Goal: Task Accomplishment & Management: Complete application form

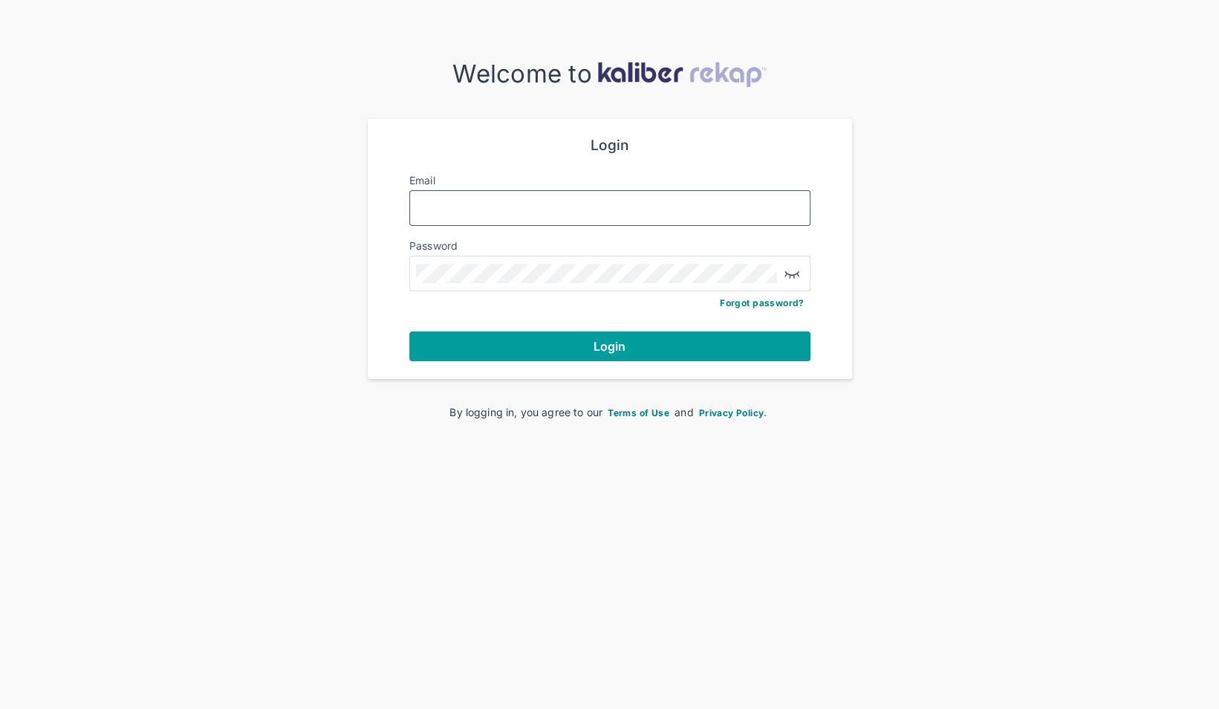
type input "**********"
click at [573, 339] on button "Login" at bounding box center [609, 346] width 401 height 30
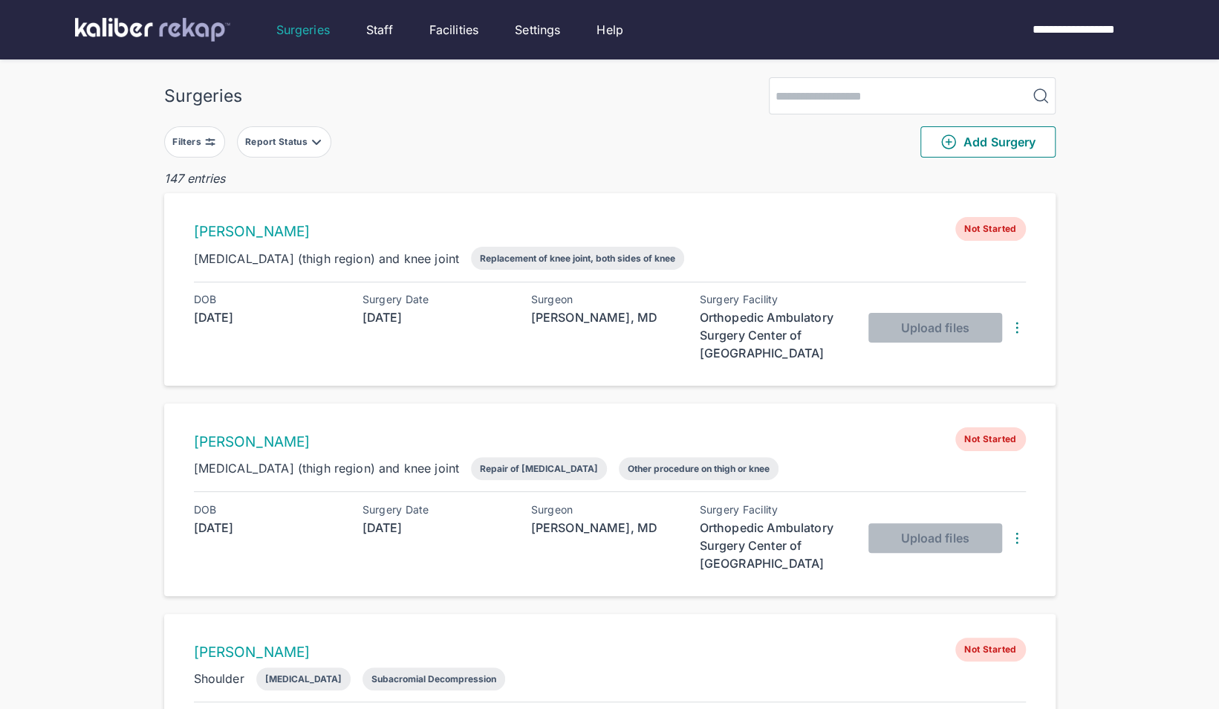
click at [292, 143] on div "Report Status" at bounding box center [277, 142] width 65 height 12
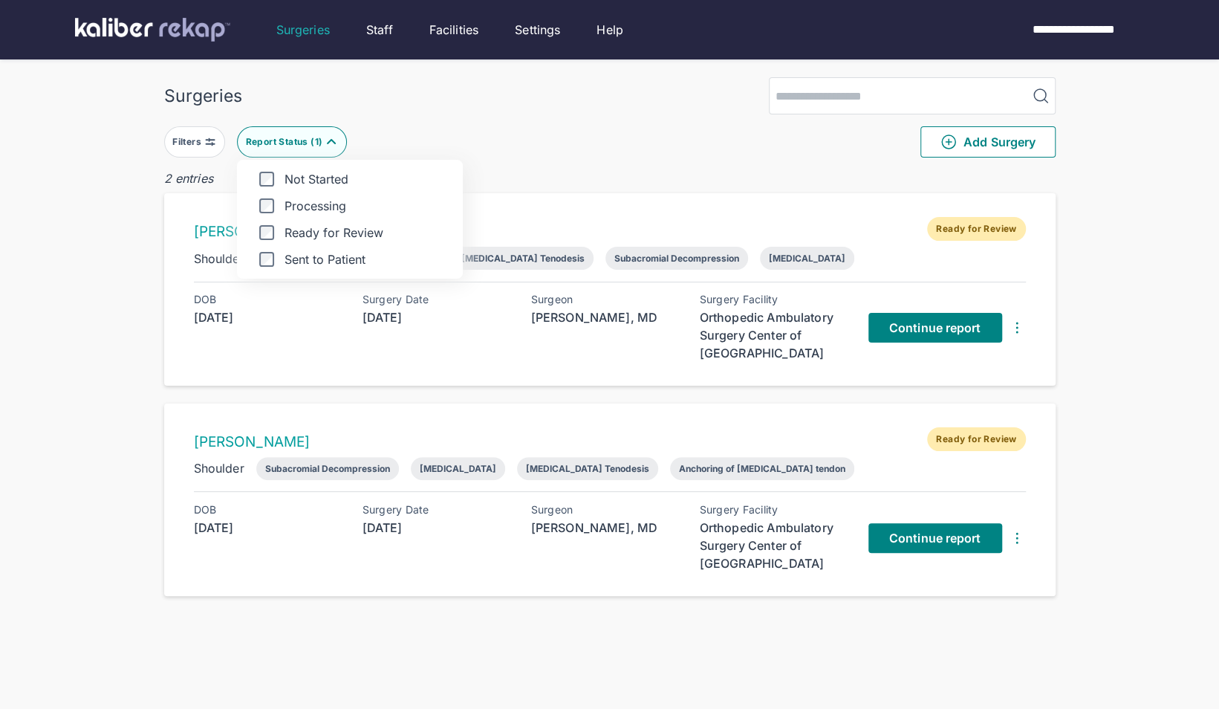
click at [140, 255] on div "Surgeries Filters Report Status ( 1 ) Not Started Processing Ready for Review S…" at bounding box center [609, 384] width 1219 height 768
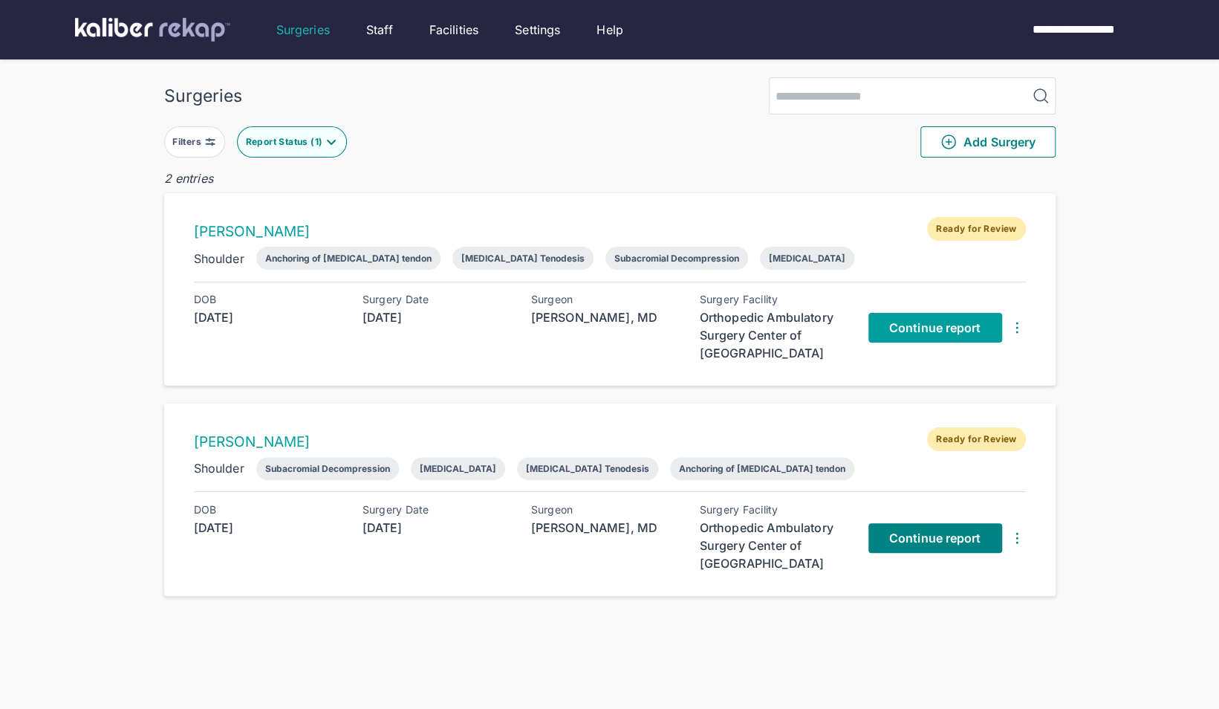
click at [914, 333] on link "Continue report" at bounding box center [935, 328] width 134 height 30
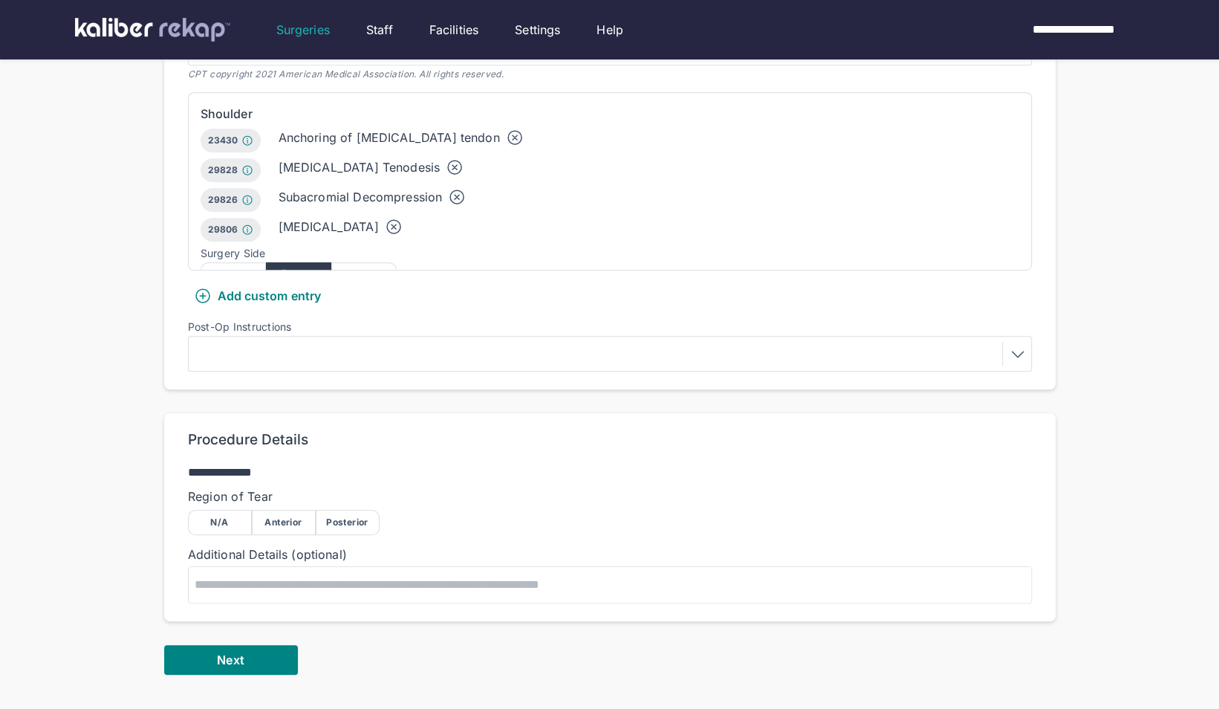
scroll to position [448, 0]
click at [212, 648] on button "Next" at bounding box center [231, 660] width 134 height 30
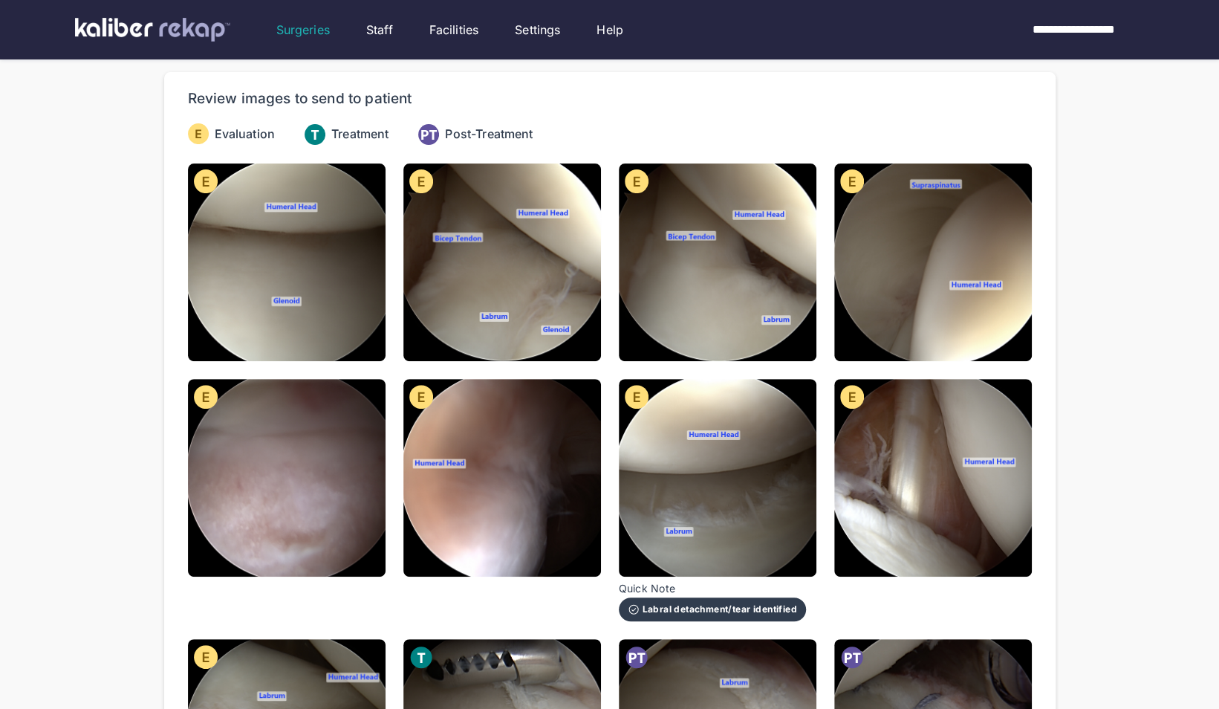
scroll to position [128, 0]
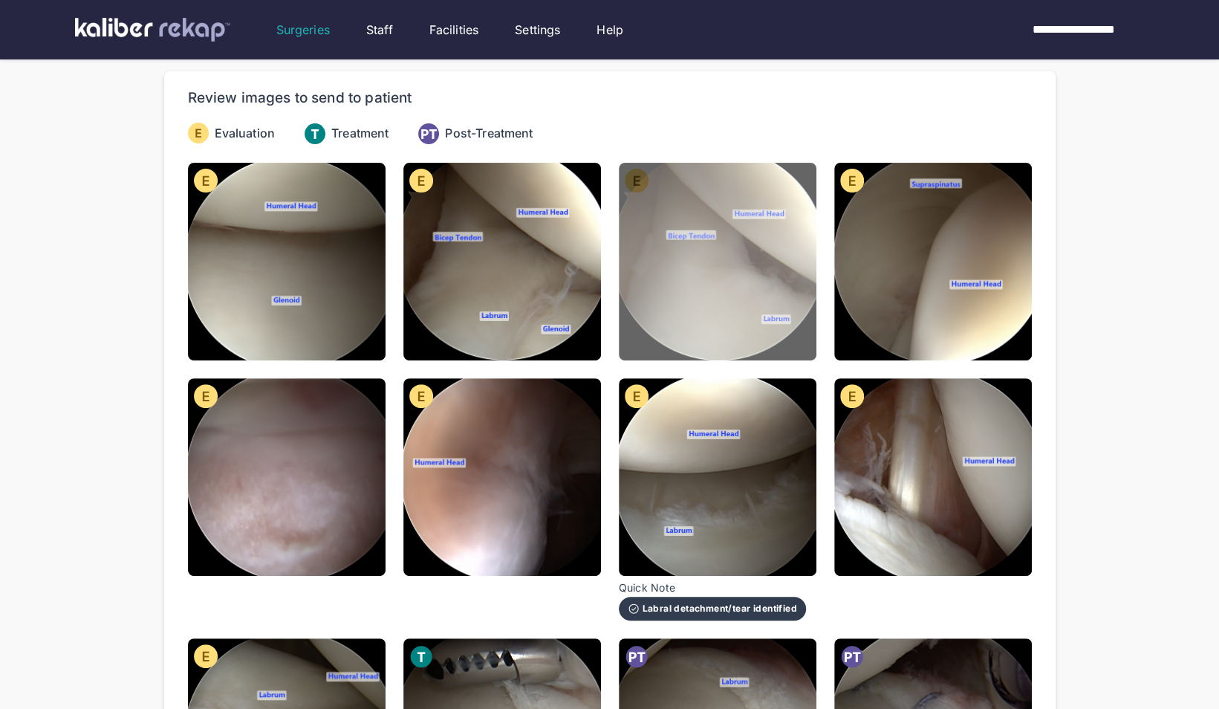
click at [651, 290] on img at bounding box center [718, 262] width 198 height 198
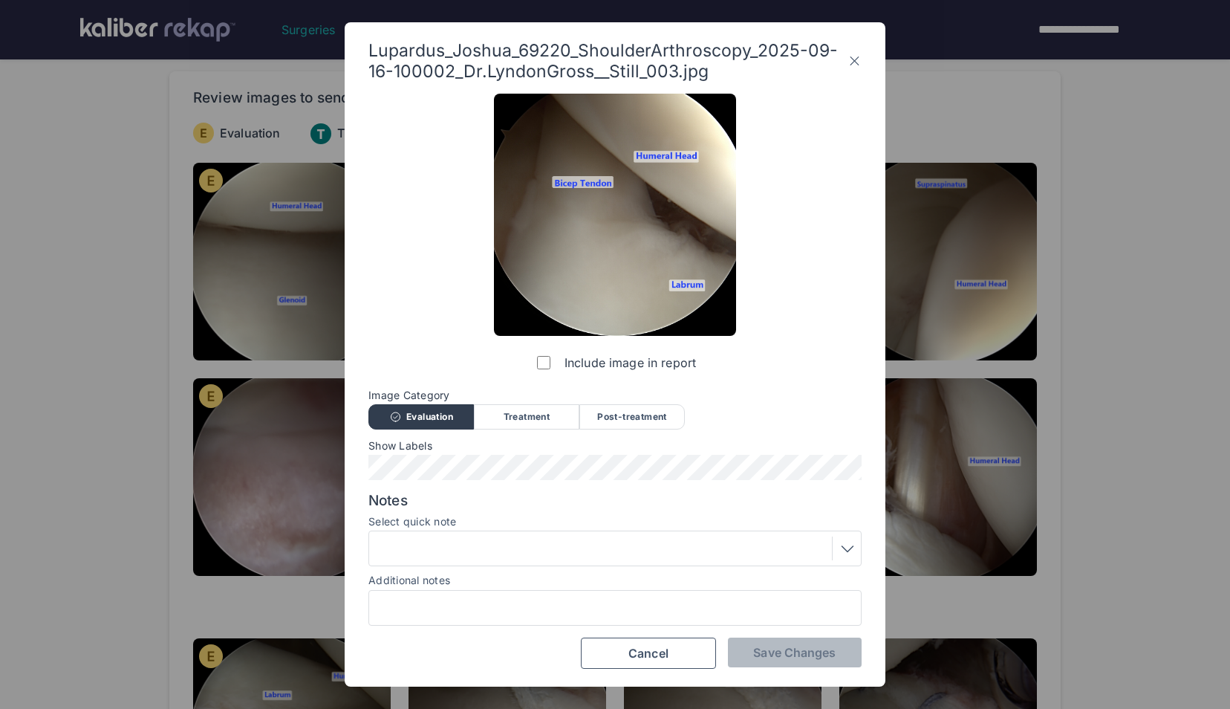
click at [556, 368] on label "Include image in report" at bounding box center [615, 363] width 162 height 30
click at [763, 645] on span "Save Changes" at bounding box center [794, 652] width 82 height 15
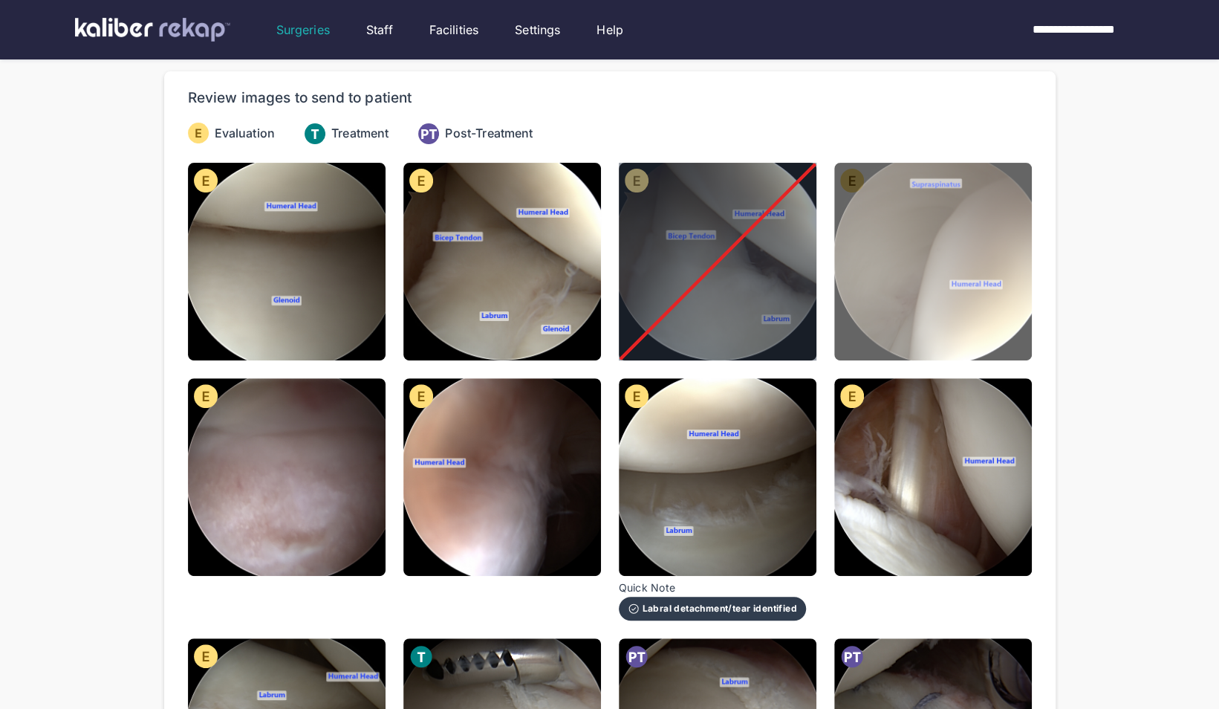
click at [920, 250] on img at bounding box center [933, 262] width 198 height 198
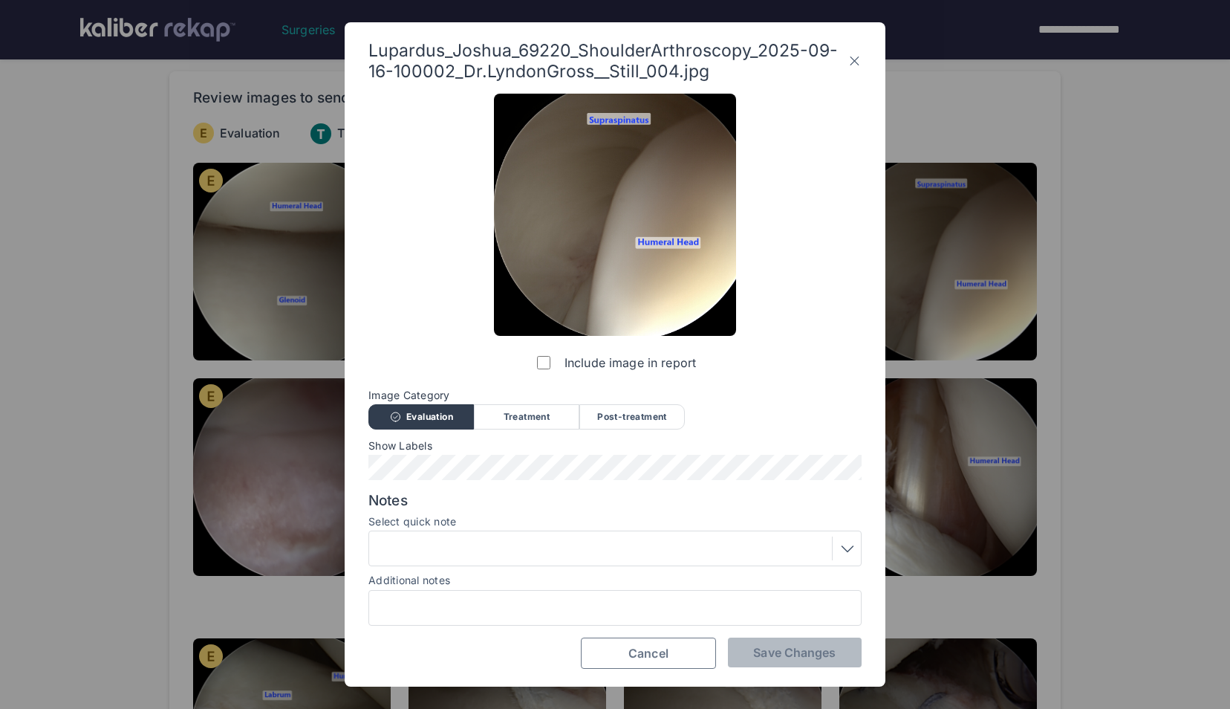
click at [660, 654] on span "Cancel" at bounding box center [648, 652] width 40 height 15
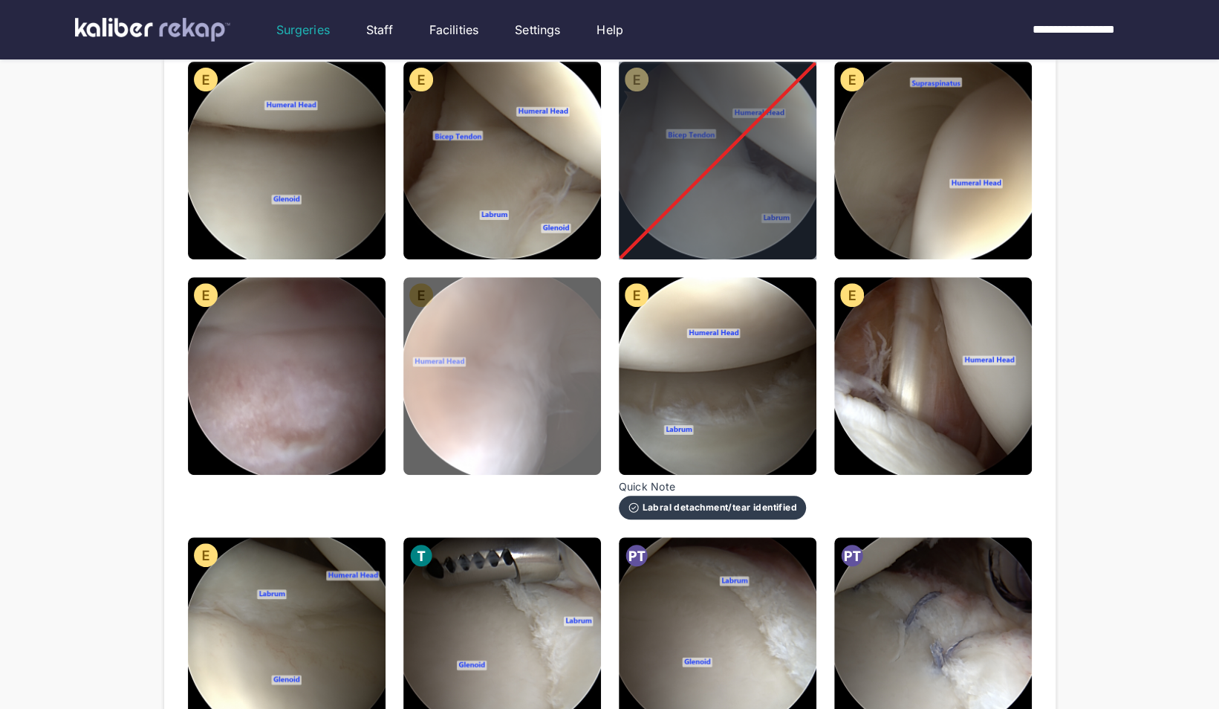
scroll to position [230, 0]
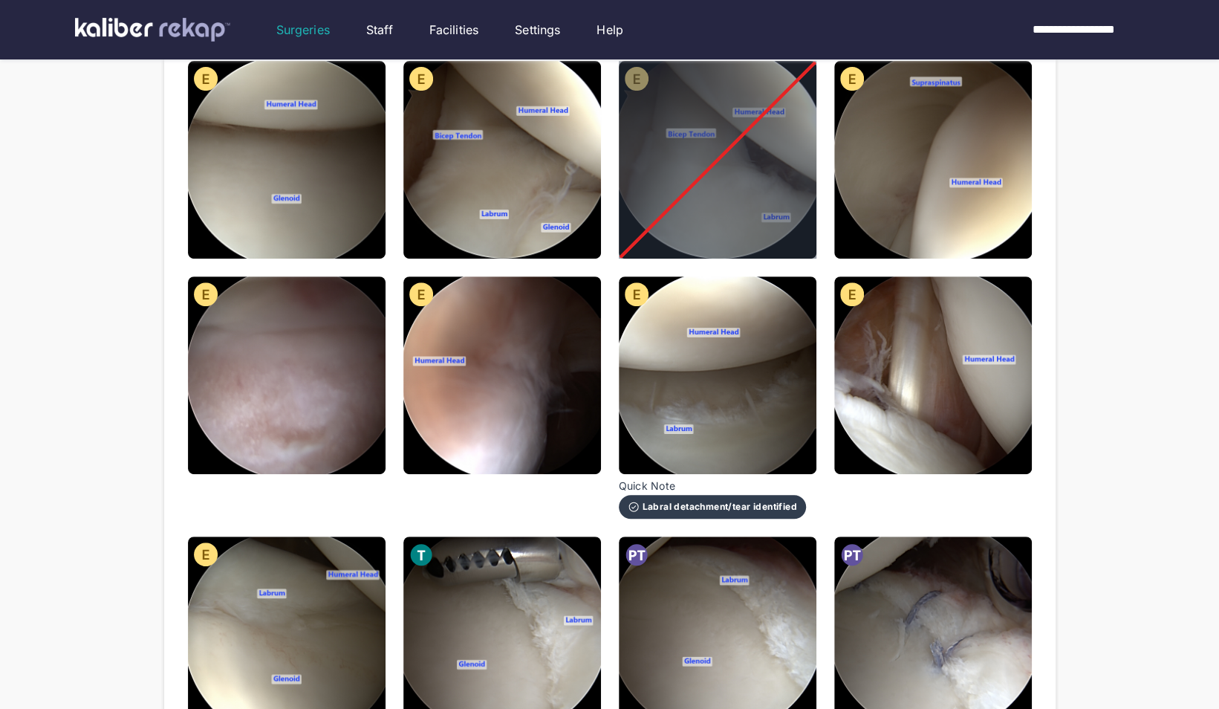
click at [180, 313] on div "Review images to send to patient Evaluation Treatment Post-Treatment Lupardus_J…" at bounding box center [609, 513] width 891 height 1087
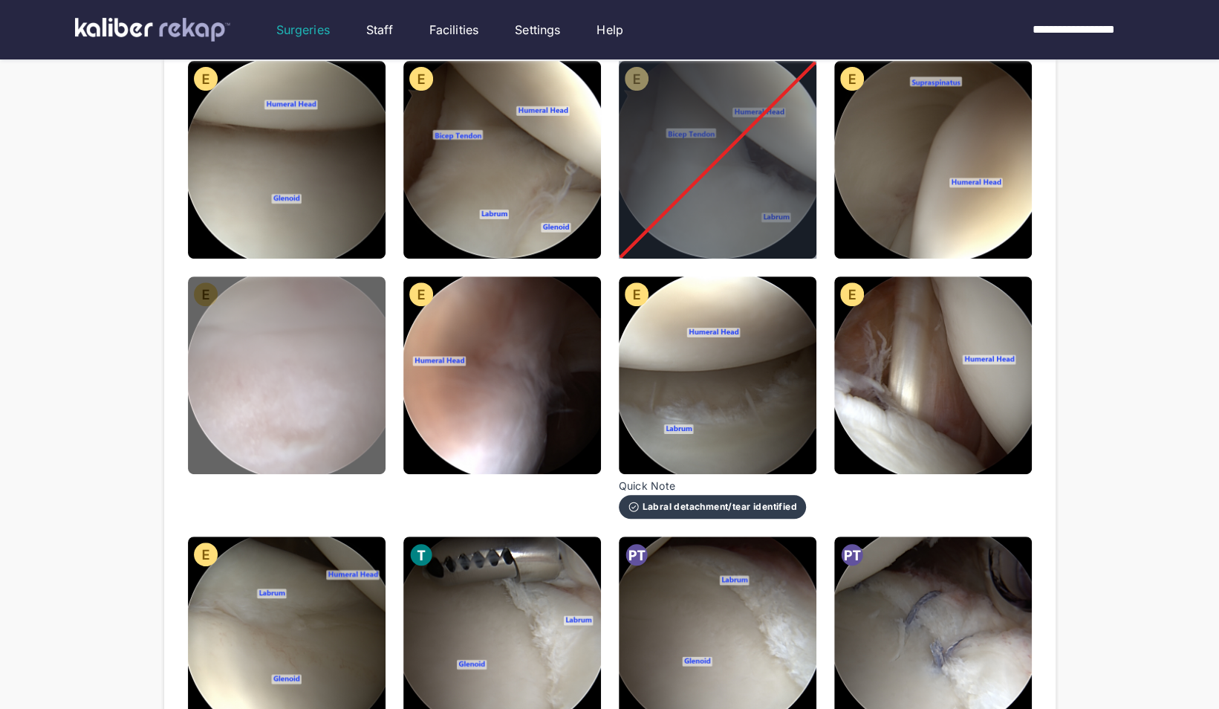
click at [267, 351] on img at bounding box center [287, 375] width 198 height 198
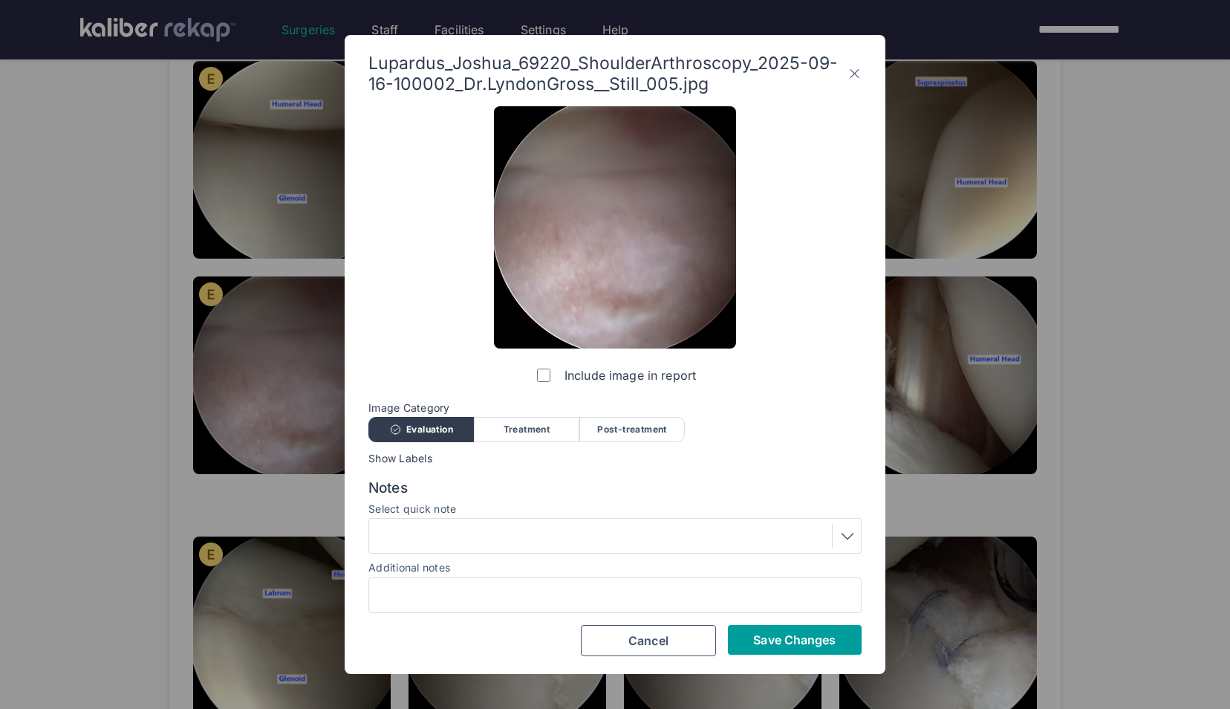
click at [762, 640] on span "Save Changes" at bounding box center [794, 639] width 82 height 15
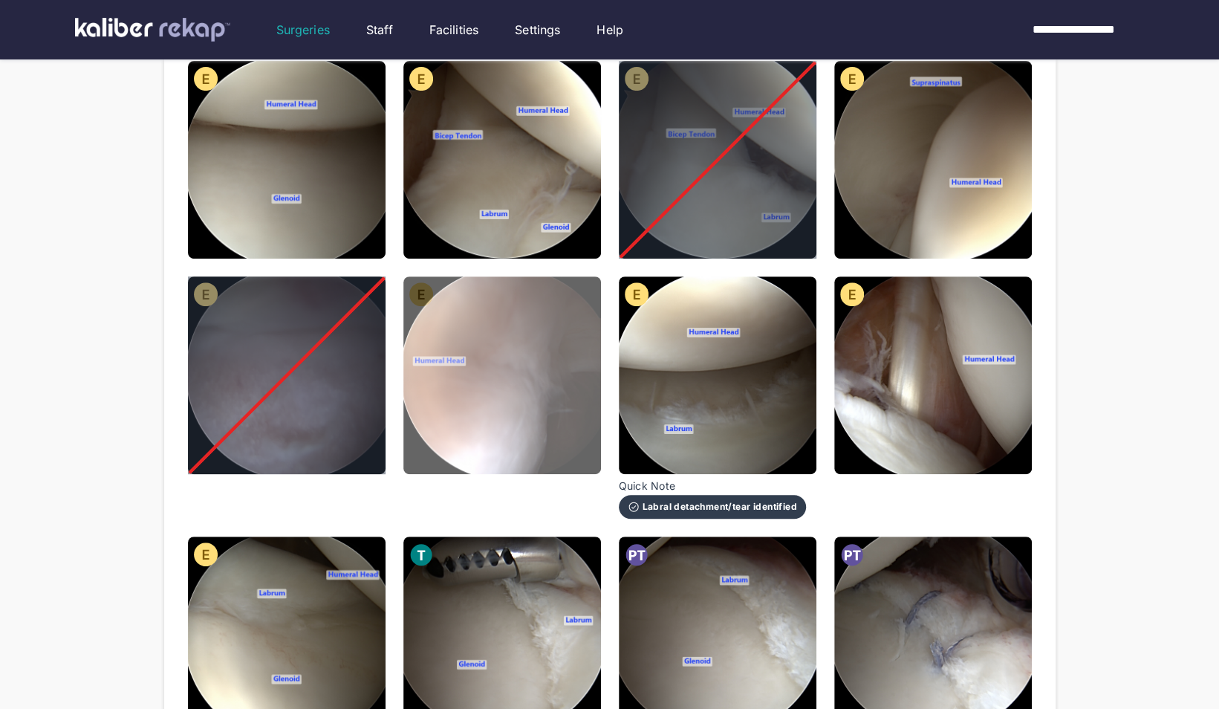
click at [500, 386] on img at bounding box center [502, 375] width 198 height 198
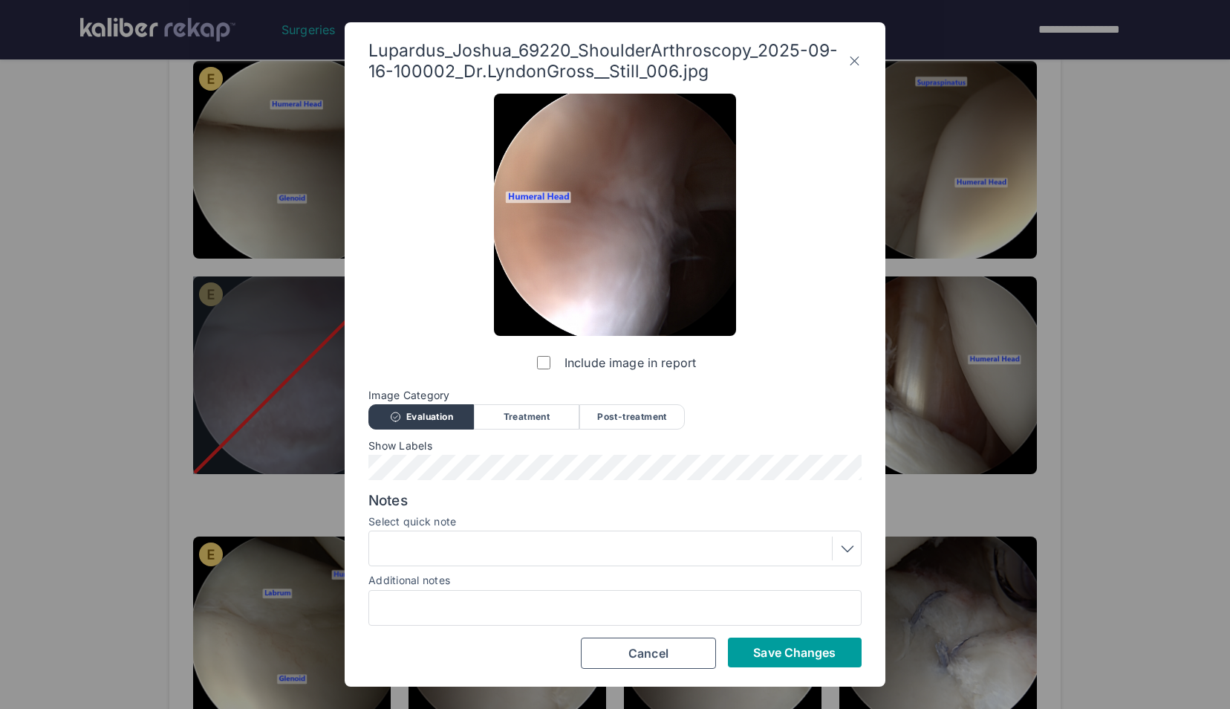
click at [781, 652] on span "Save Changes" at bounding box center [794, 652] width 82 height 15
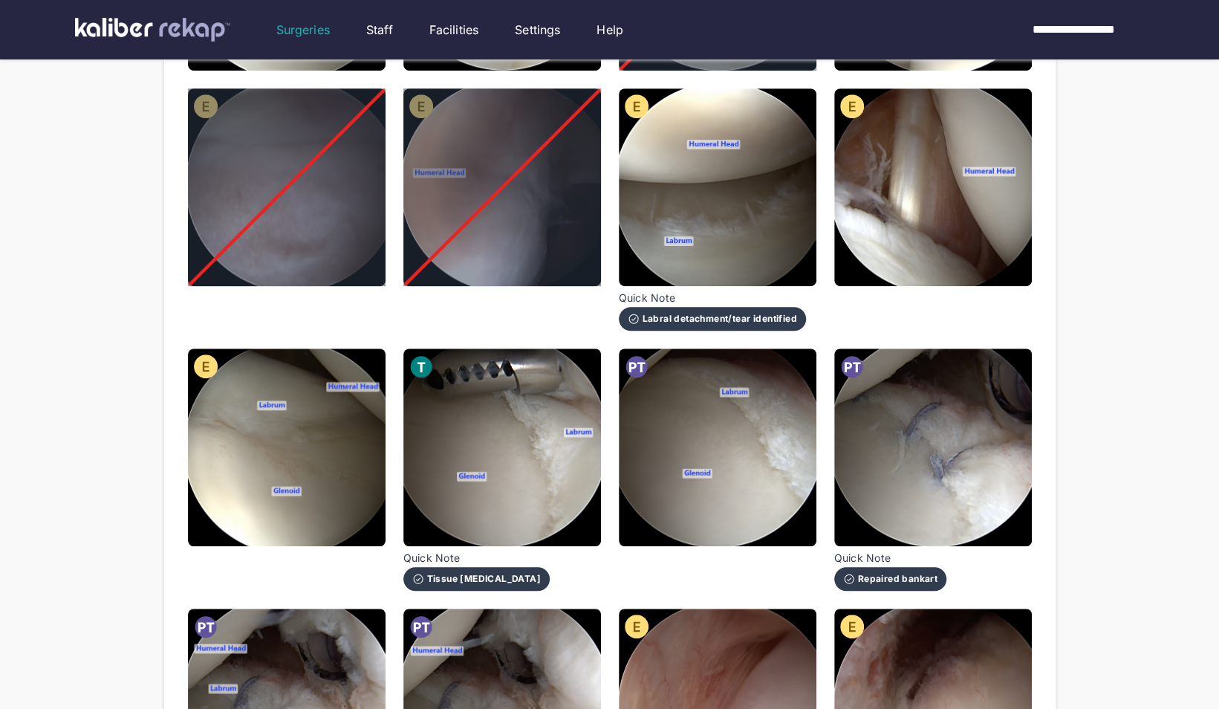
scroll to position [417, 0]
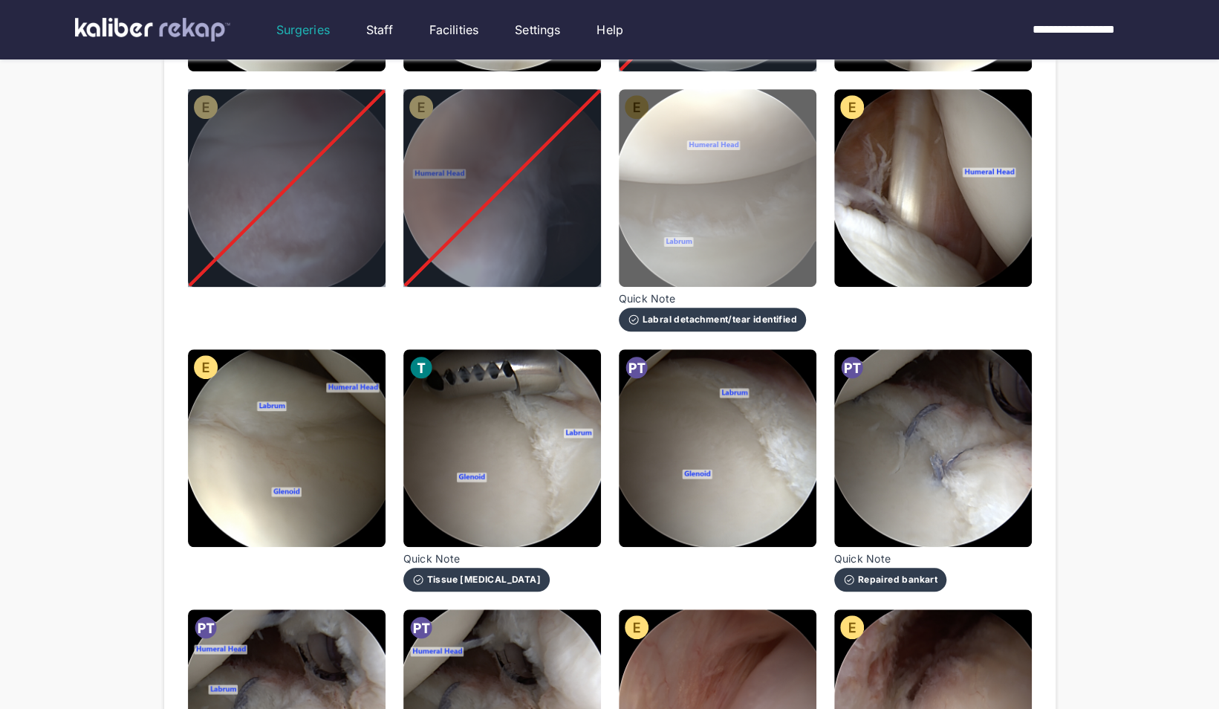
click at [763, 219] on img at bounding box center [718, 188] width 198 height 198
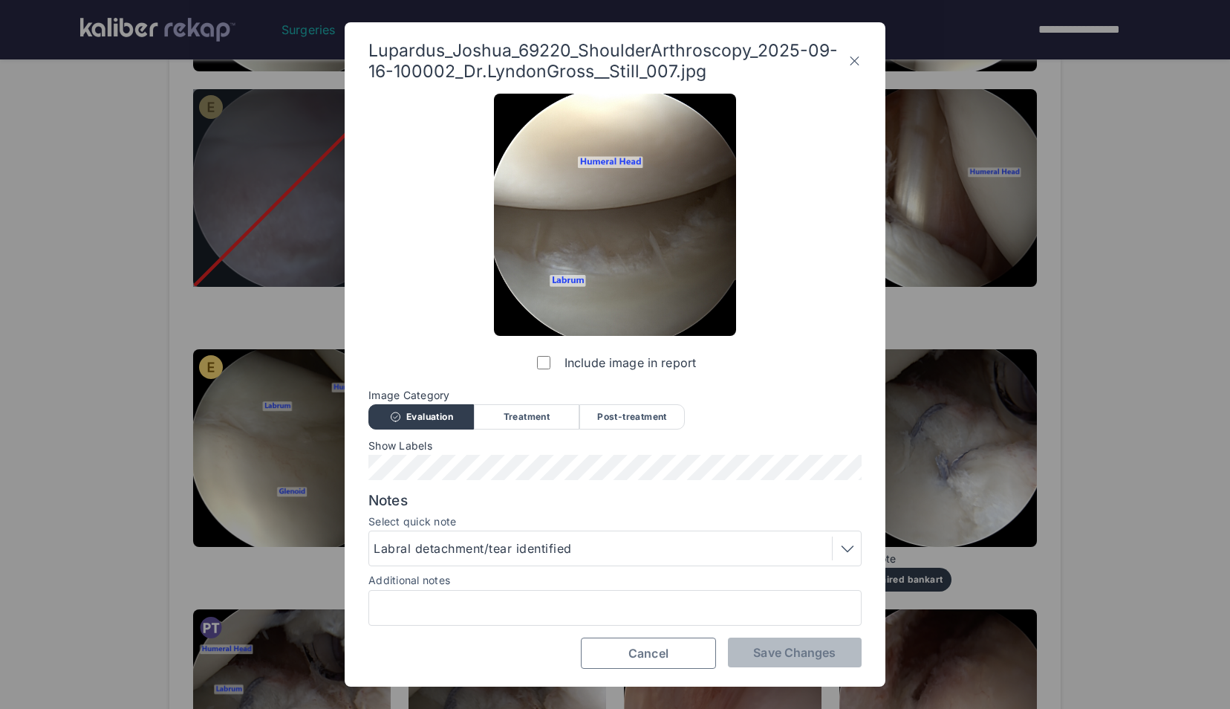
click at [619, 656] on button "Cancel" at bounding box center [648, 652] width 135 height 31
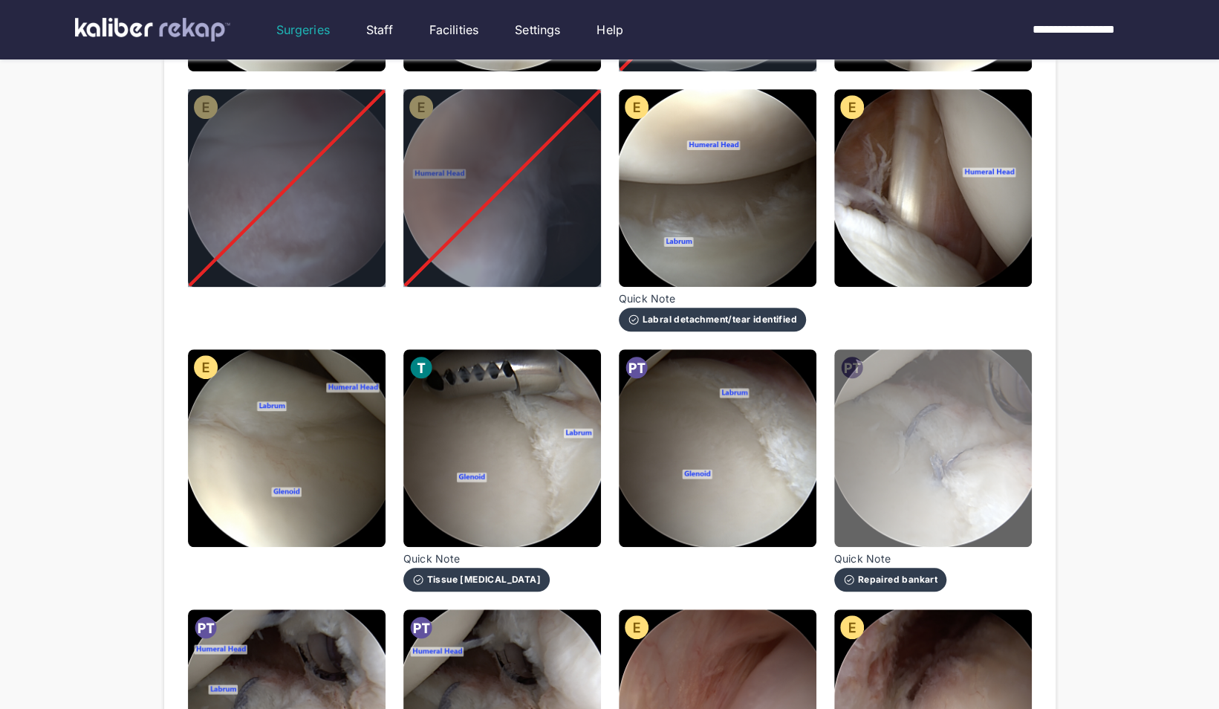
scroll to position [380, 0]
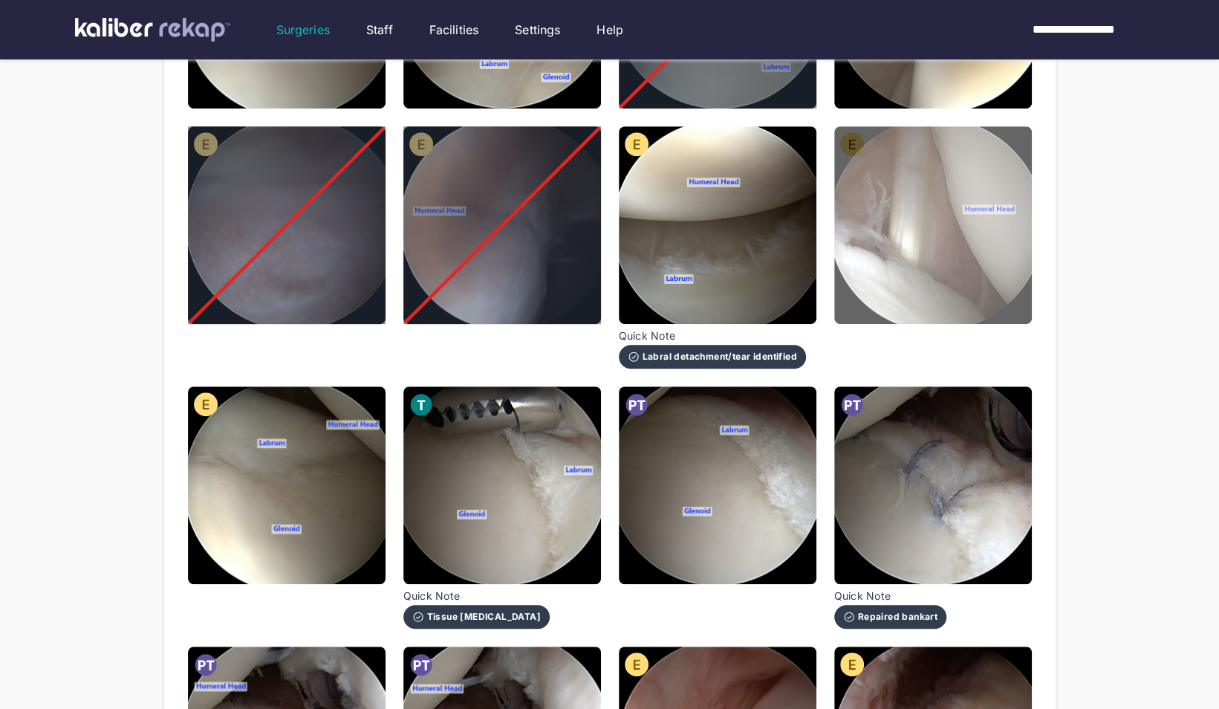
click at [948, 224] on img at bounding box center [933, 225] width 198 height 198
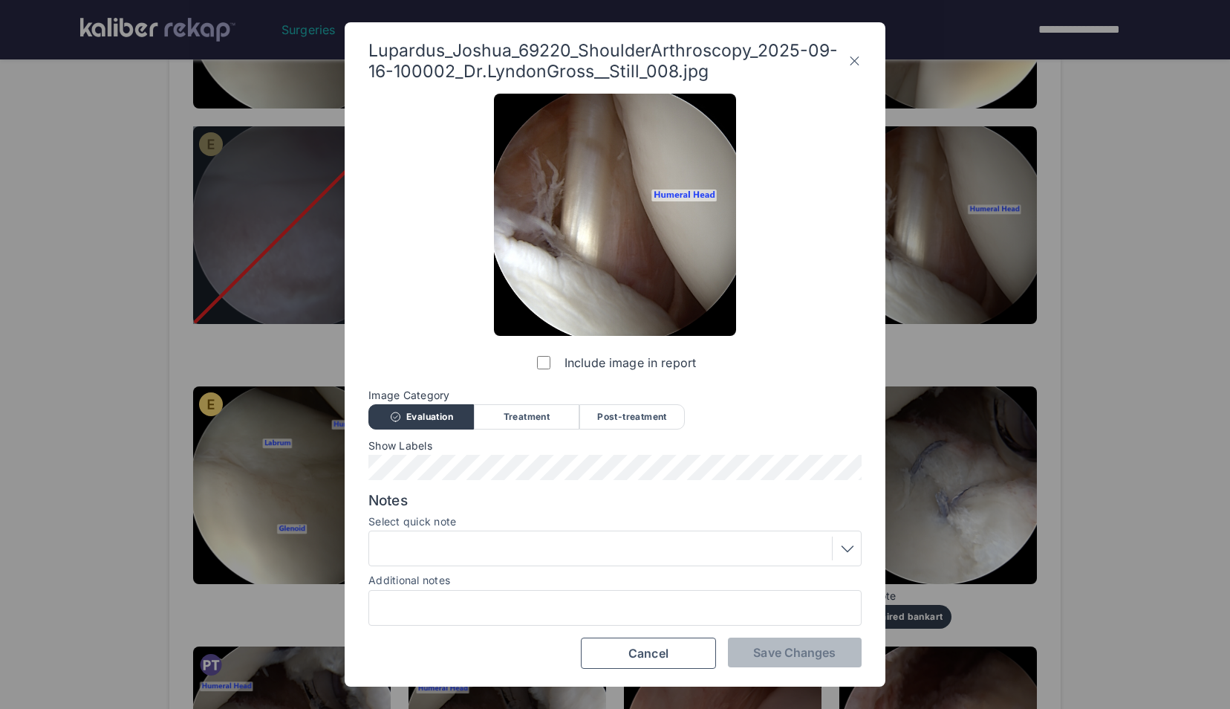
click at [535, 357] on label "Include image in report" at bounding box center [615, 363] width 162 height 30
click at [769, 655] on span "Save Changes" at bounding box center [794, 652] width 82 height 15
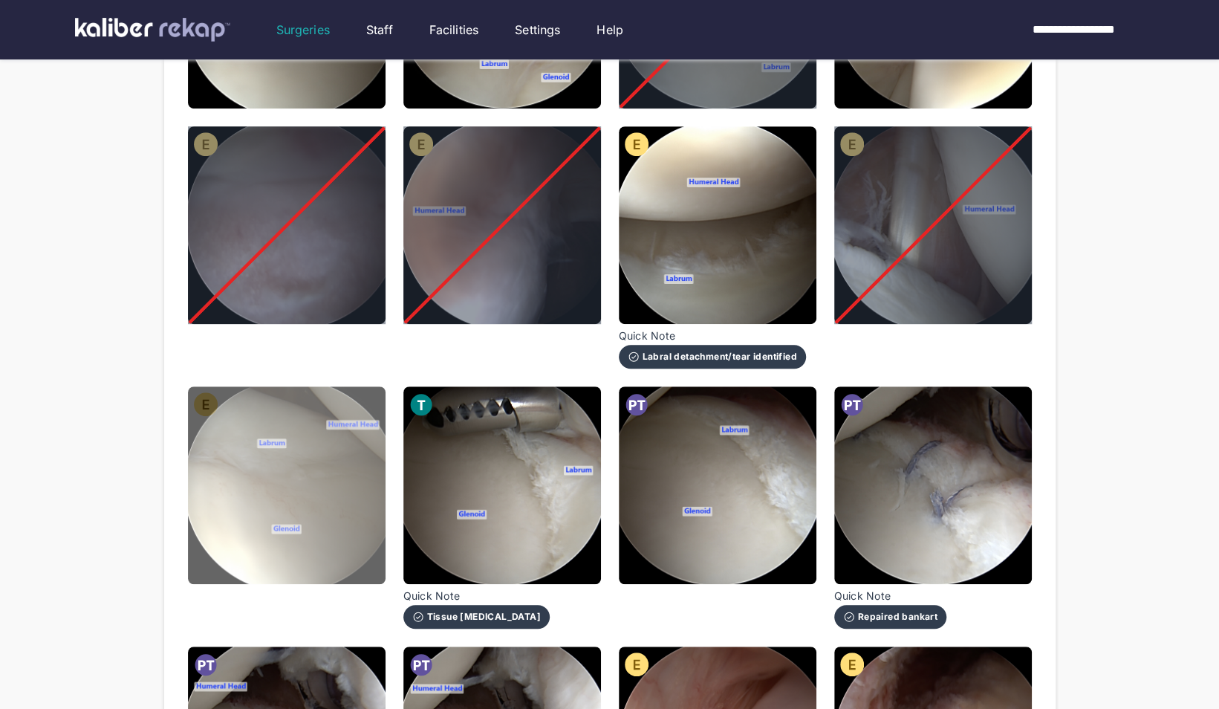
click at [324, 505] on img at bounding box center [287, 485] width 198 height 198
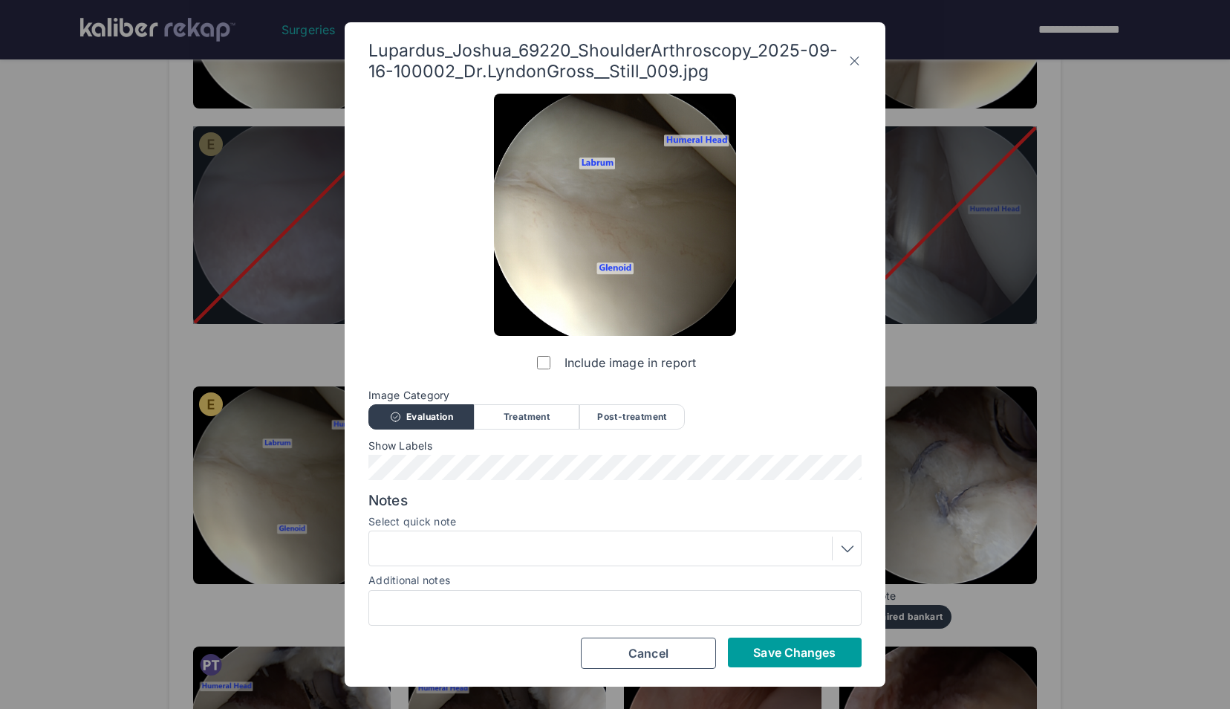
click at [772, 656] on span "Save Changes" at bounding box center [794, 652] width 82 height 15
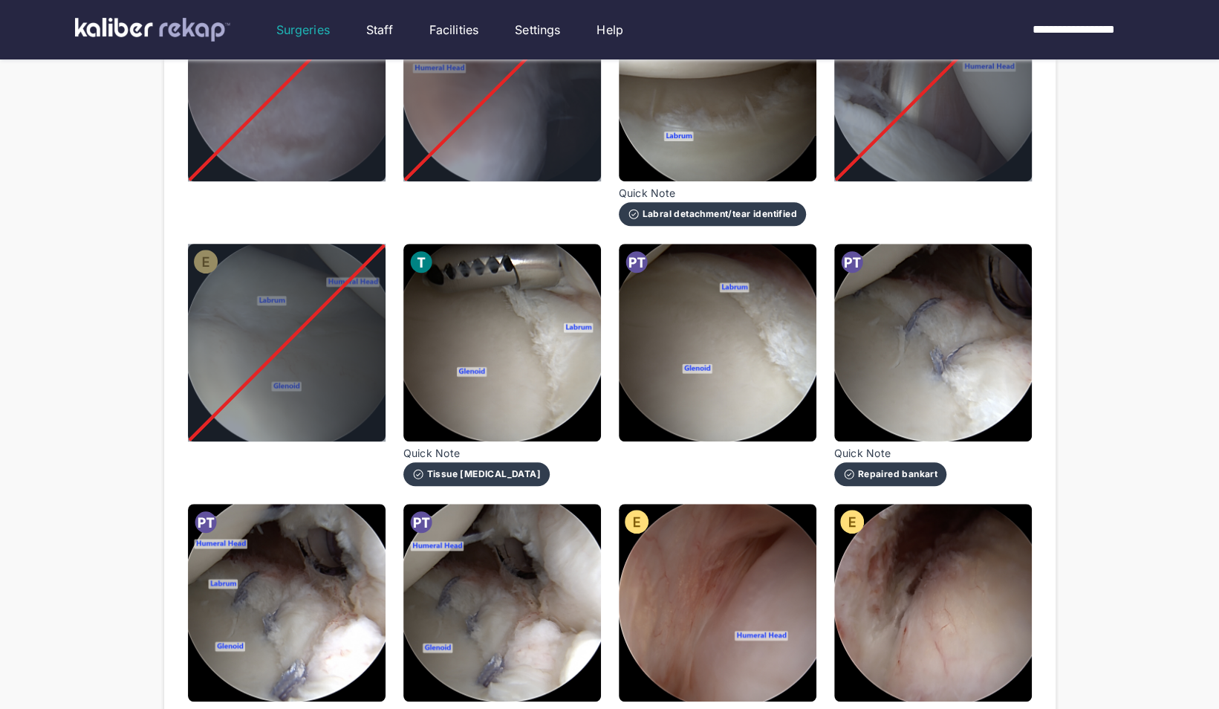
scroll to position [529, 0]
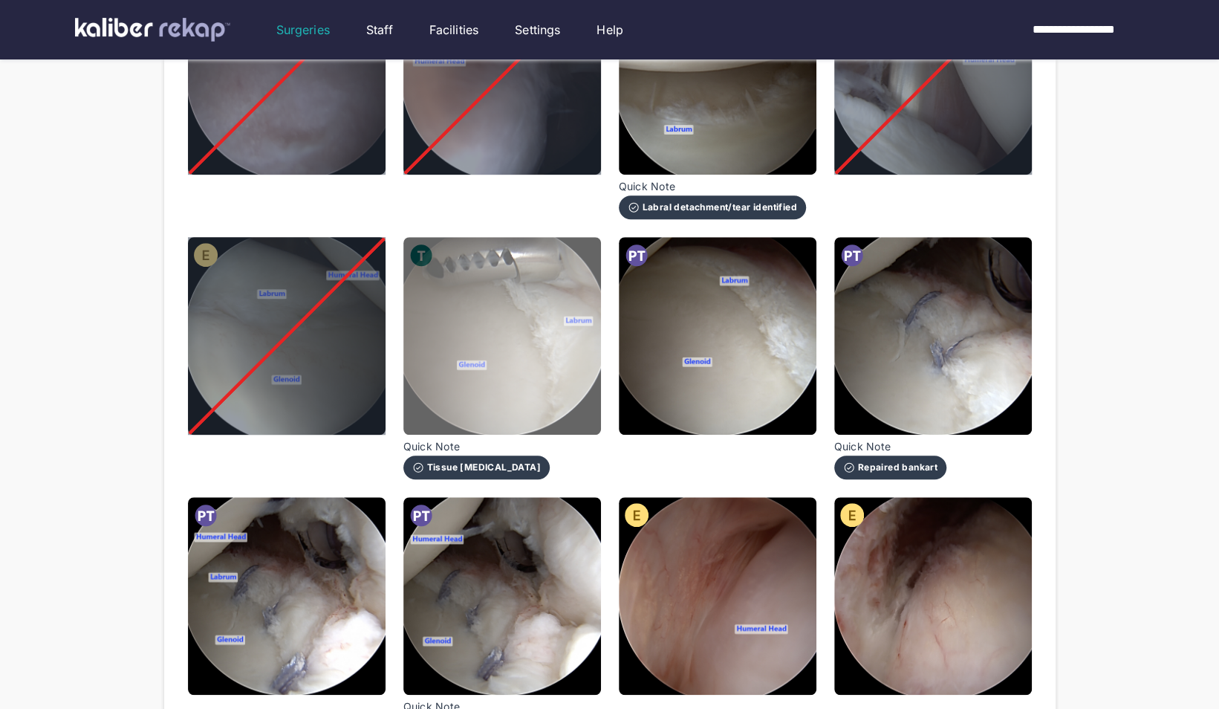
click at [541, 346] on img at bounding box center [502, 336] width 198 height 198
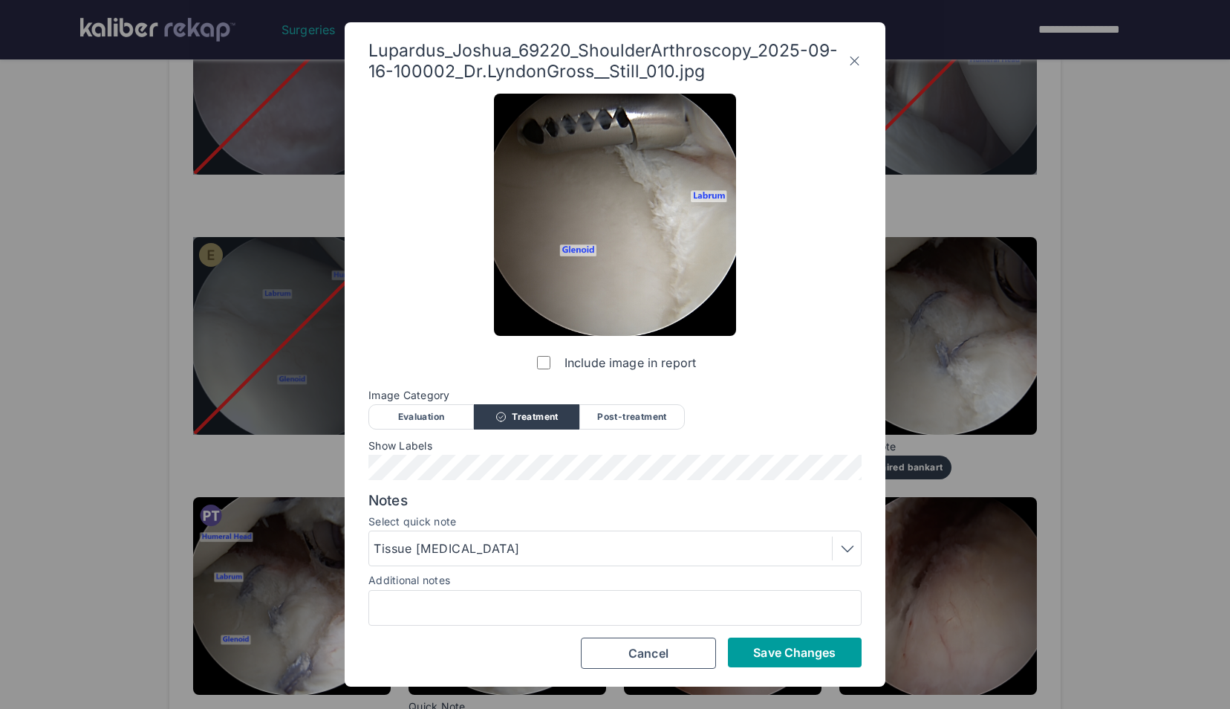
click at [778, 646] on span "Save Changes" at bounding box center [794, 652] width 82 height 15
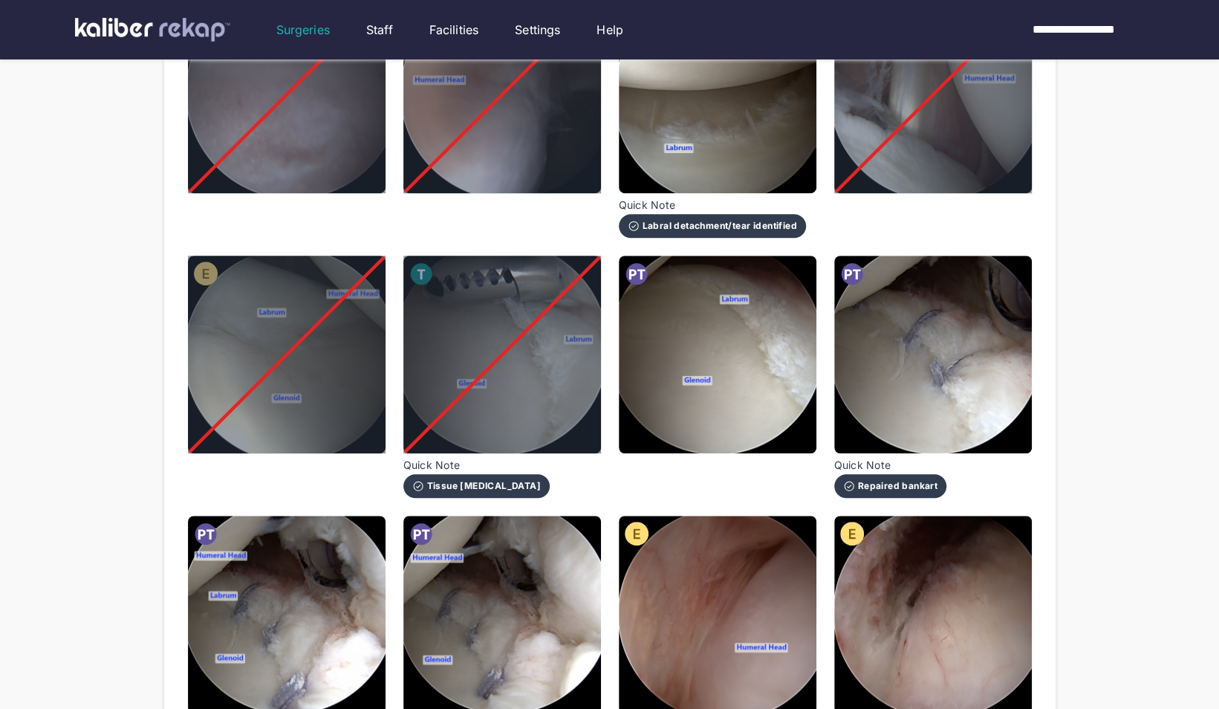
scroll to position [510, 0]
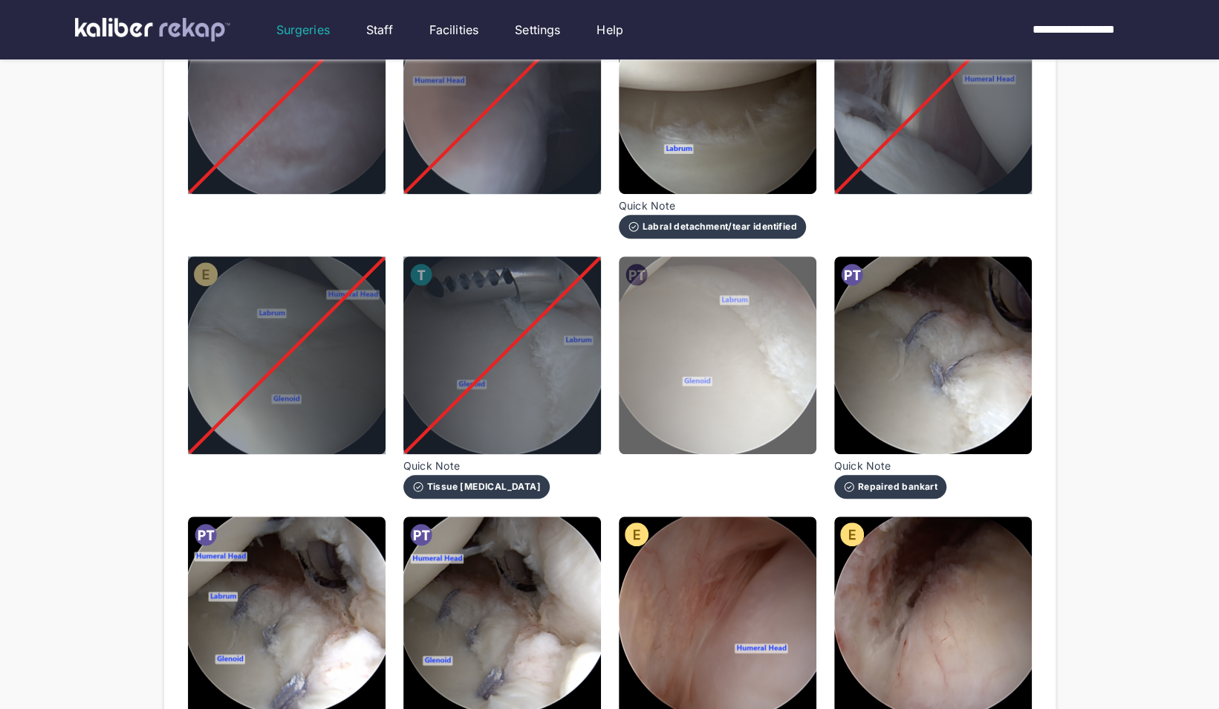
click at [749, 365] on img at bounding box center [718, 355] width 198 height 198
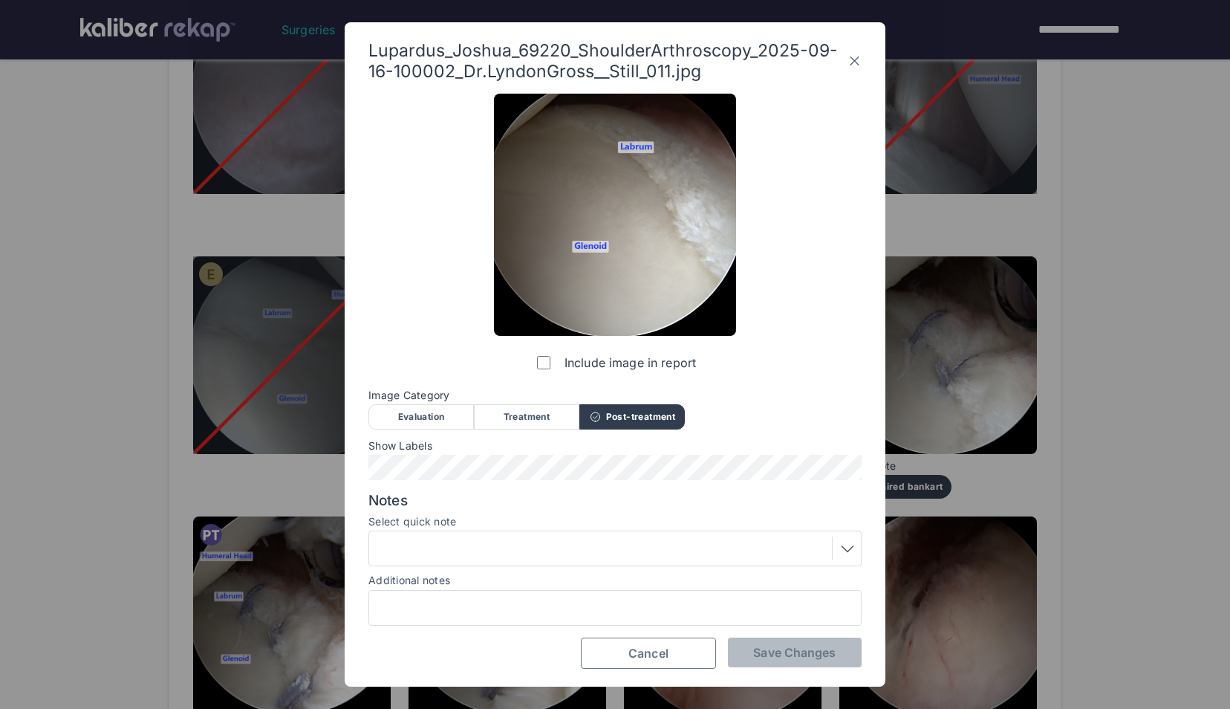
click at [657, 661] on button "Cancel" at bounding box center [648, 652] width 135 height 31
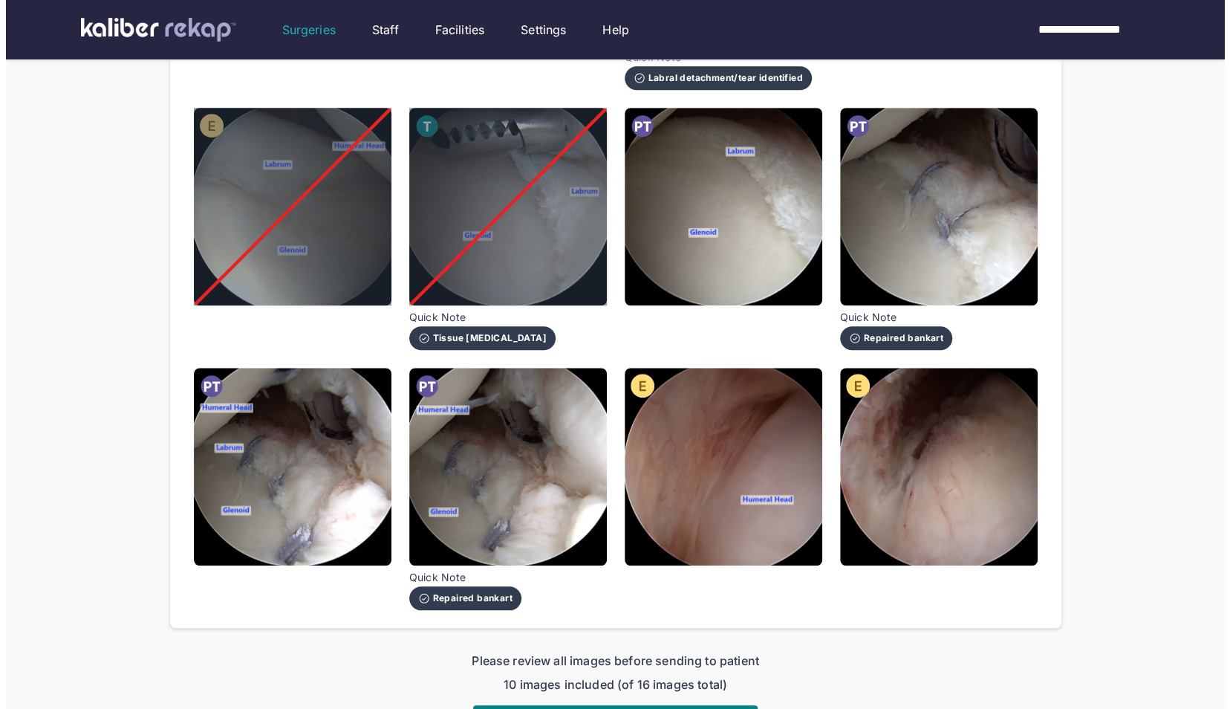
scroll to position [656, 0]
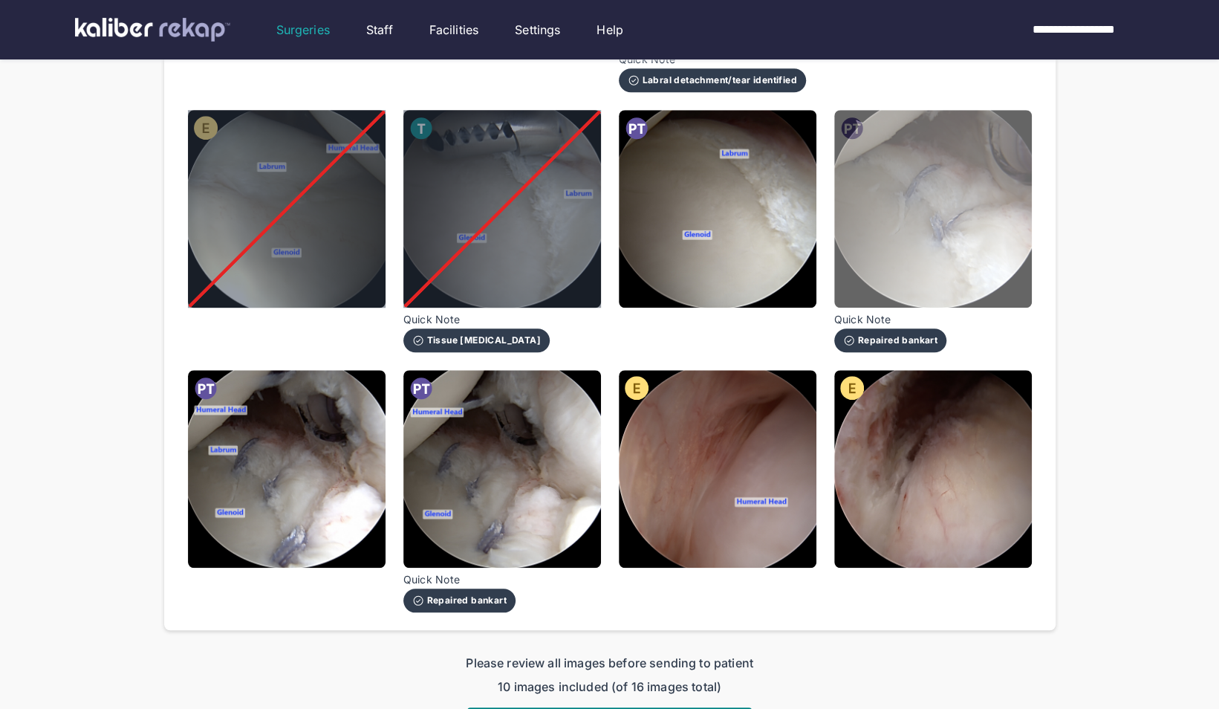
click at [1016, 236] on img at bounding box center [933, 209] width 198 height 198
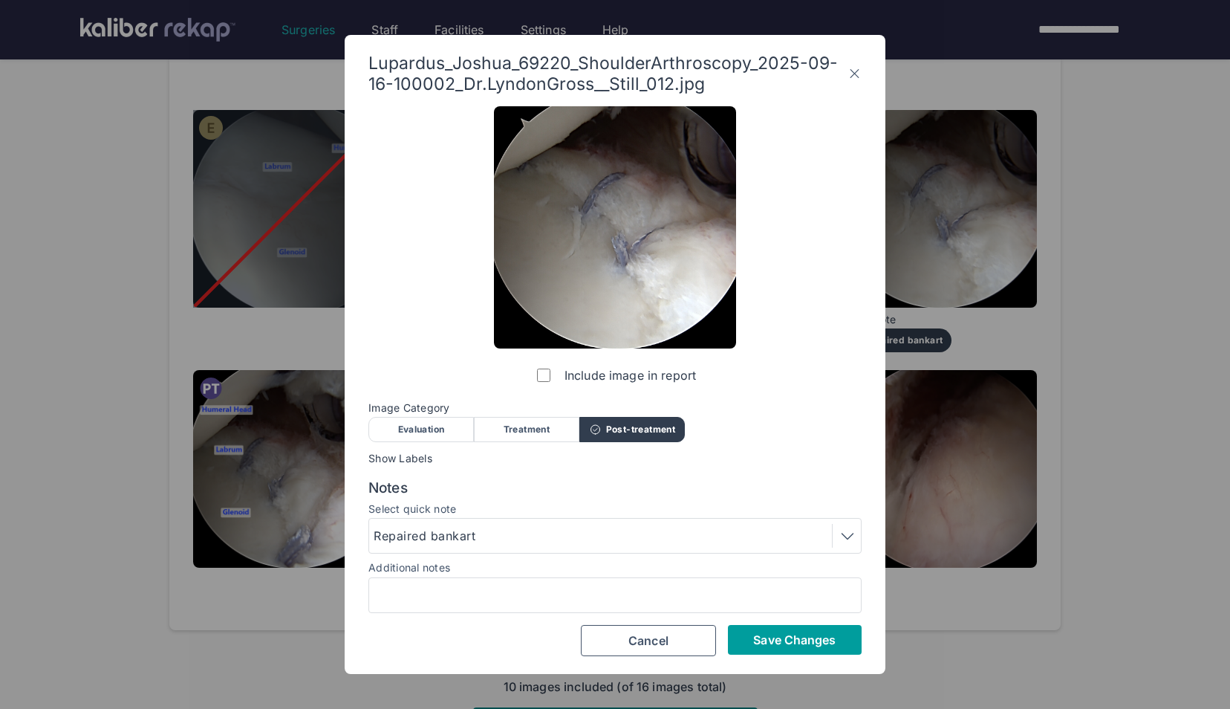
click at [783, 628] on button "Save Changes" at bounding box center [795, 640] width 134 height 30
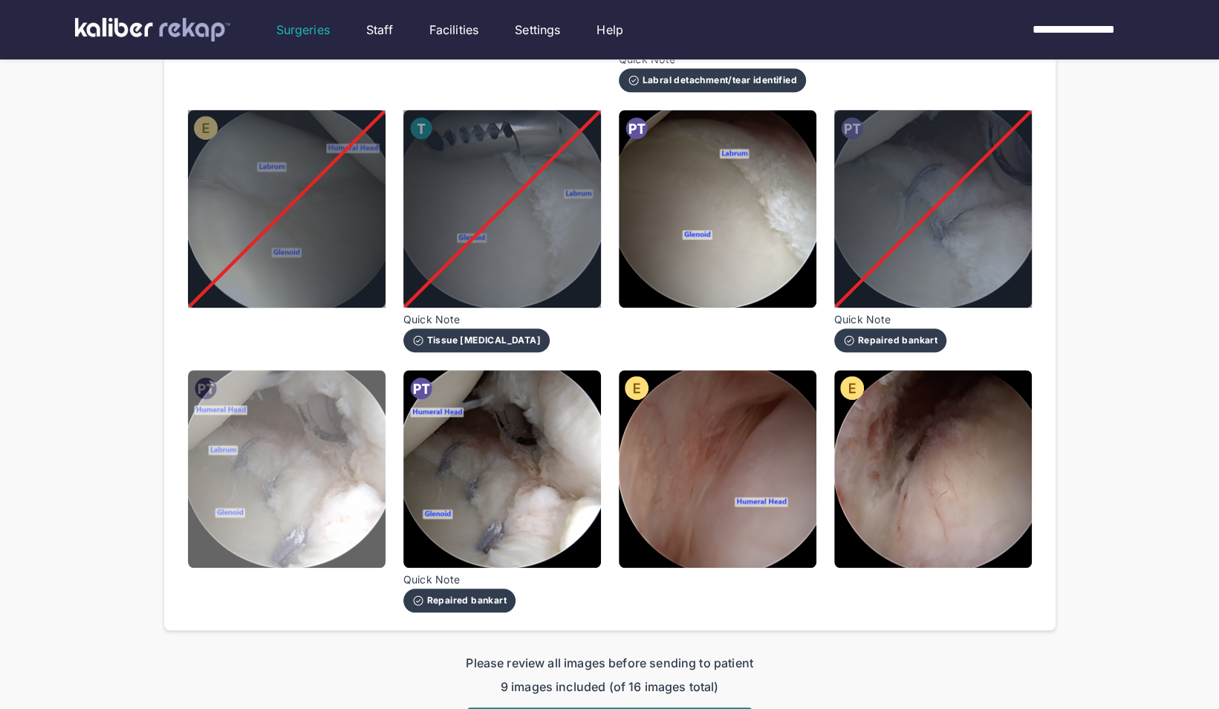
click at [333, 484] on img at bounding box center [287, 469] width 198 height 198
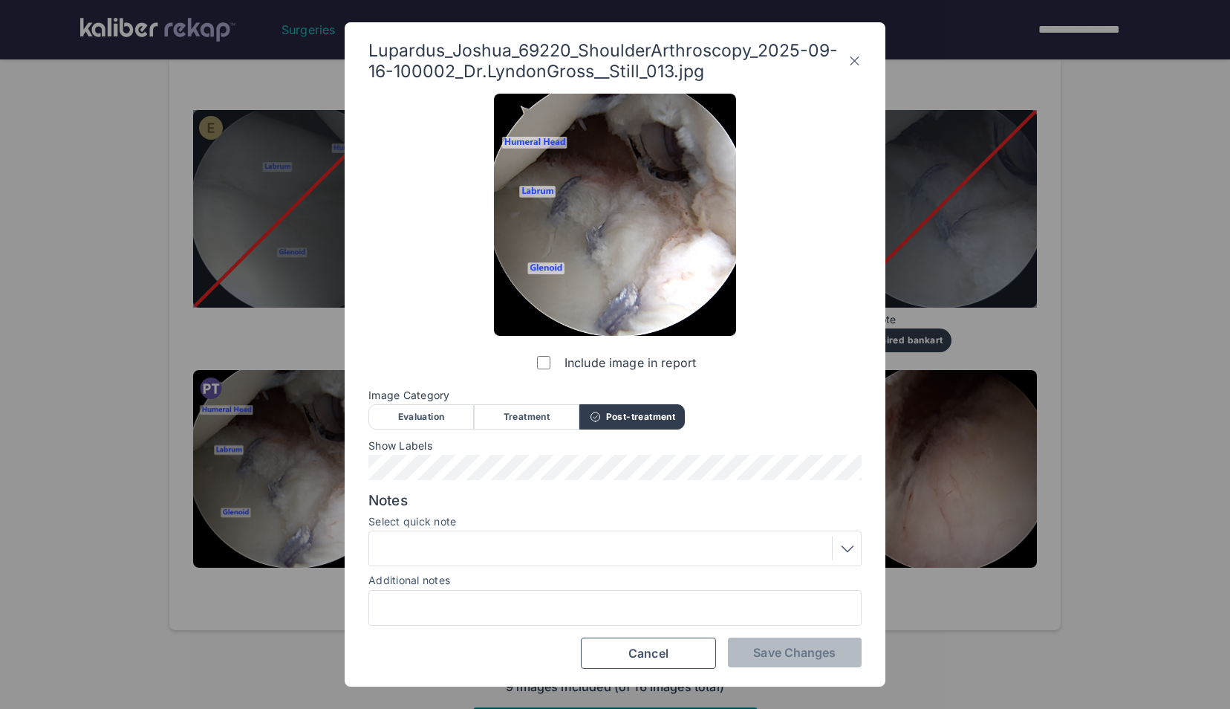
click at [487, 545] on div at bounding box center [615, 548] width 483 height 24
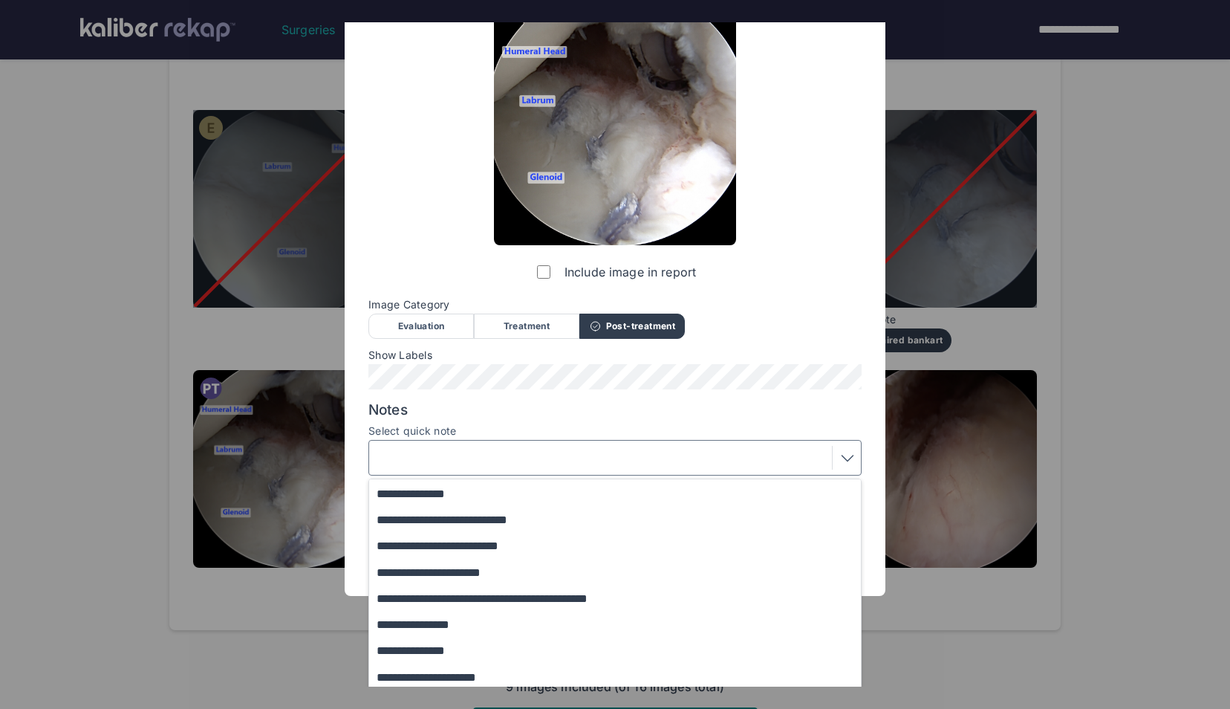
scroll to position [122, 0]
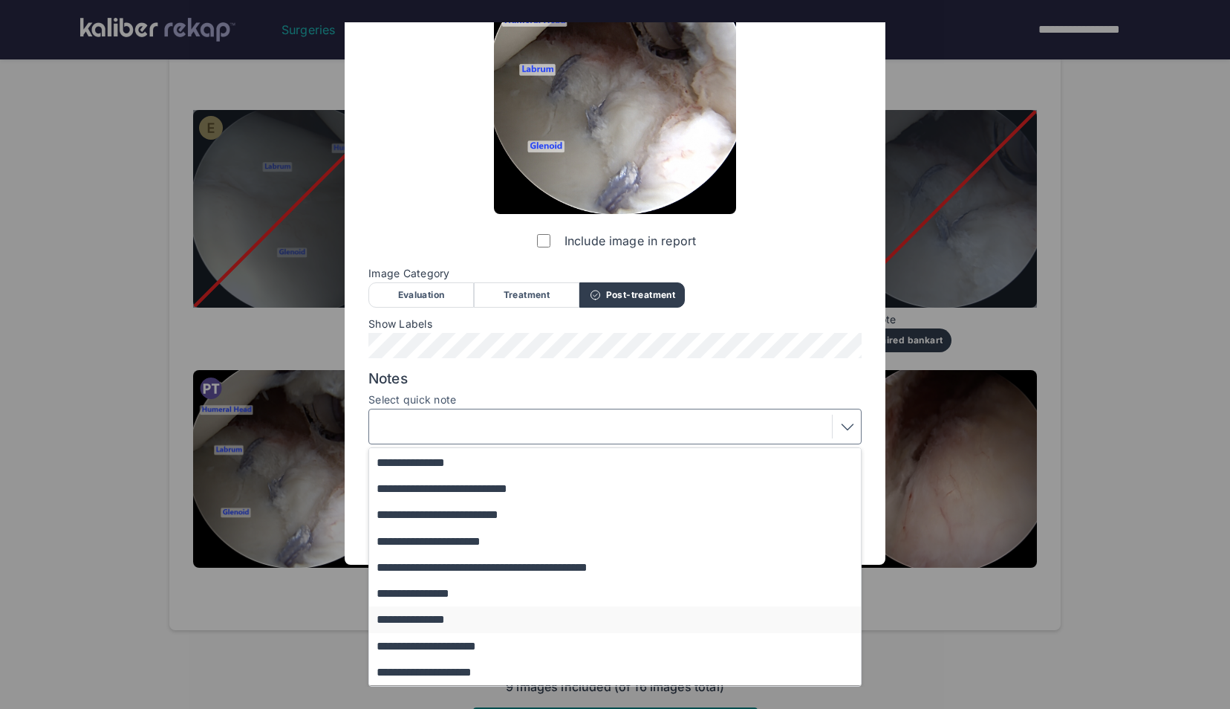
click at [505, 613] on button "**********" at bounding box center [622, 619] width 506 height 26
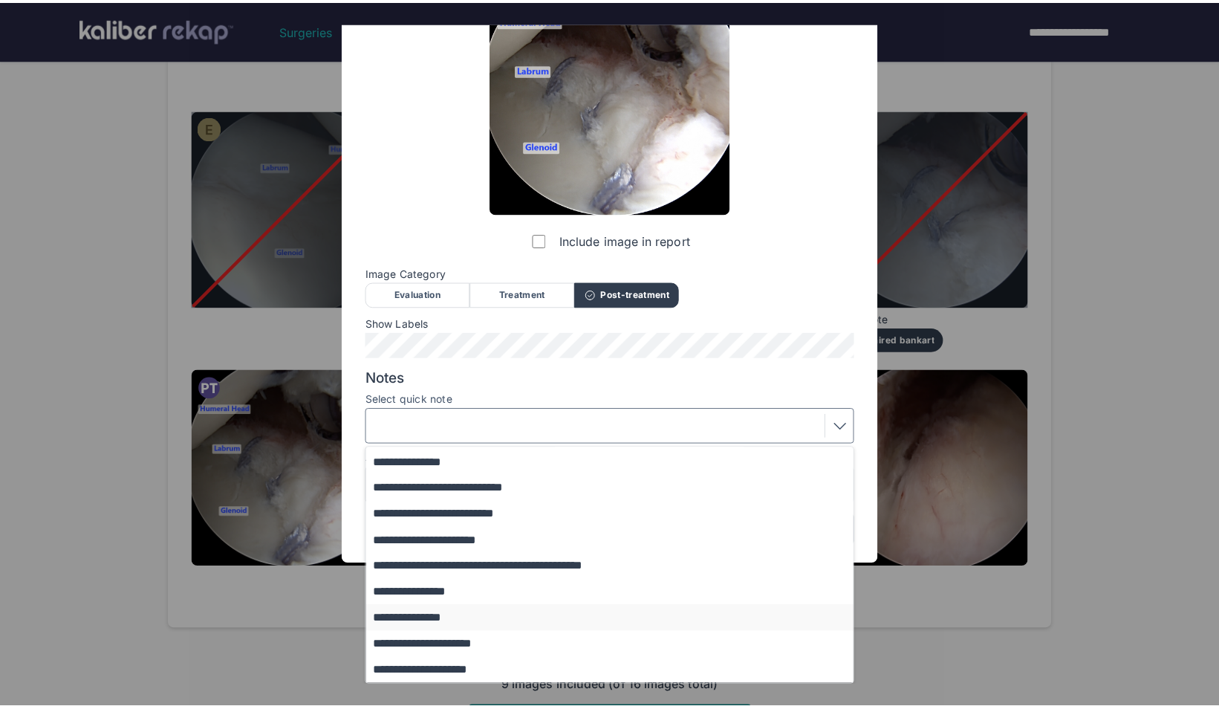
scroll to position [0, 0]
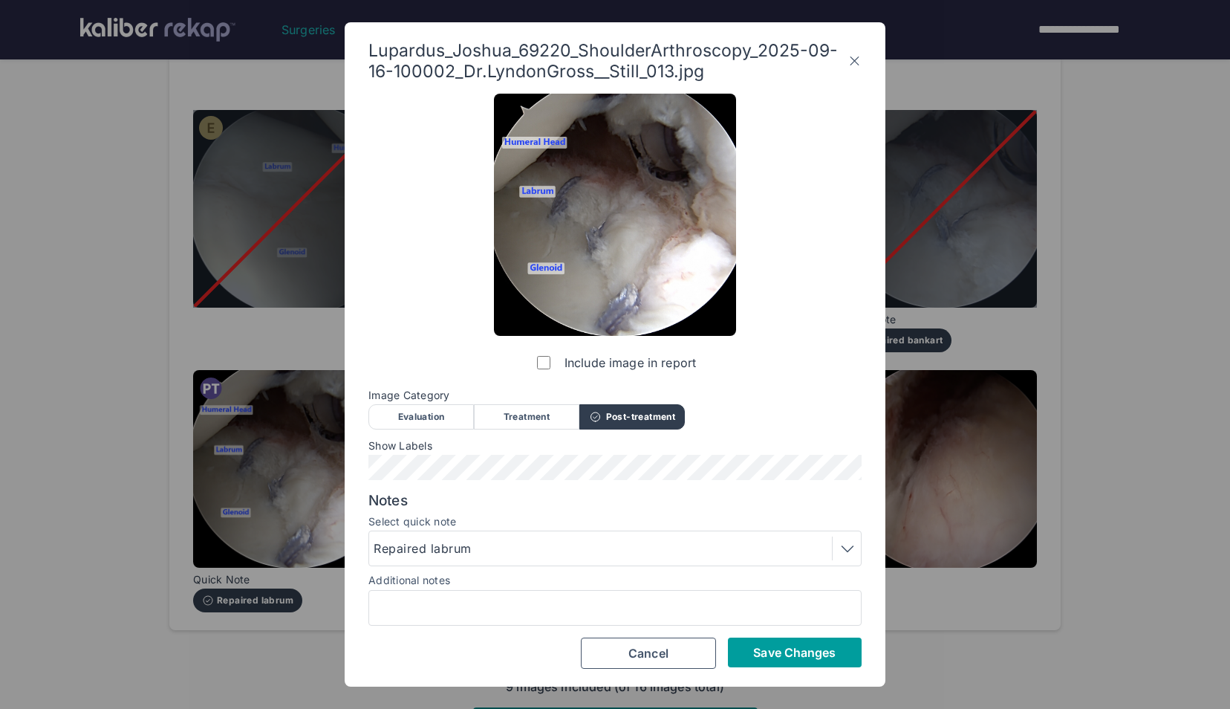
click at [758, 648] on span "Save Changes" at bounding box center [794, 652] width 82 height 15
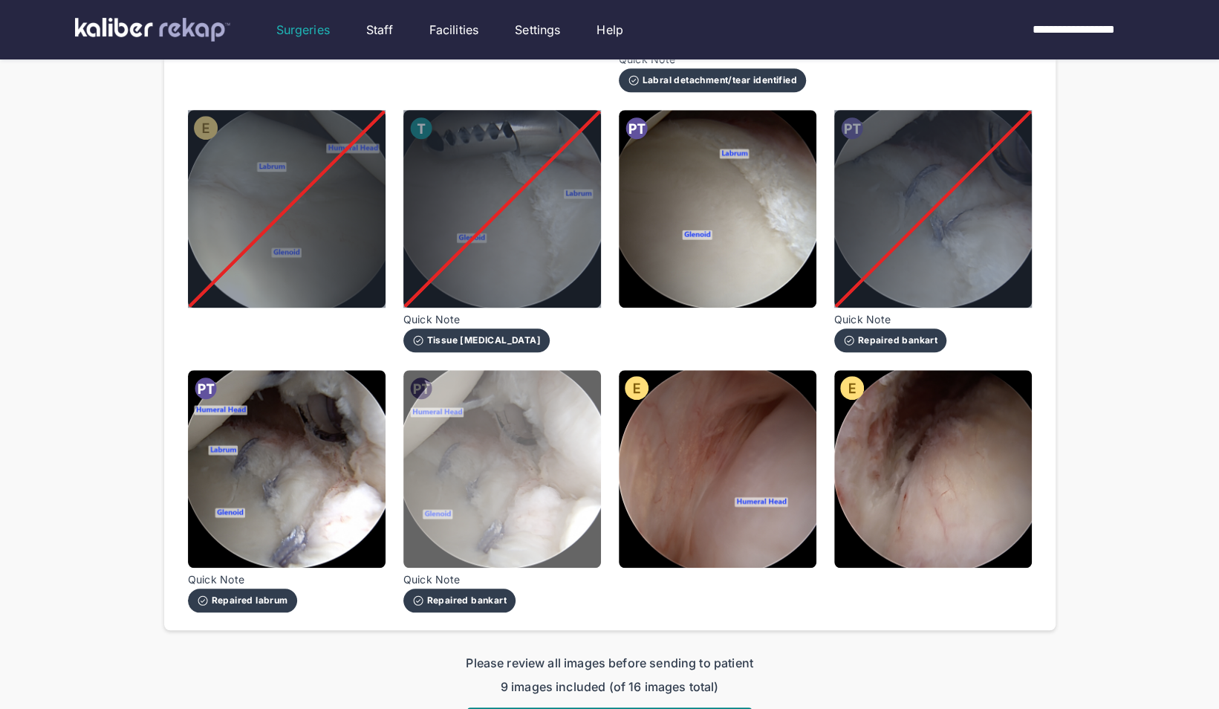
click at [551, 479] on img at bounding box center [502, 469] width 198 height 198
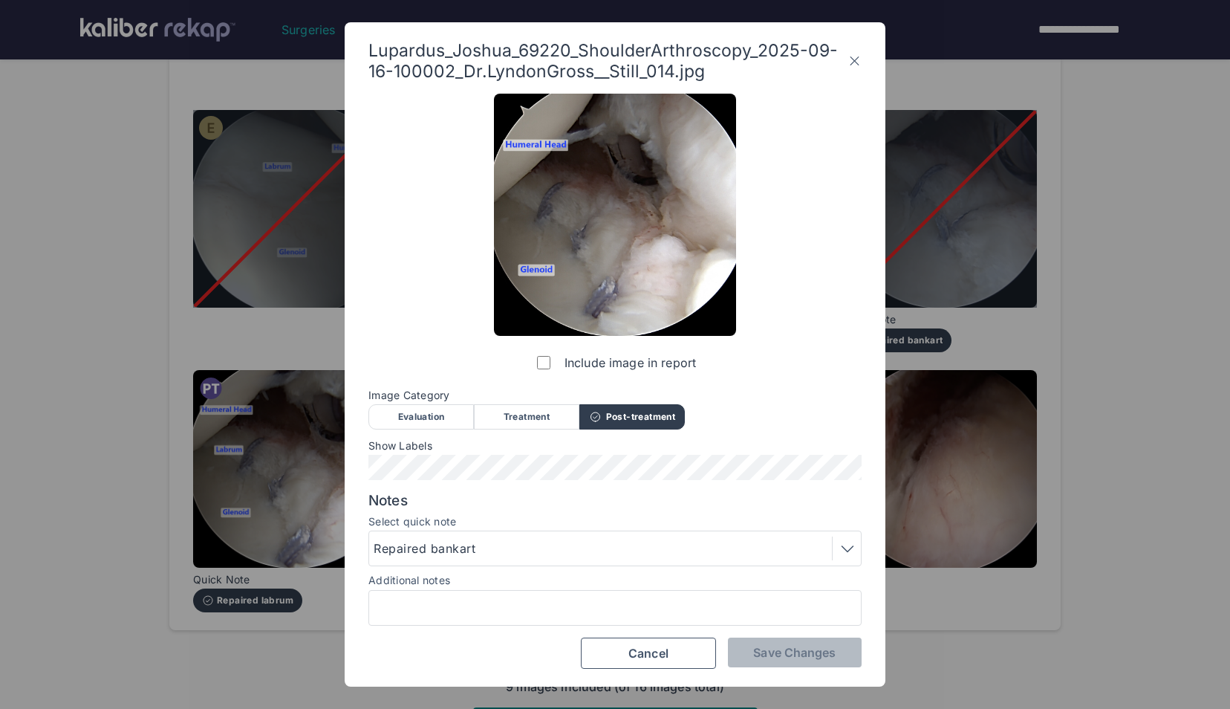
click at [554, 365] on label "Include image in report" at bounding box center [615, 363] width 162 height 30
click at [775, 654] on span "Save Changes" at bounding box center [794, 652] width 82 height 15
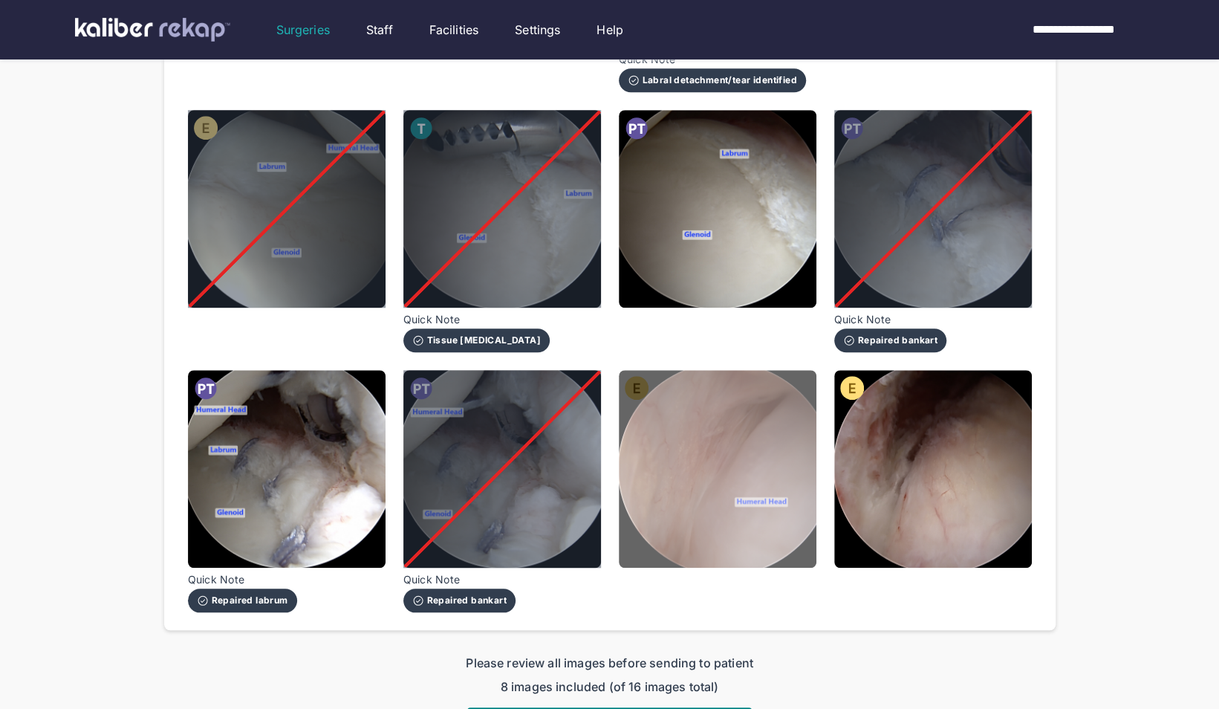
click at [677, 483] on img at bounding box center [718, 469] width 198 height 198
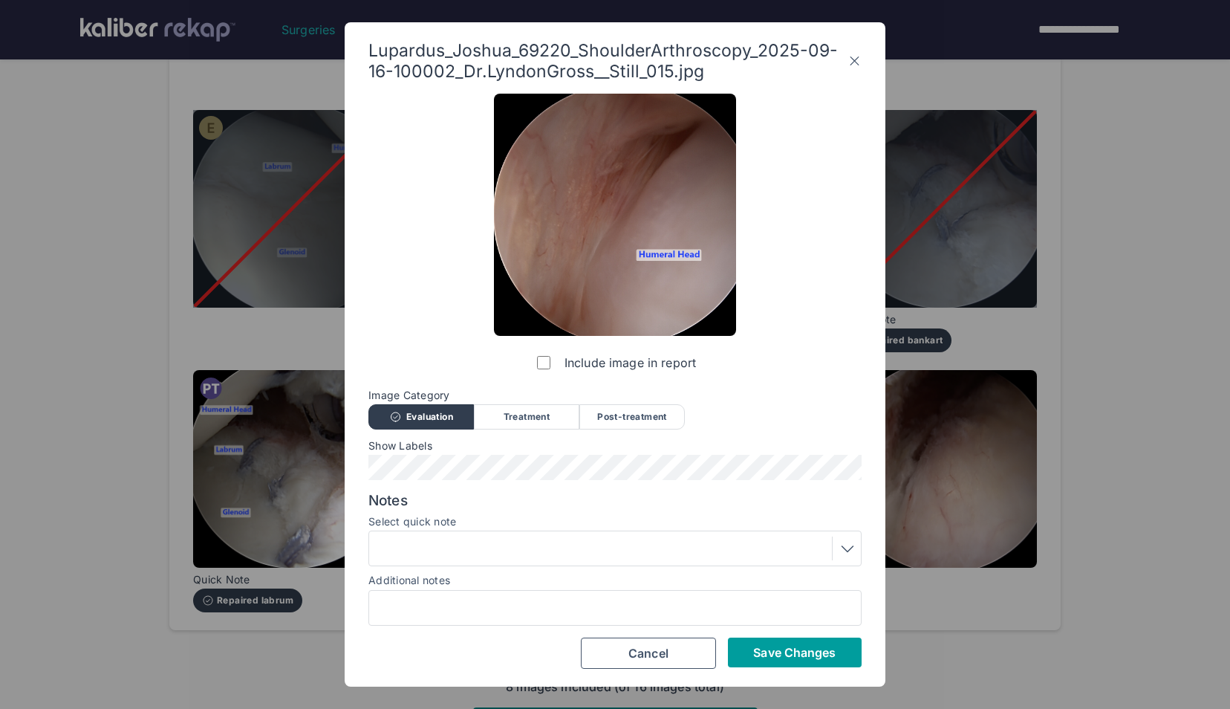
click at [763, 649] on span "Save Changes" at bounding box center [794, 652] width 82 height 15
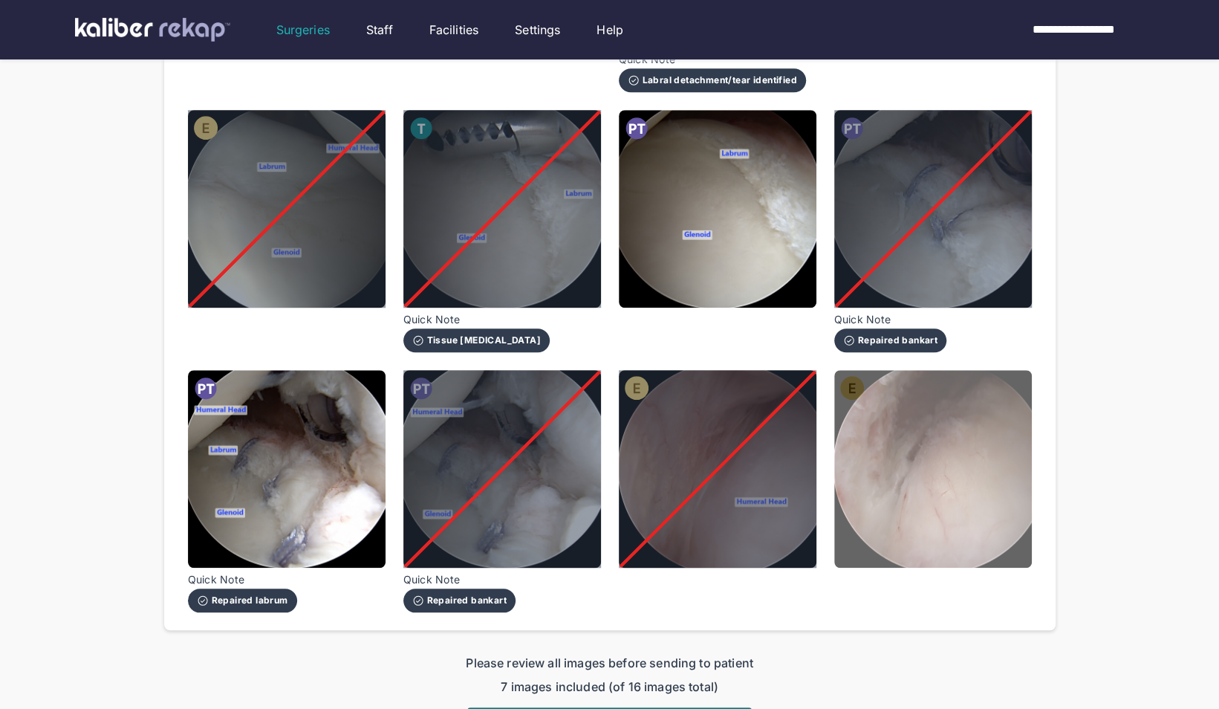
click at [934, 477] on img at bounding box center [933, 469] width 198 height 198
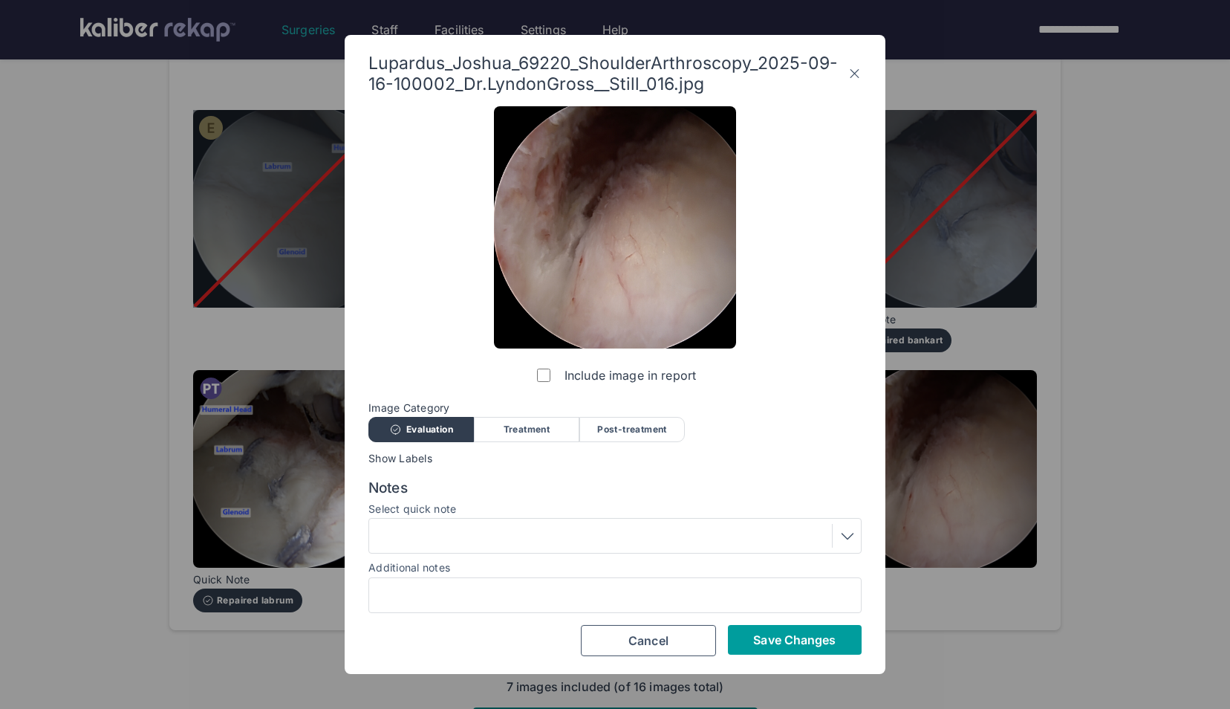
click at [793, 645] on span "Save Changes" at bounding box center [794, 639] width 82 height 15
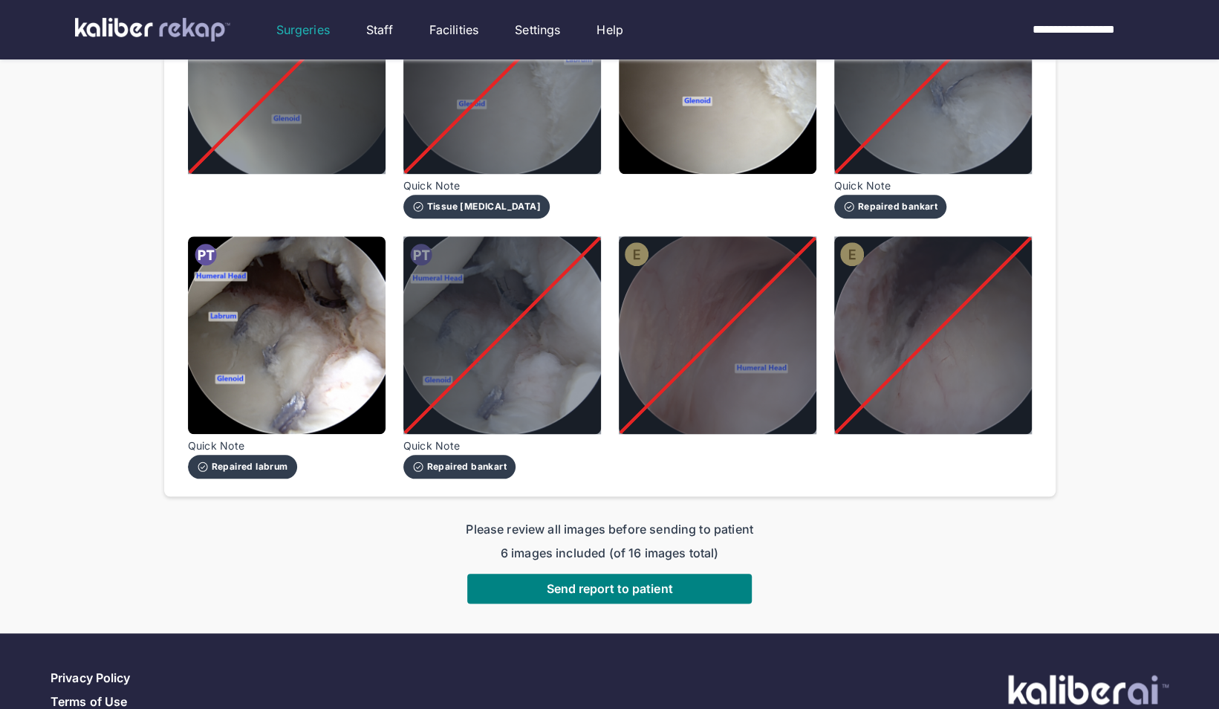
scroll to position [810, 0]
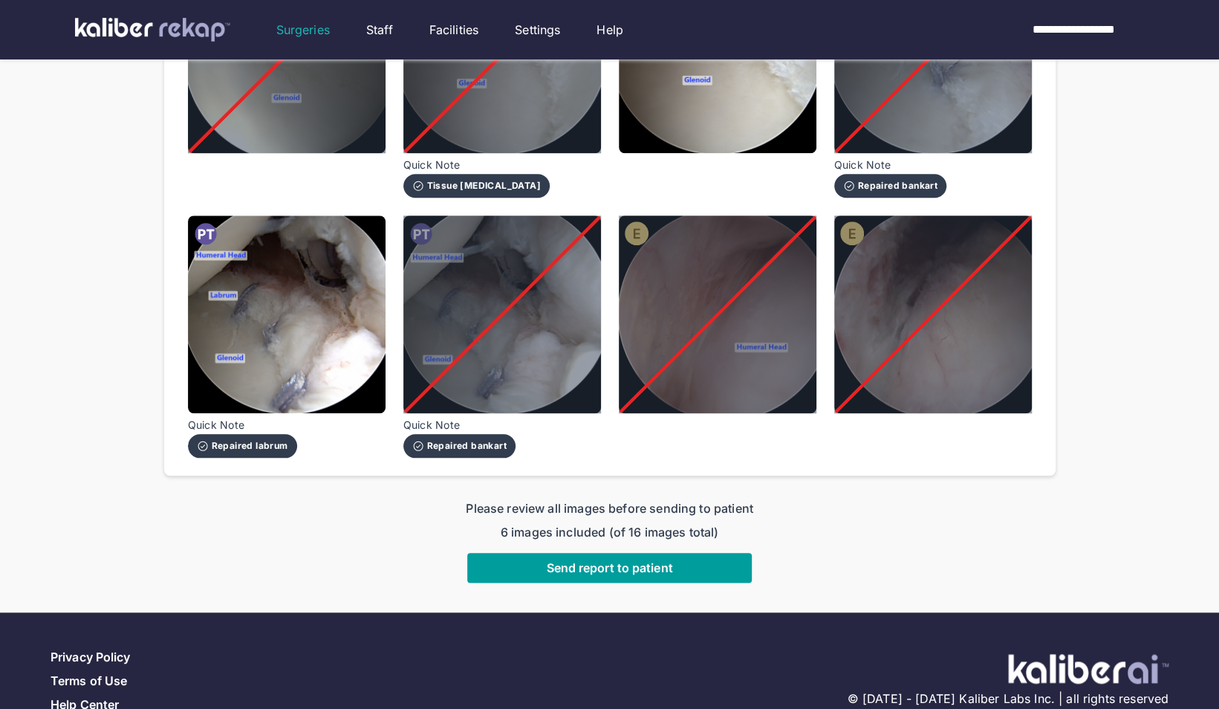
click at [627, 560] on span "Send report to patient" at bounding box center [609, 567] width 126 height 15
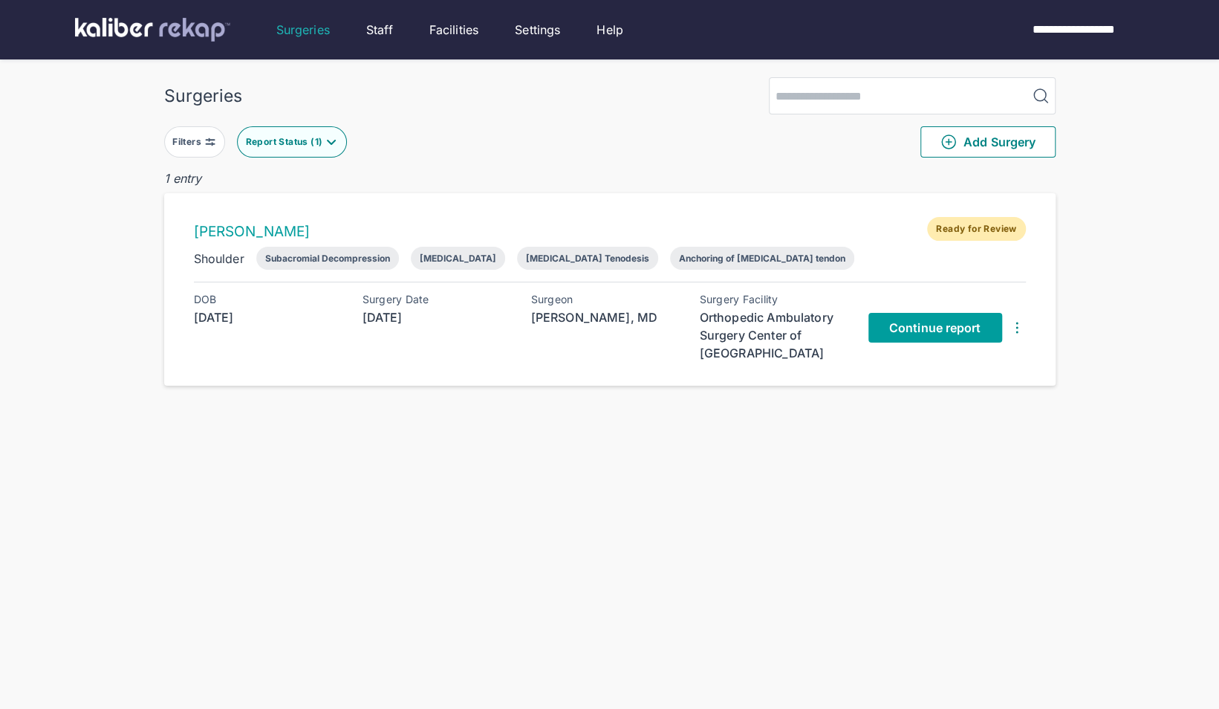
click at [945, 328] on span "Continue report" at bounding box center [935, 327] width 92 height 15
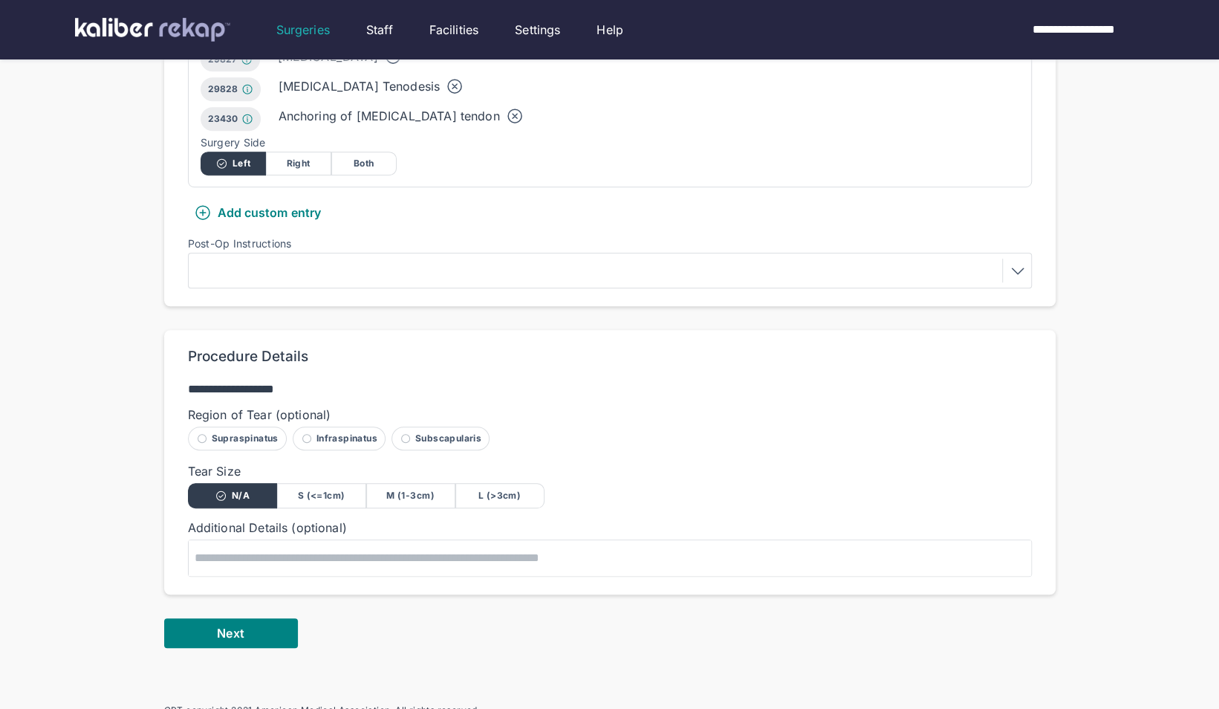
scroll to position [645, 0]
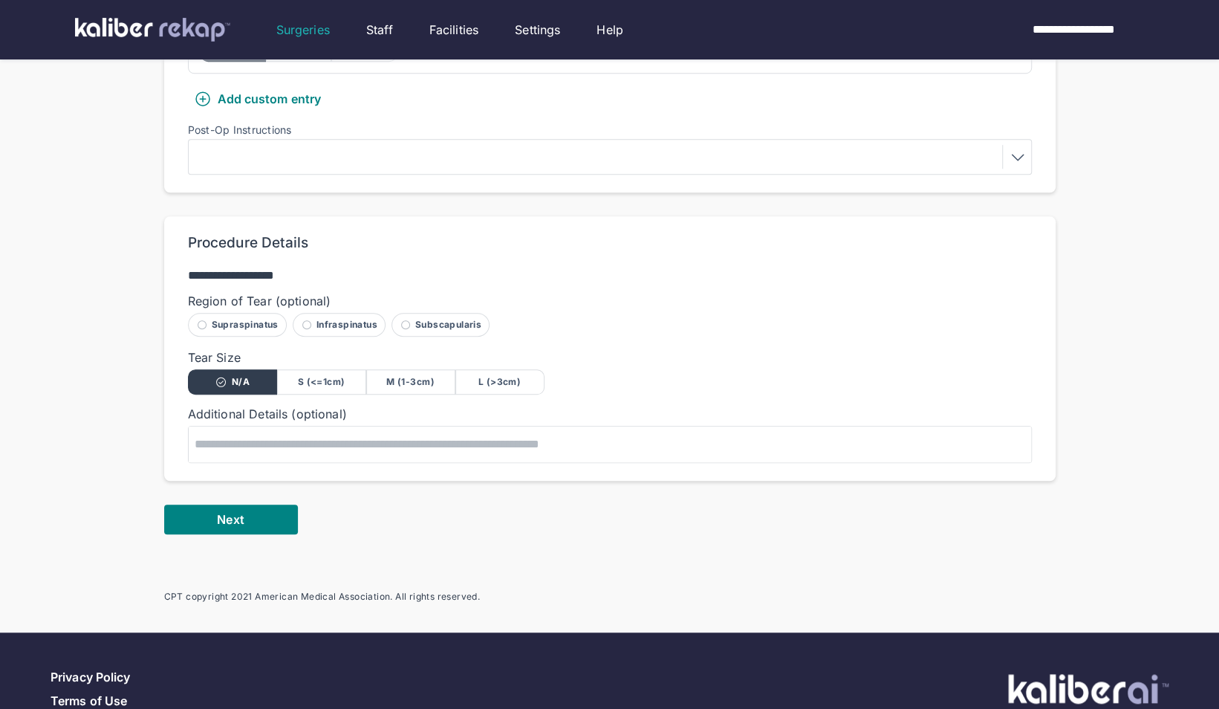
click at [528, 145] on div at bounding box center [609, 157] width 833 height 24
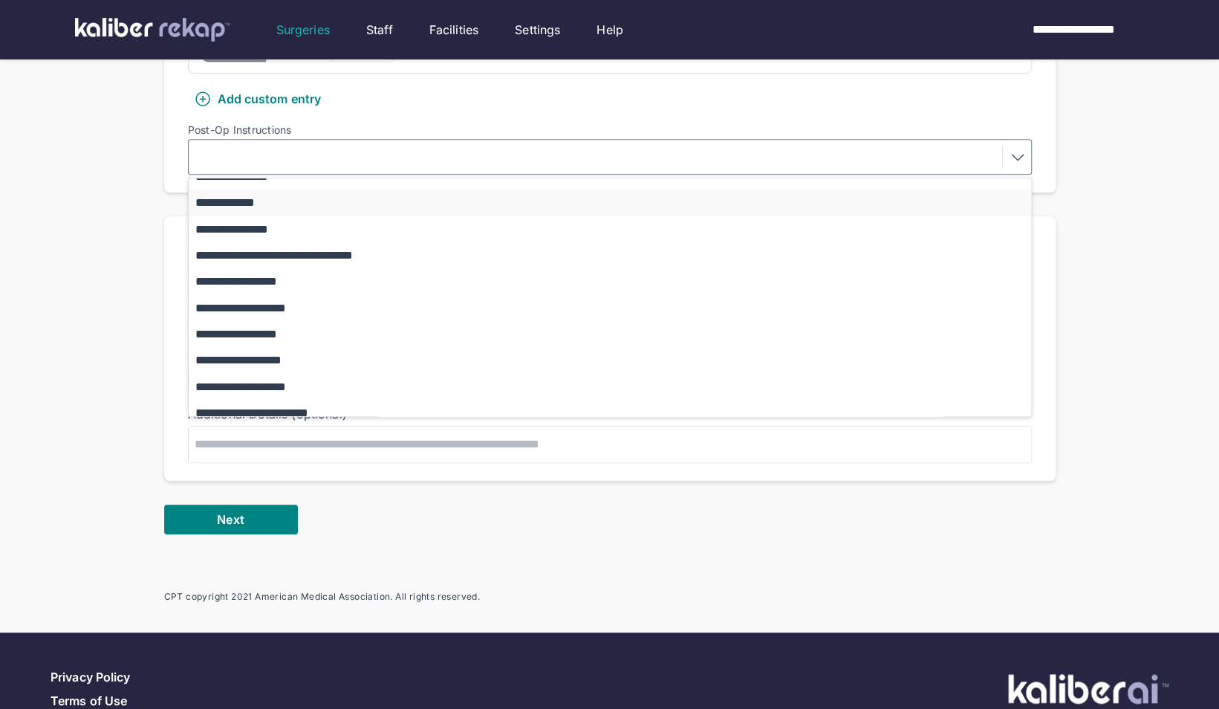
scroll to position [129, 0]
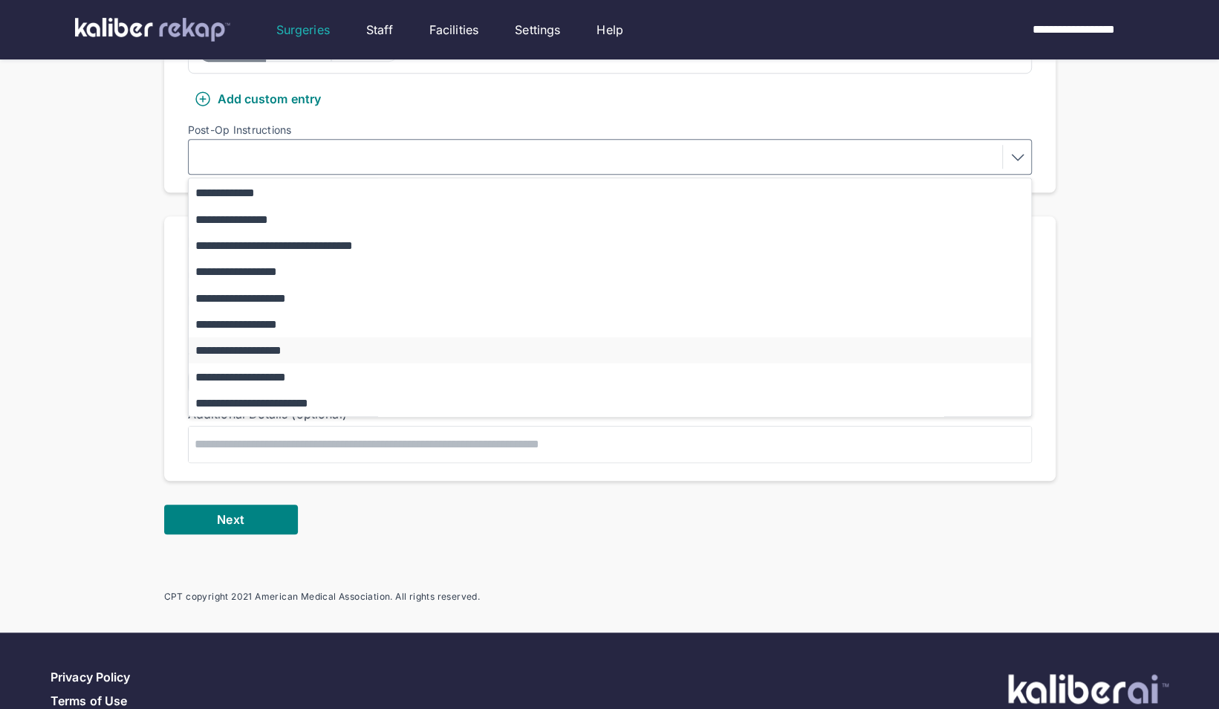
click at [334, 337] on button "**********" at bounding box center [617, 350] width 856 height 26
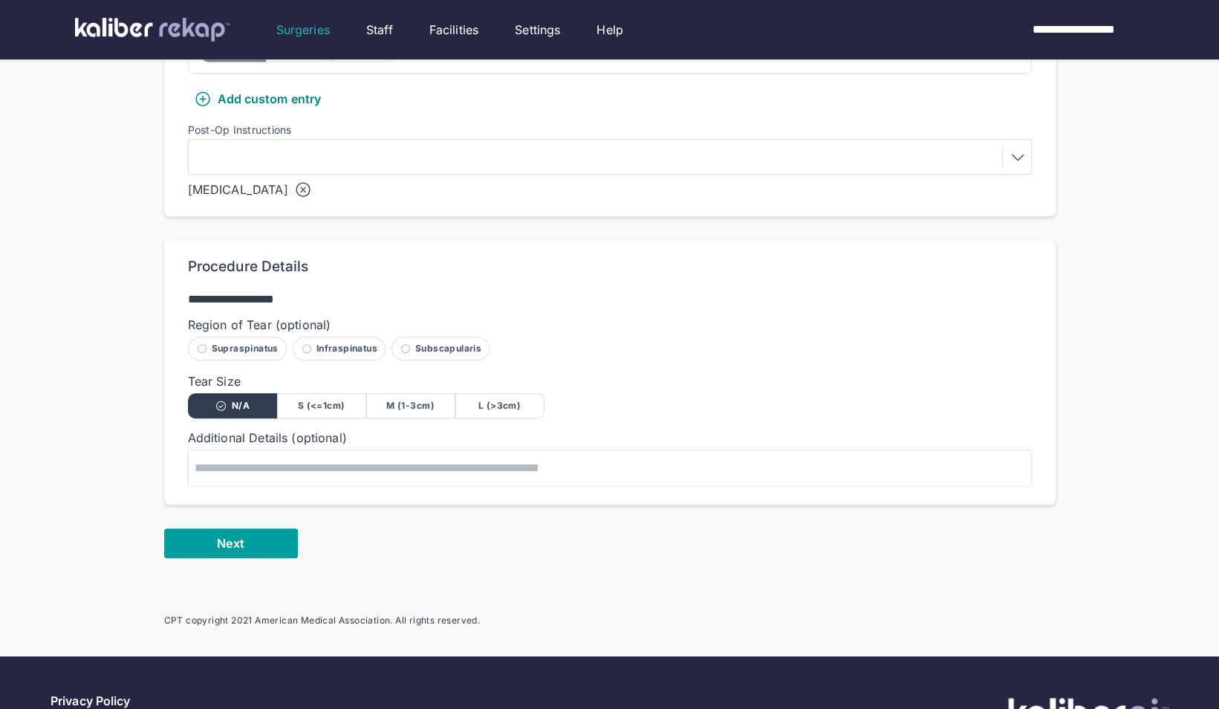
click at [244, 536] on span "Next" at bounding box center [230, 543] width 27 height 15
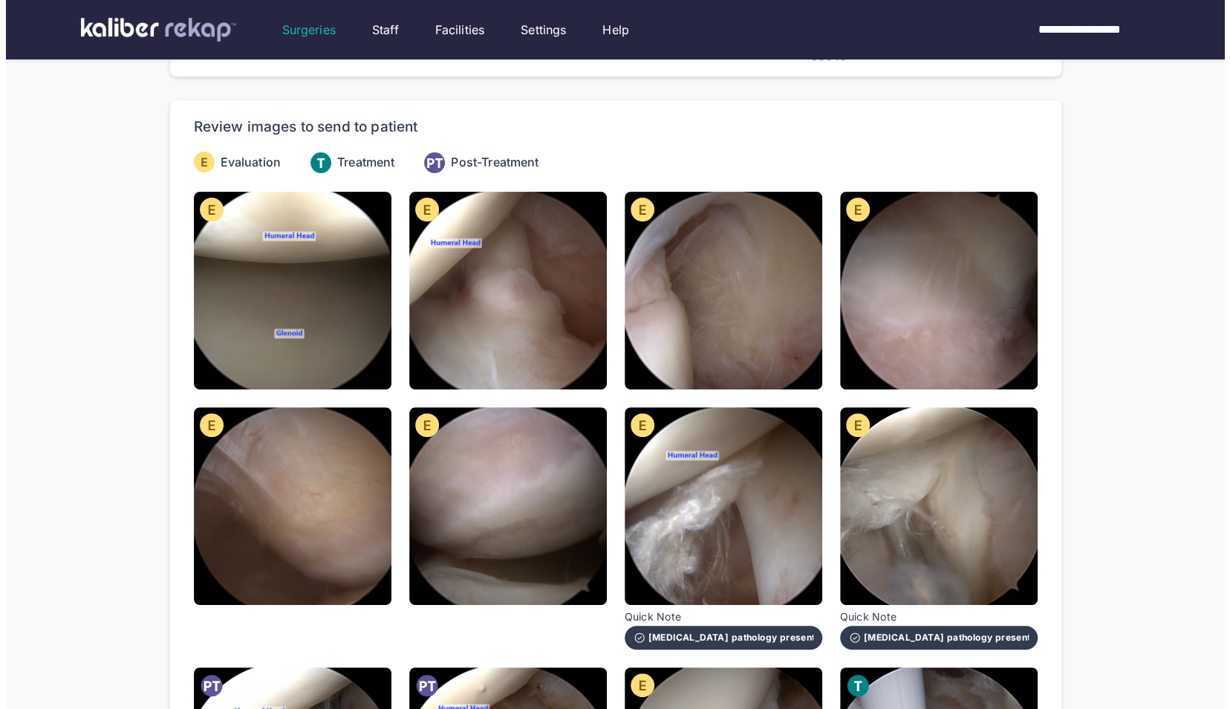
scroll to position [102, 0]
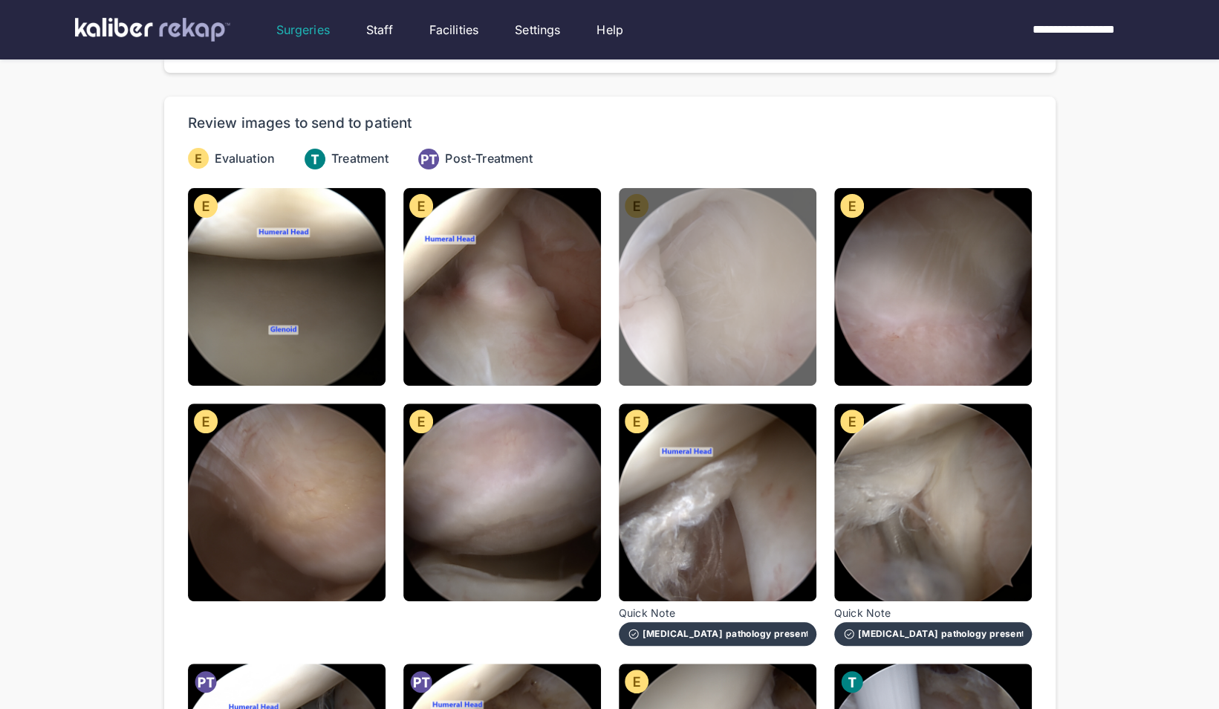
click at [738, 295] on img at bounding box center [718, 287] width 198 height 198
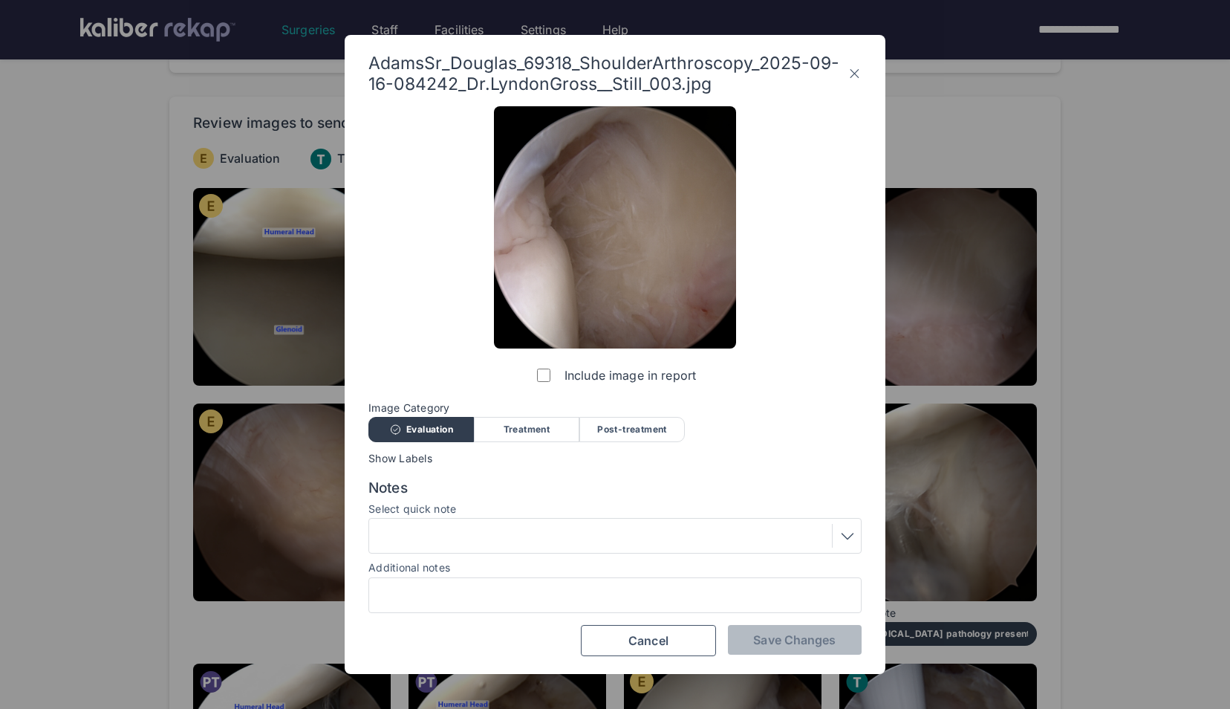
click at [600, 536] on div at bounding box center [615, 536] width 483 height 24
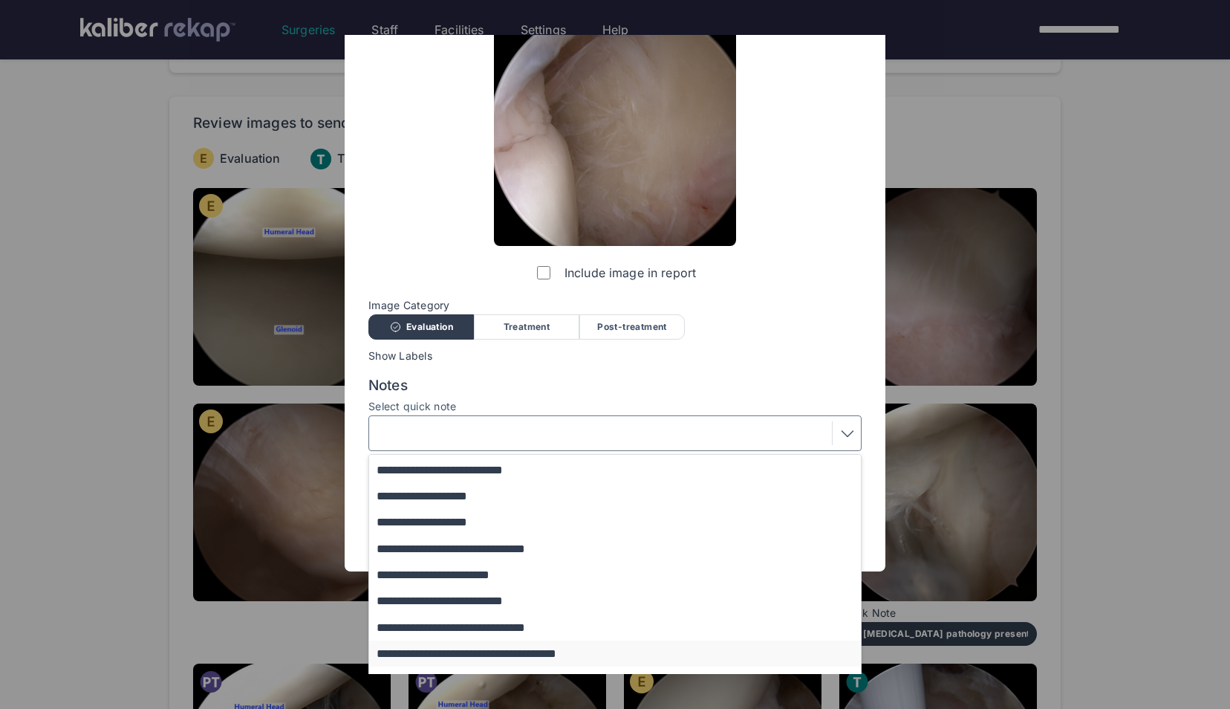
click at [501, 648] on button "**********" at bounding box center [622, 653] width 506 height 26
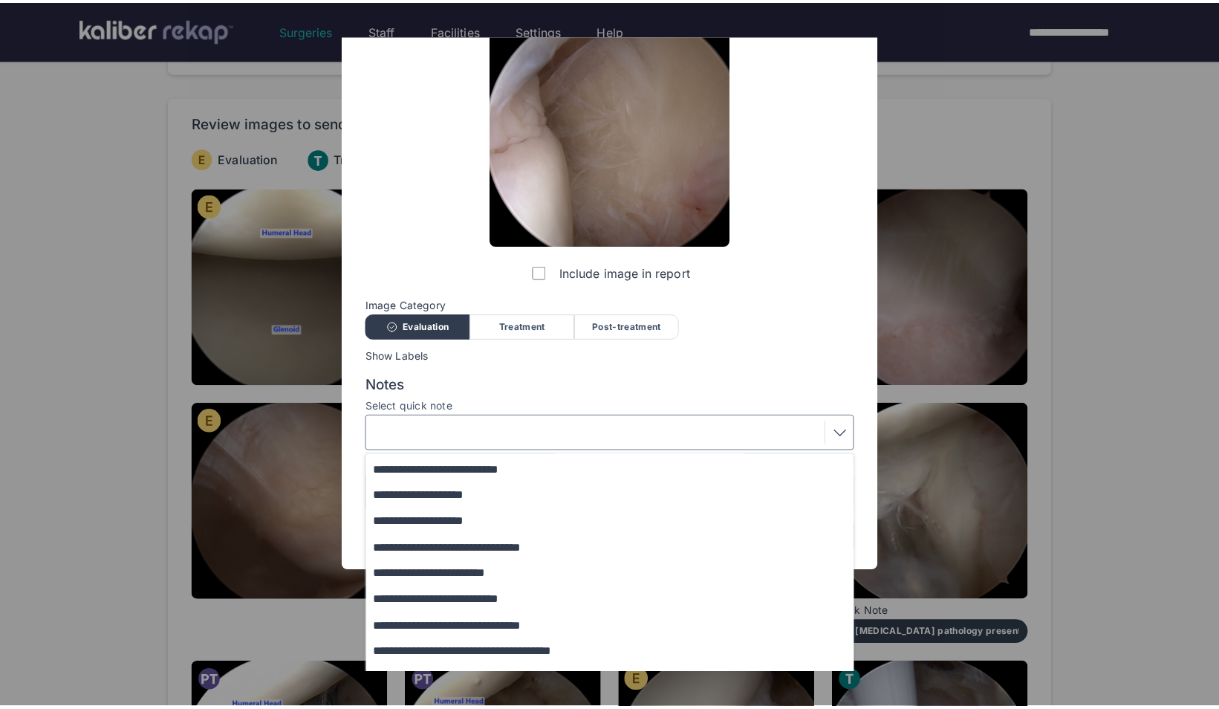
scroll to position [0, 0]
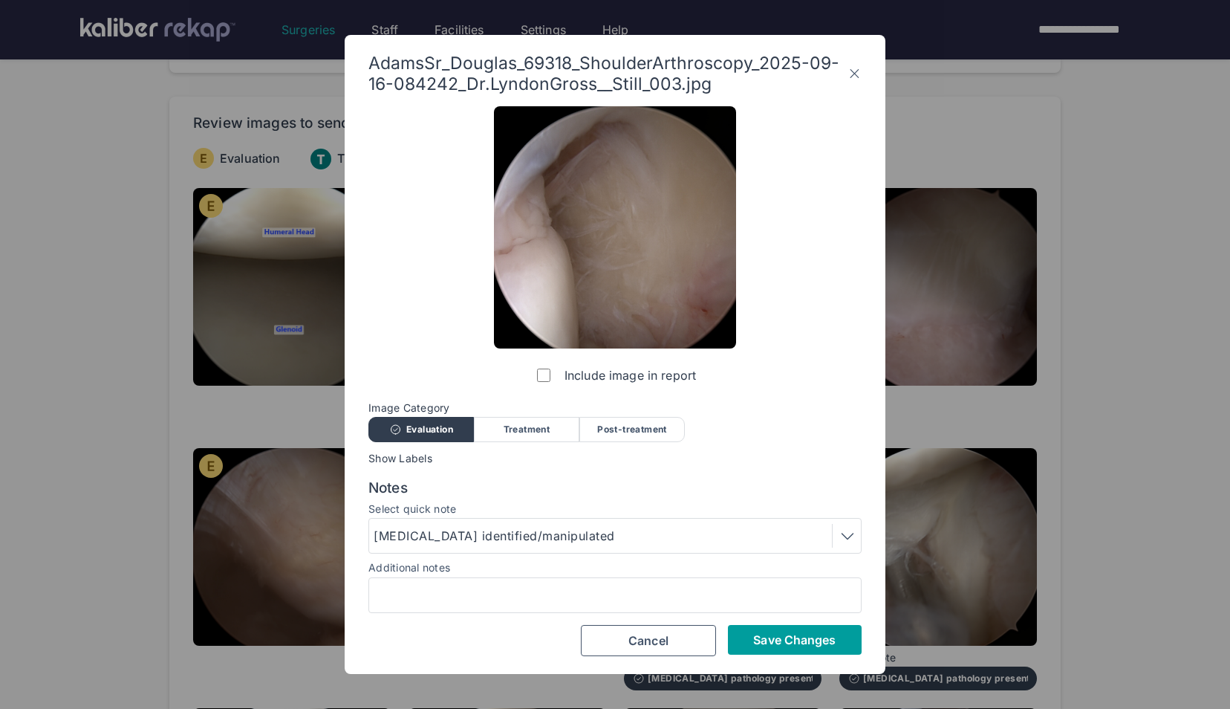
click at [786, 637] on span "Save Changes" at bounding box center [794, 639] width 82 height 15
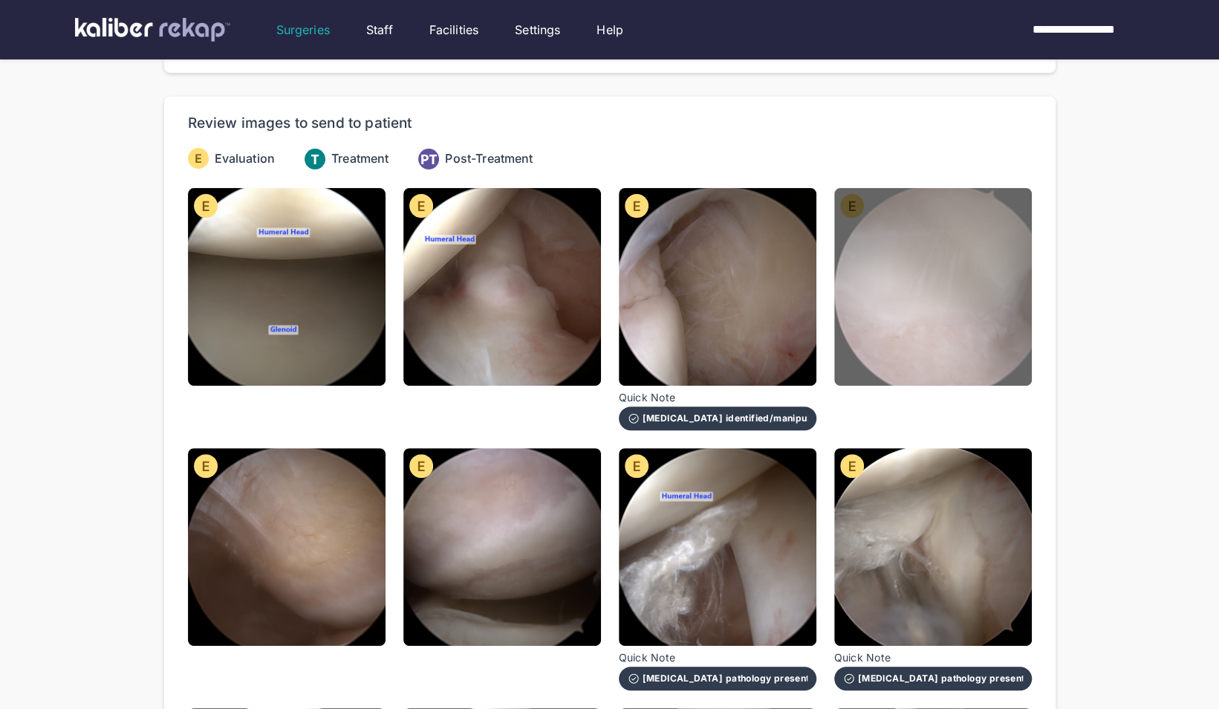
click at [900, 320] on img at bounding box center [933, 287] width 198 height 198
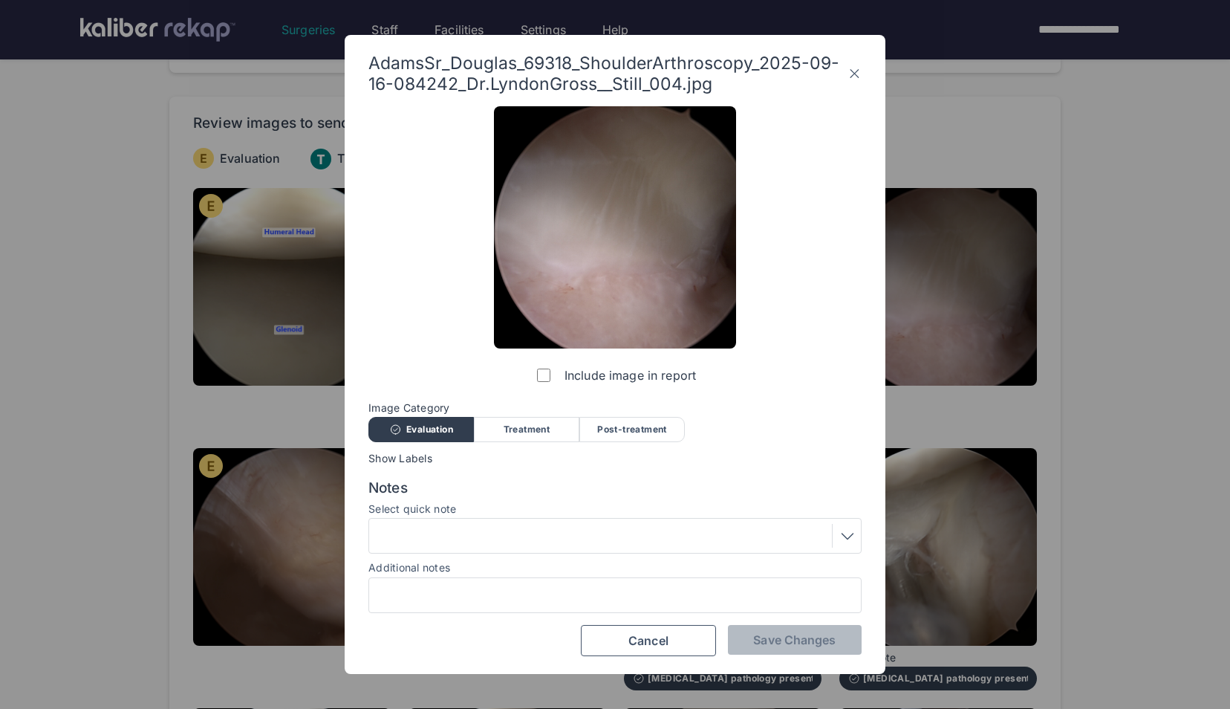
click at [544, 383] on label "Include image in report" at bounding box center [615, 375] width 162 height 30
click at [775, 641] on span "Save Changes" at bounding box center [794, 639] width 82 height 15
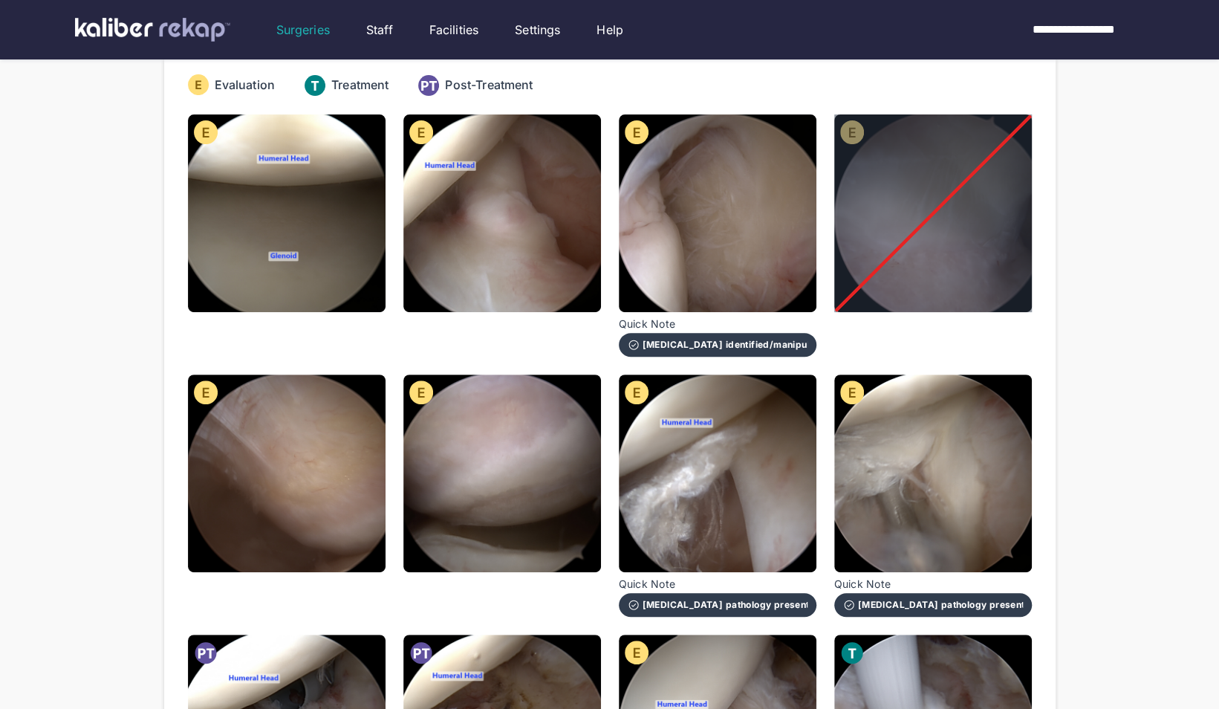
scroll to position [183, 0]
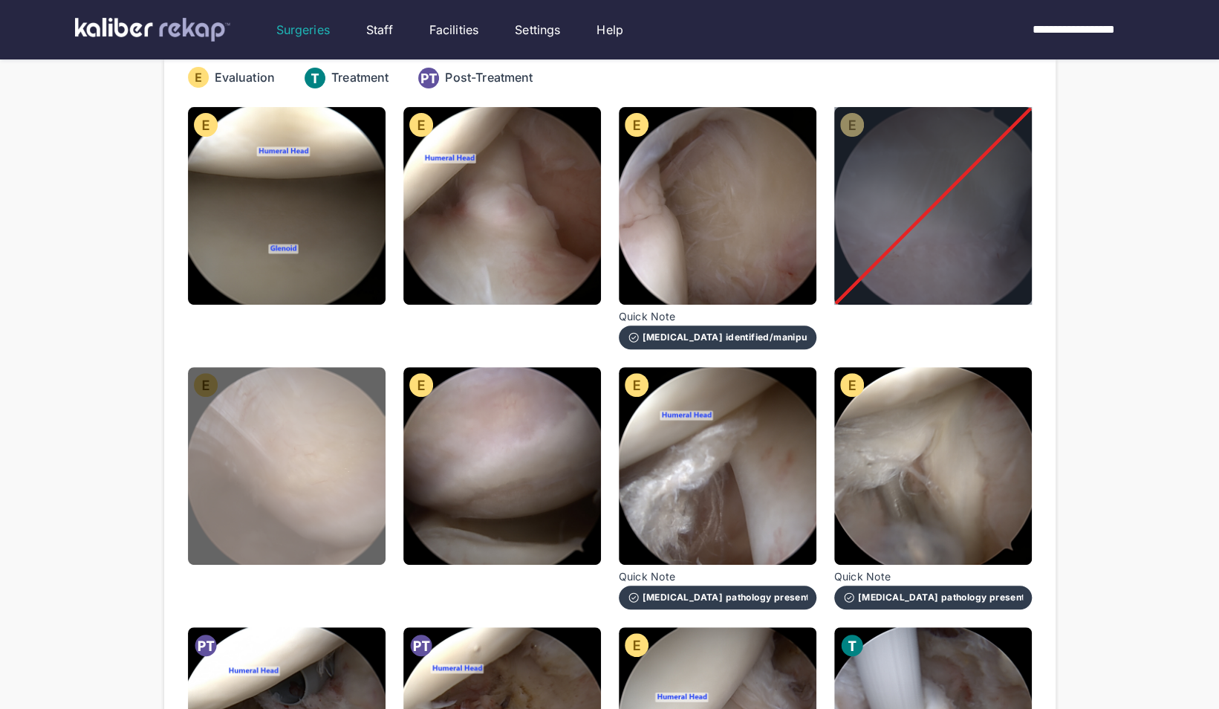
click at [351, 414] on img at bounding box center [287, 466] width 198 height 198
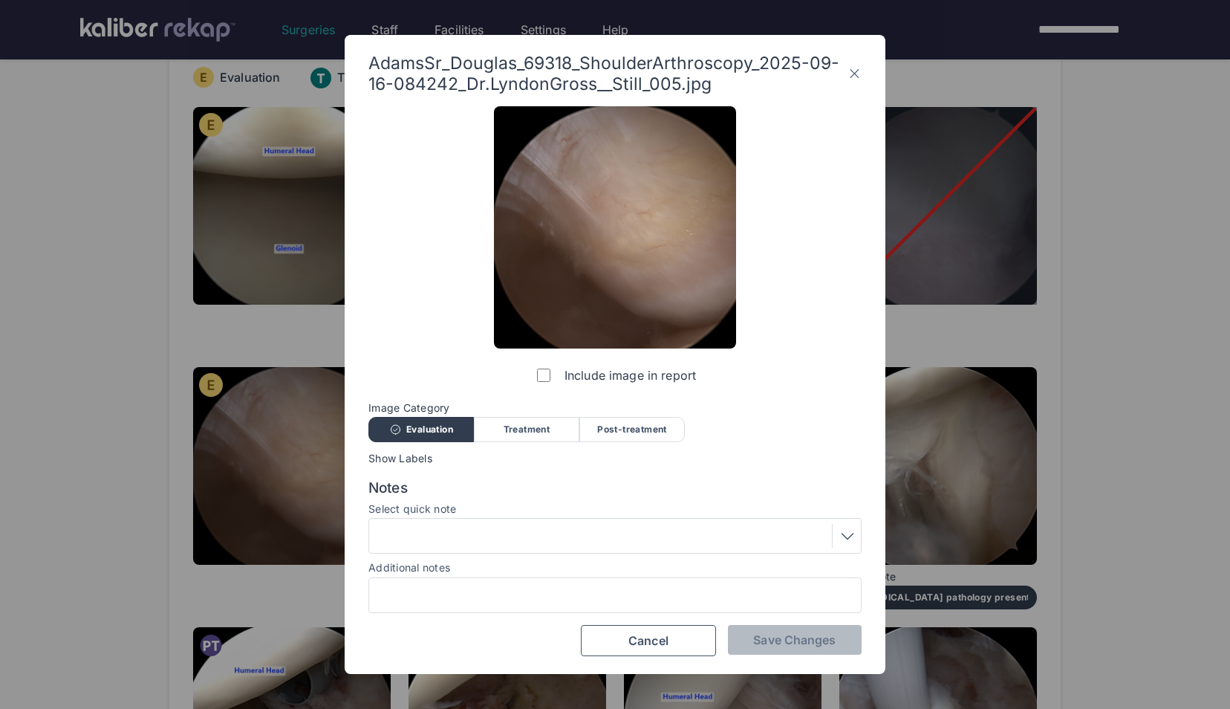
click at [536, 376] on label "Include image in report" at bounding box center [615, 375] width 162 height 30
click at [762, 637] on span "Save Changes" at bounding box center [794, 639] width 82 height 15
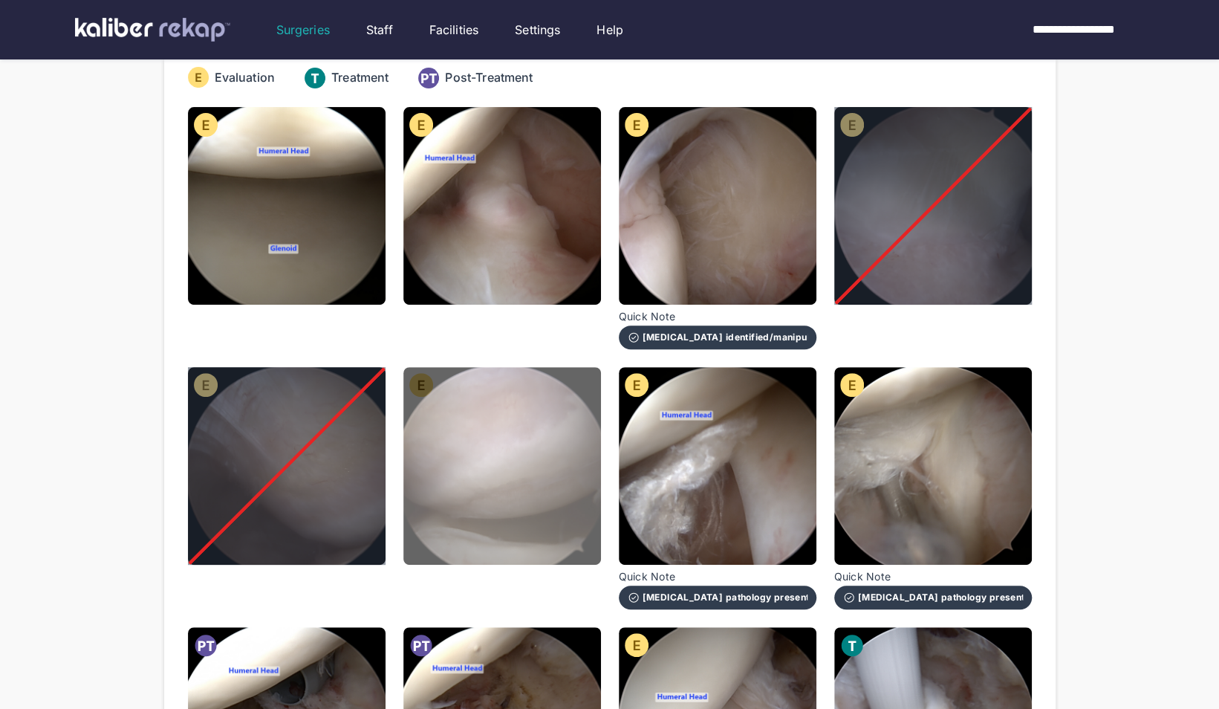
click at [469, 430] on img at bounding box center [502, 466] width 198 height 198
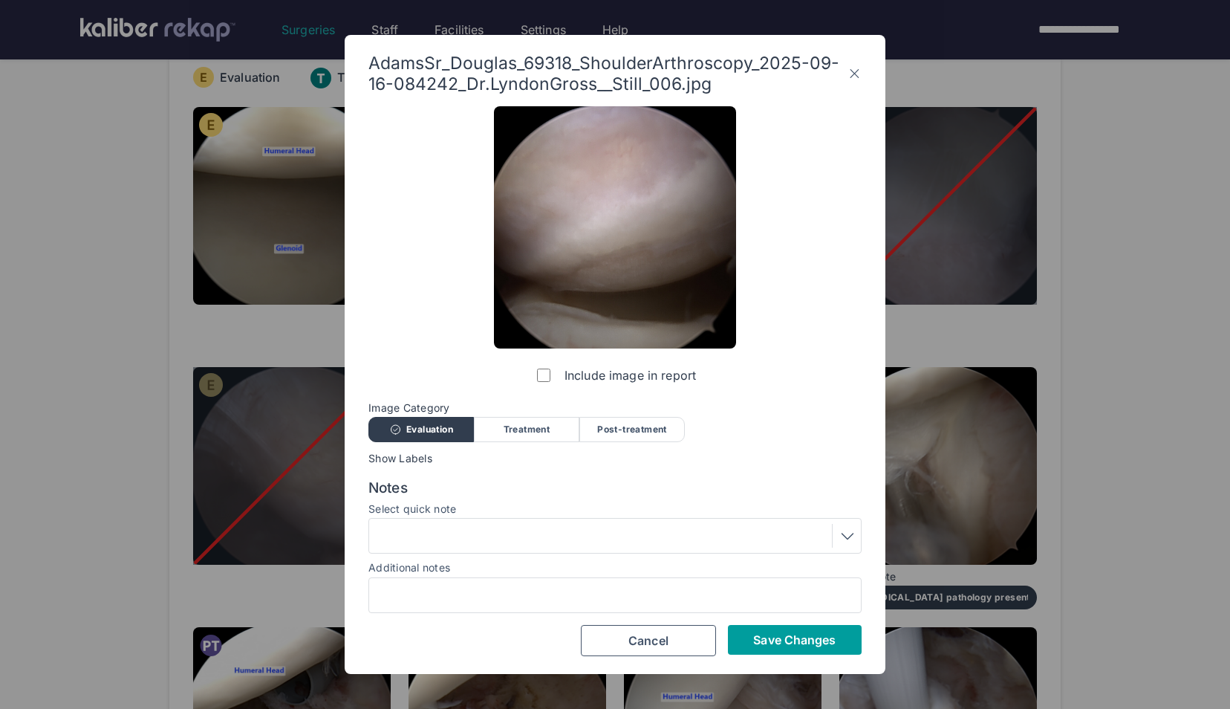
click at [781, 633] on span "Save Changes" at bounding box center [794, 639] width 82 height 15
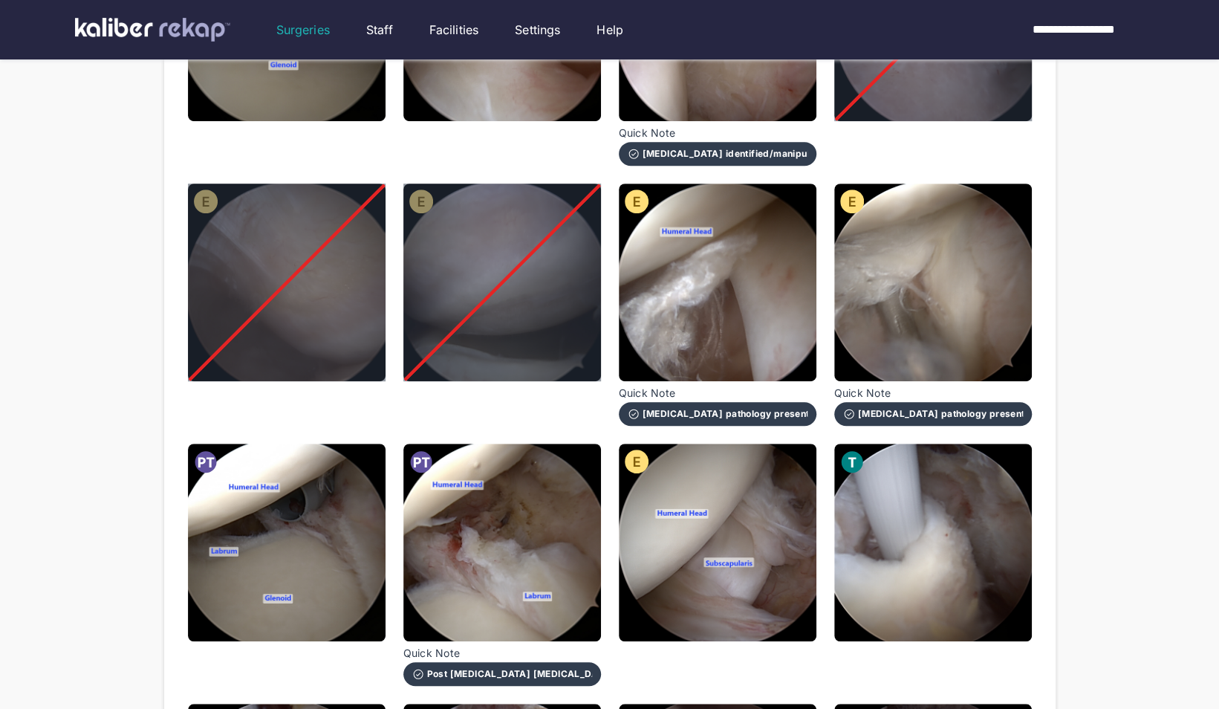
scroll to position [365, 0]
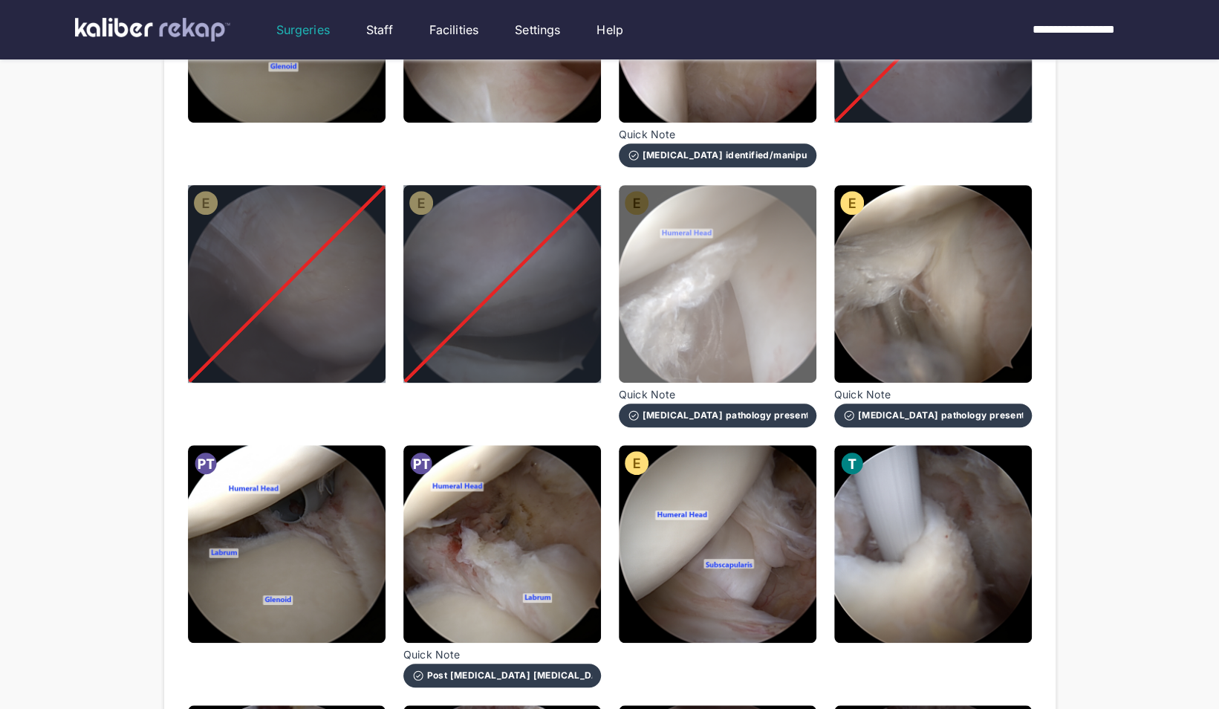
click at [796, 319] on img at bounding box center [718, 284] width 198 height 198
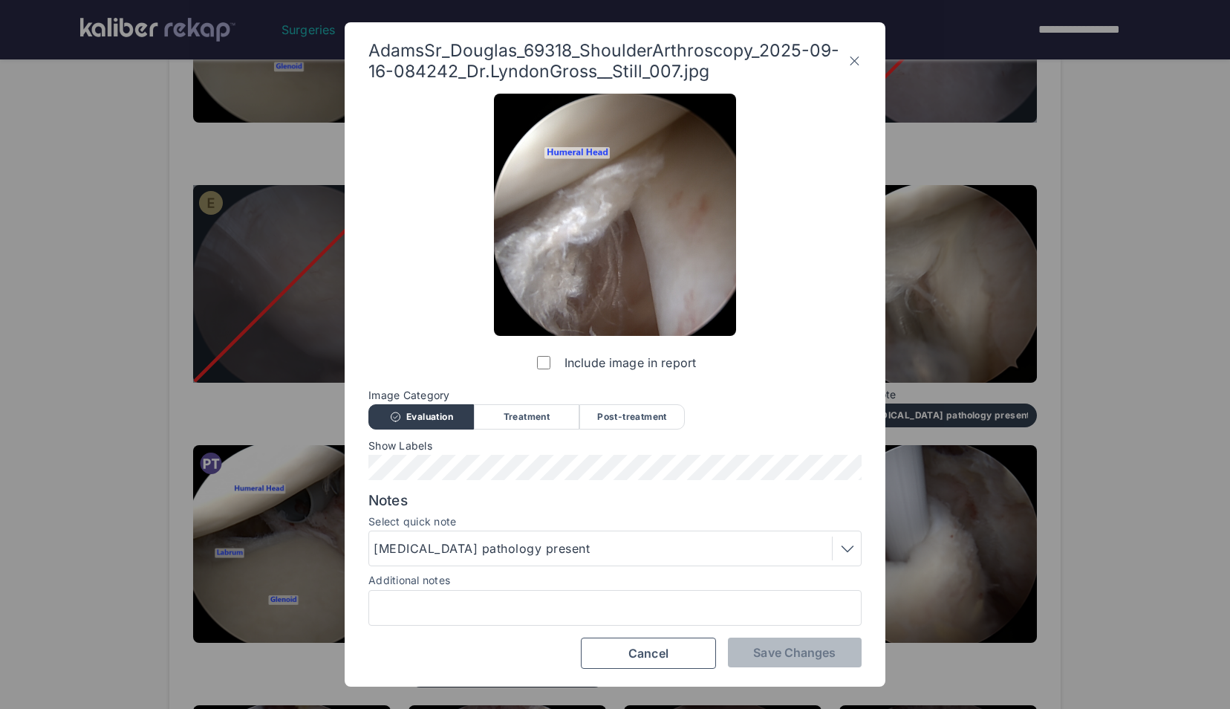
click at [527, 360] on div "Include image in report" at bounding box center [615, 236] width 242 height 284
click at [781, 654] on span "Save Changes" at bounding box center [794, 652] width 82 height 15
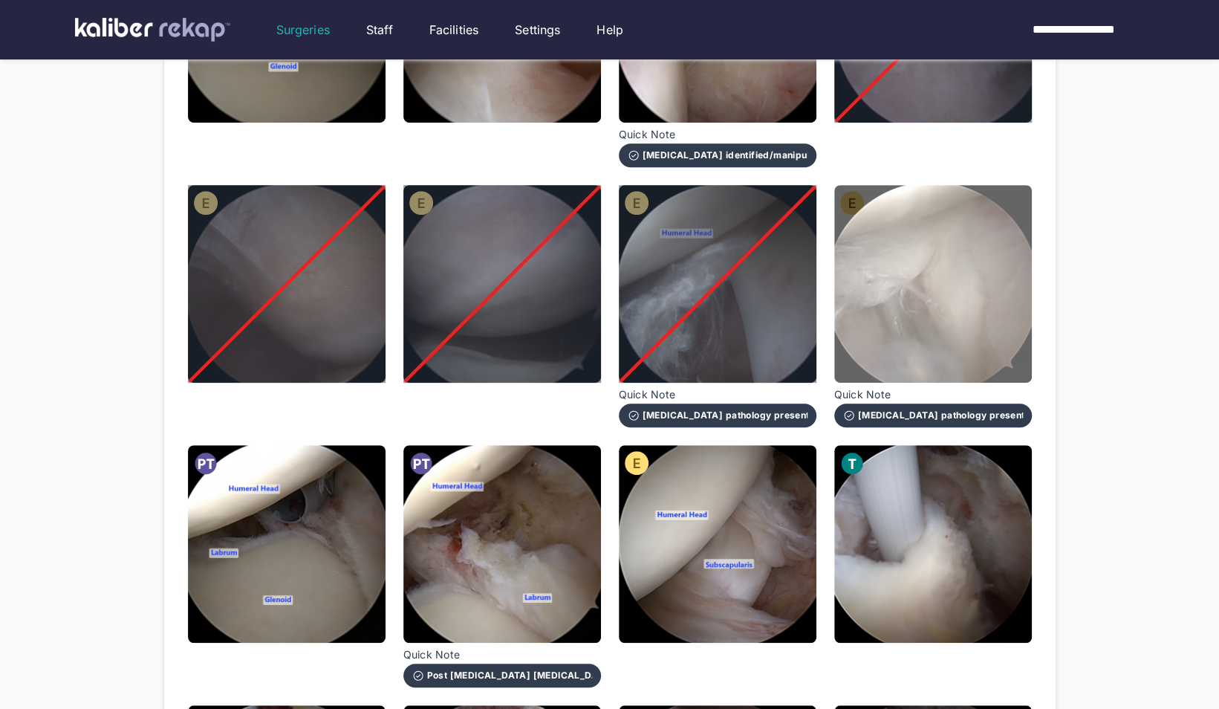
click at [928, 309] on img at bounding box center [933, 284] width 198 height 198
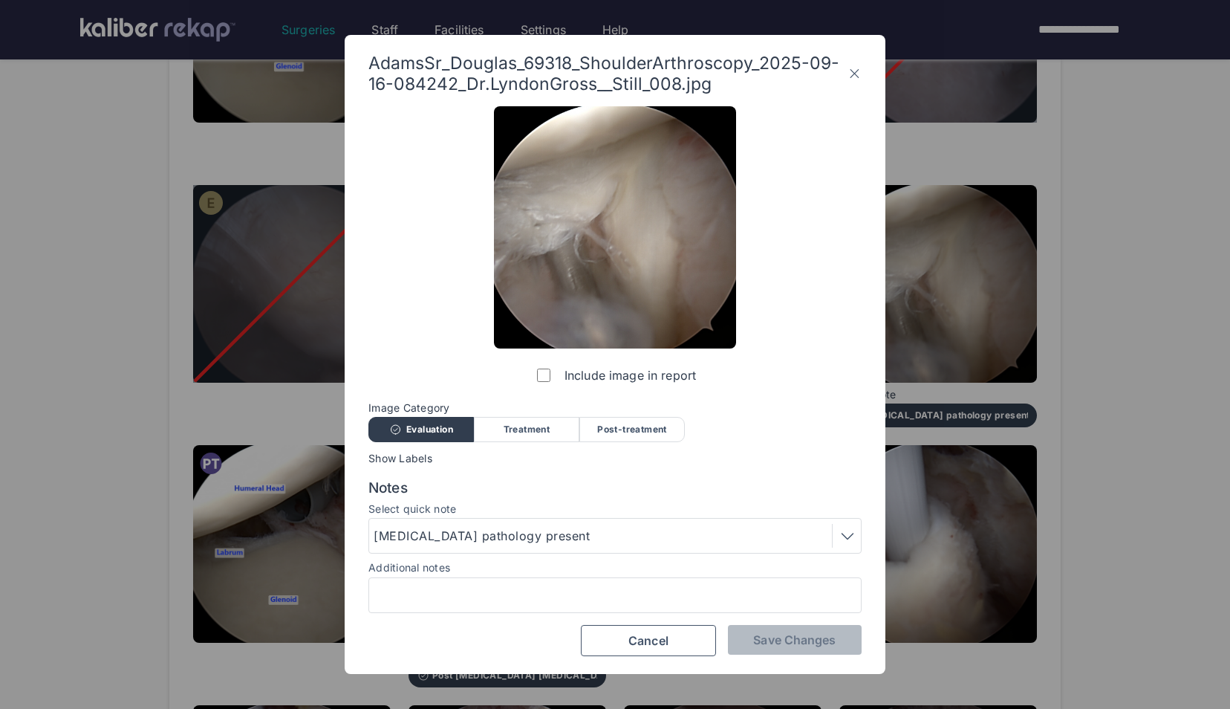
click at [550, 374] on label "Include image in report" at bounding box center [615, 375] width 162 height 30
click at [672, 641] on button "Cancel" at bounding box center [648, 640] width 135 height 31
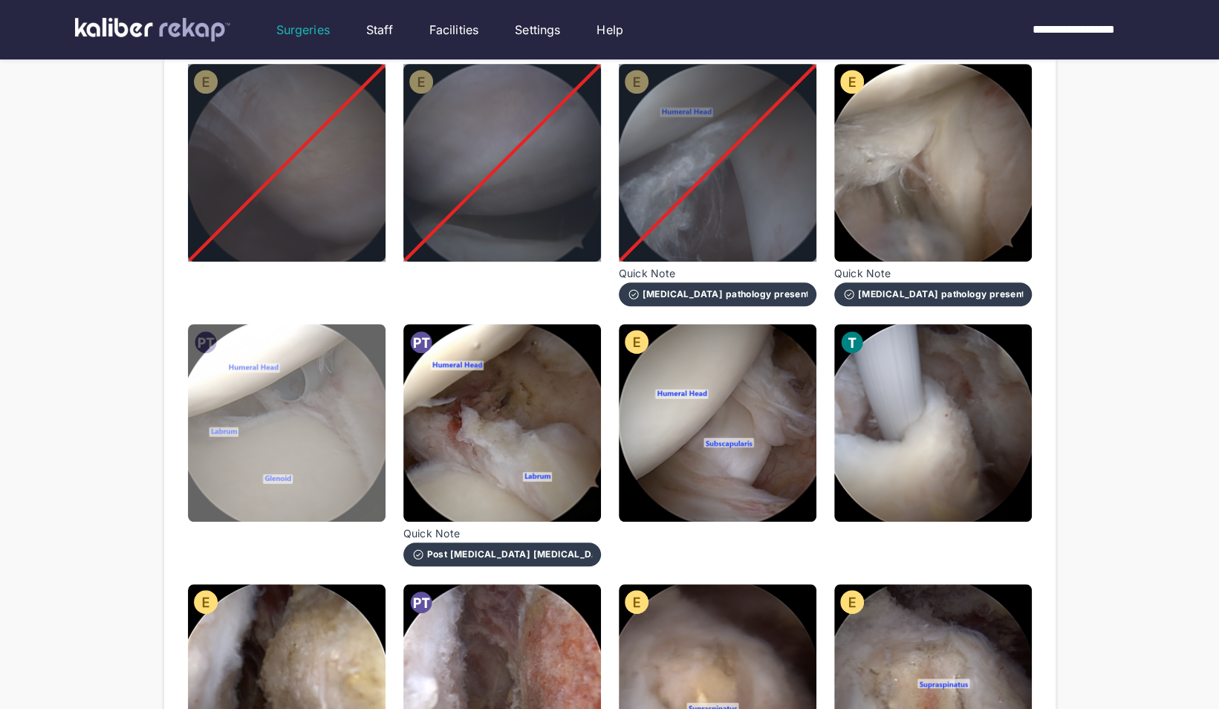
scroll to position [514, 0]
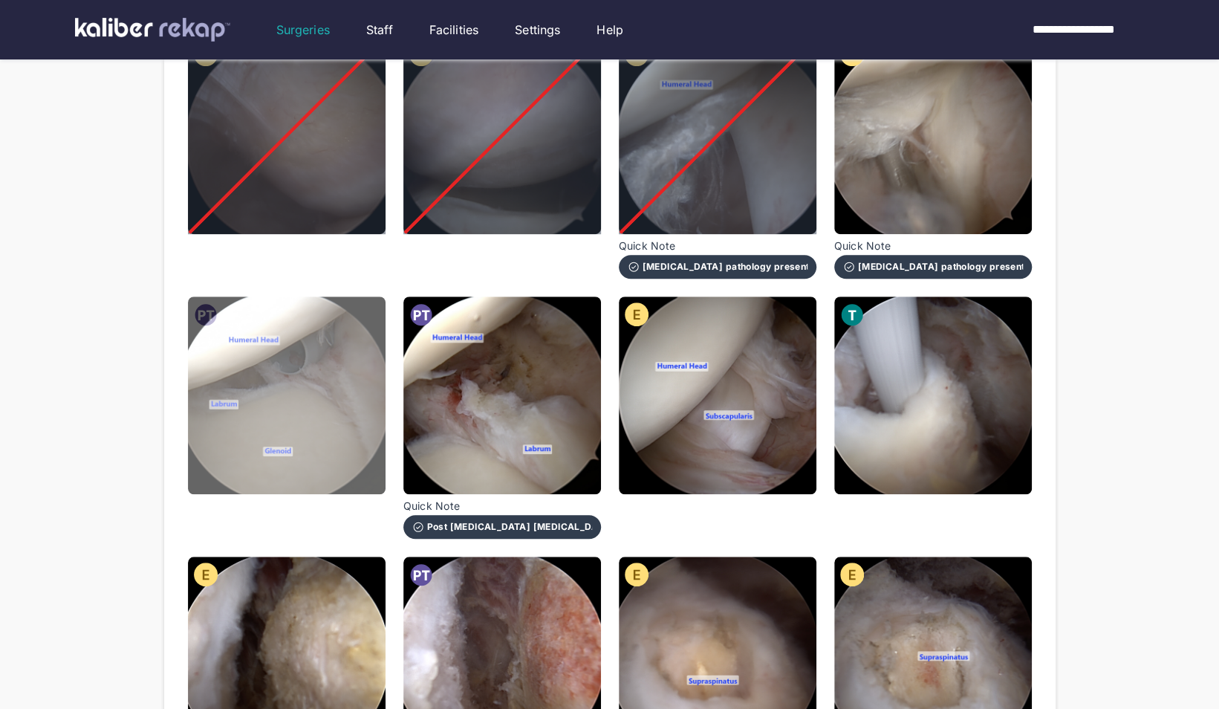
click at [314, 435] on img at bounding box center [287, 395] width 198 height 198
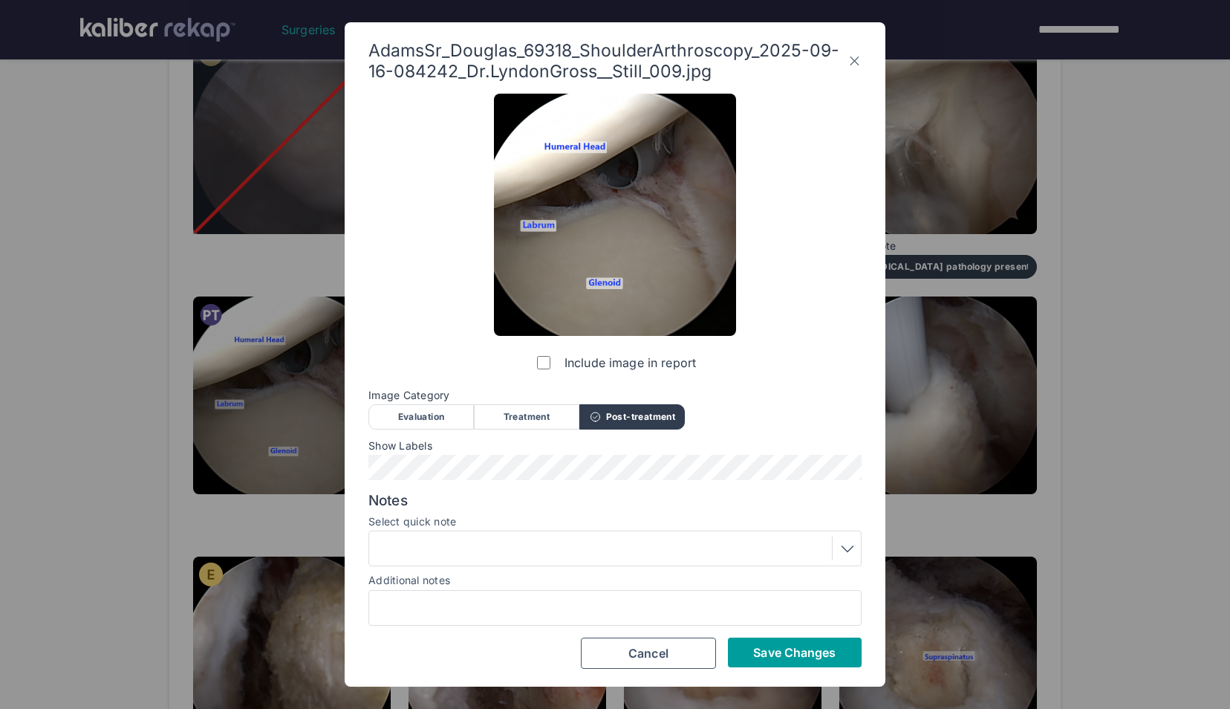
click at [798, 637] on button "Save Changes" at bounding box center [795, 652] width 134 height 30
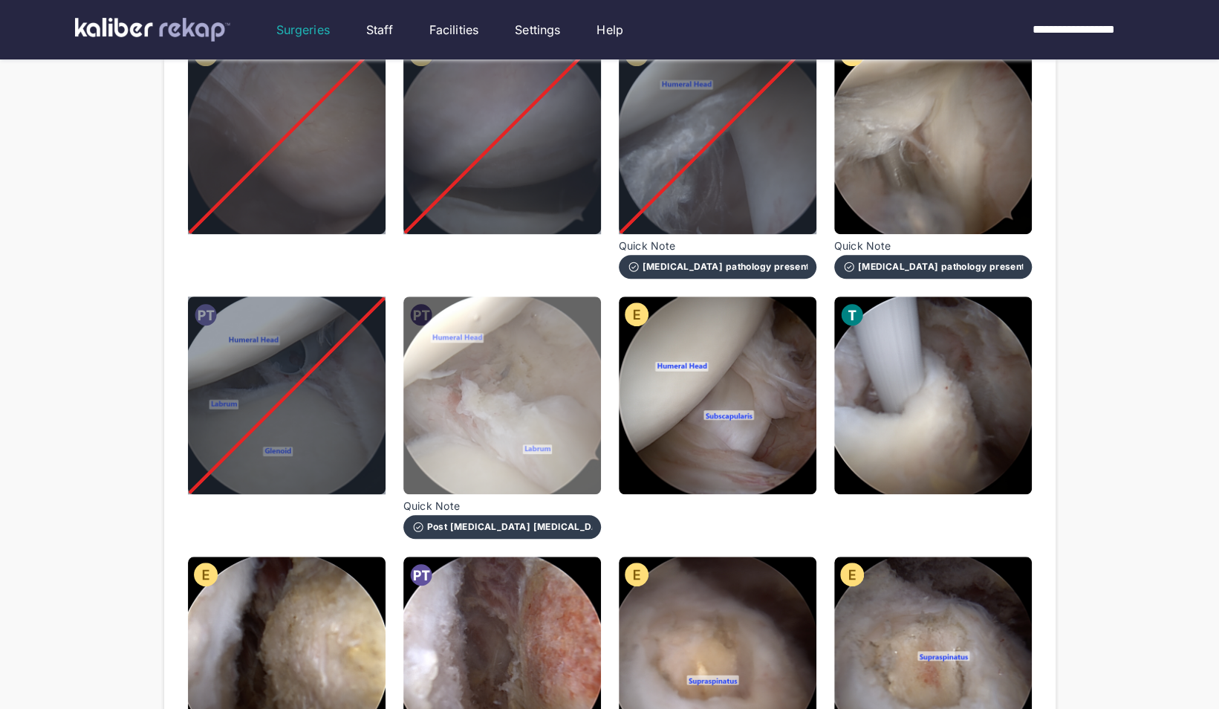
click at [497, 404] on img at bounding box center [502, 395] width 198 height 198
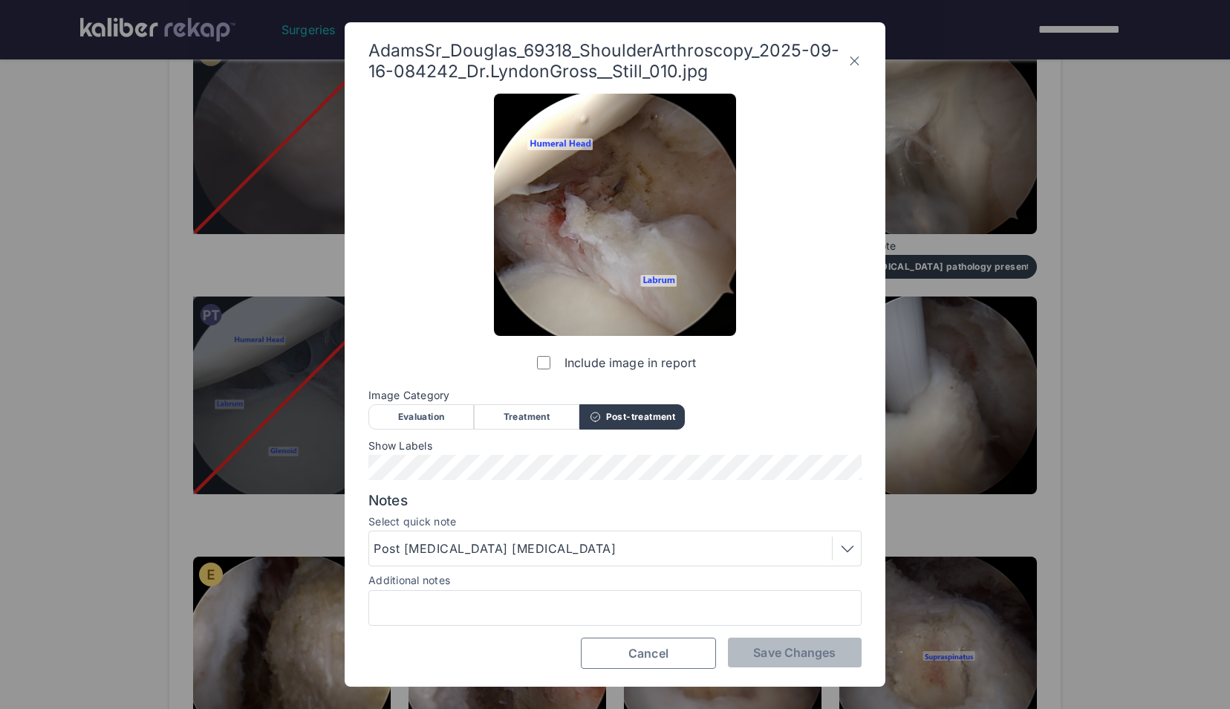
click at [671, 646] on button "Cancel" at bounding box center [648, 652] width 135 height 31
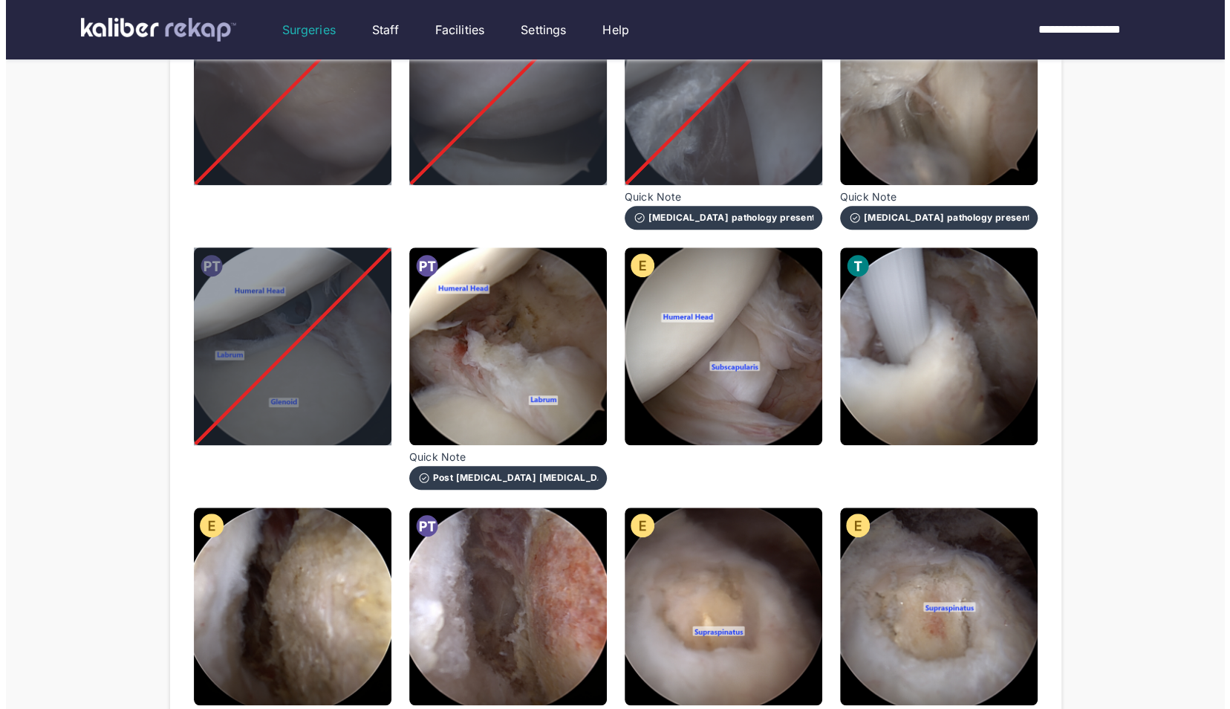
scroll to position [567, 0]
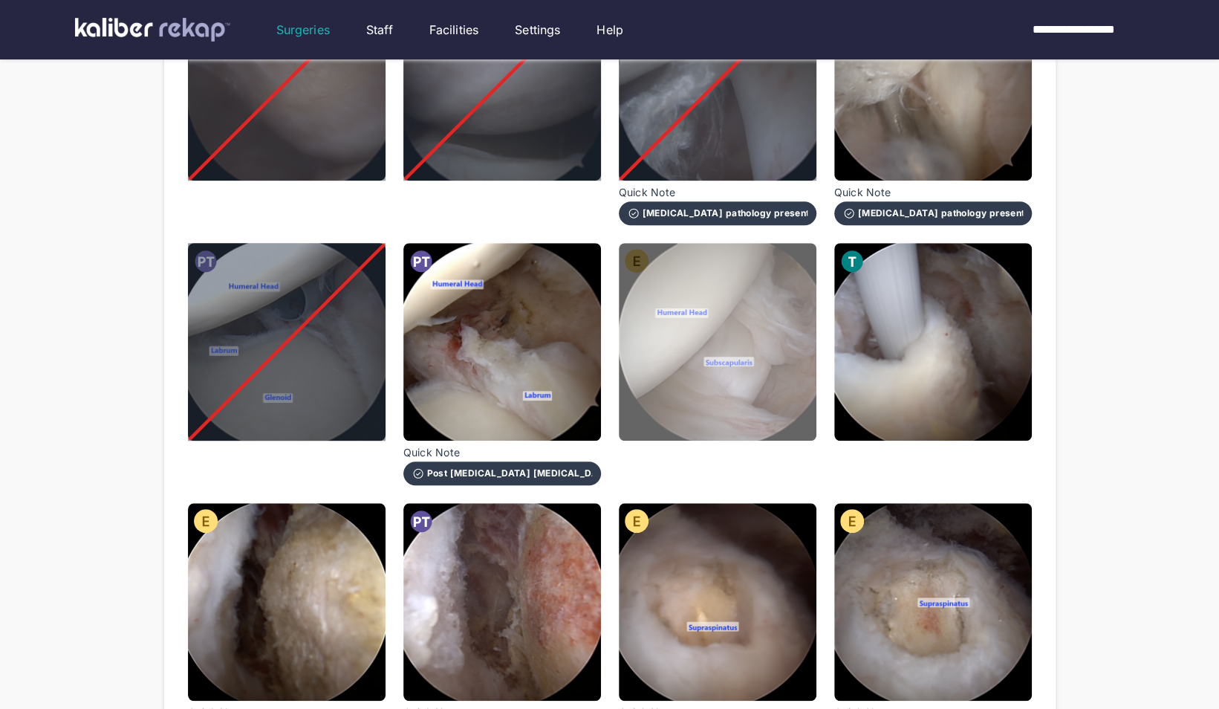
click at [749, 410] on img at bounding box center [718, 342] width 198 height 198
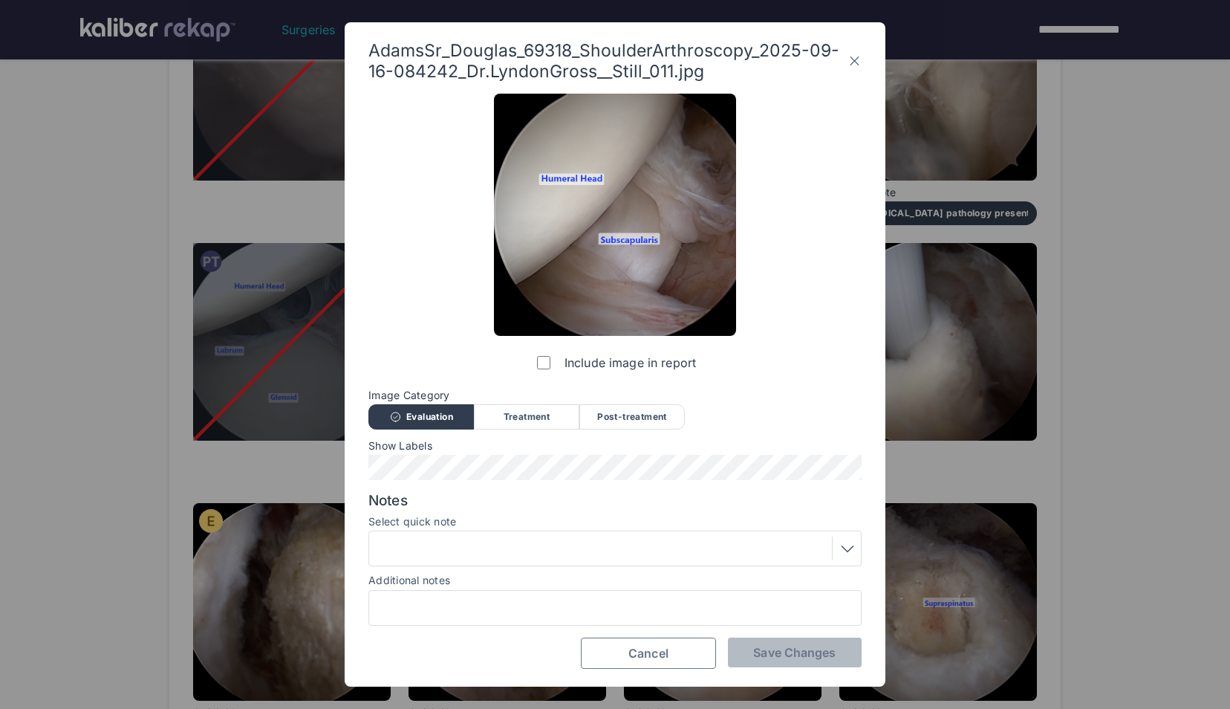
click at [622, 649] on button "Cancel" at bounding box center [648, 652] width 135 height 31
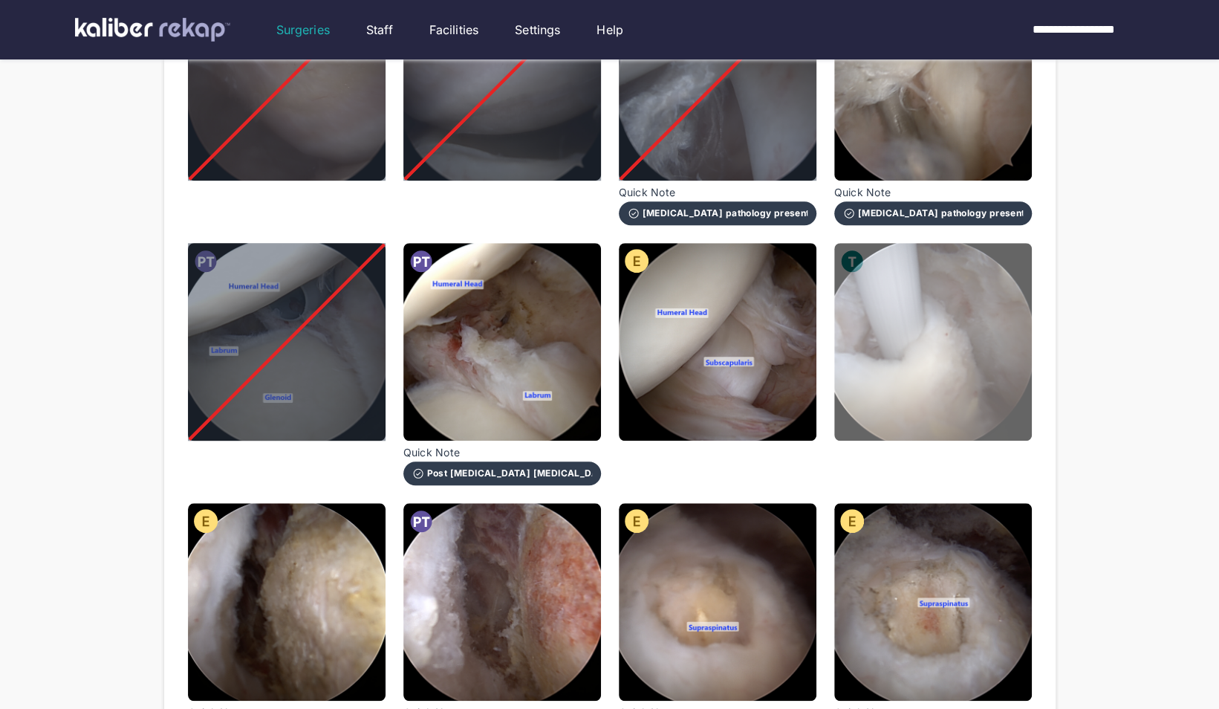
click at [893, 339] on img at bounding box center [933, 342] width 198 height 198
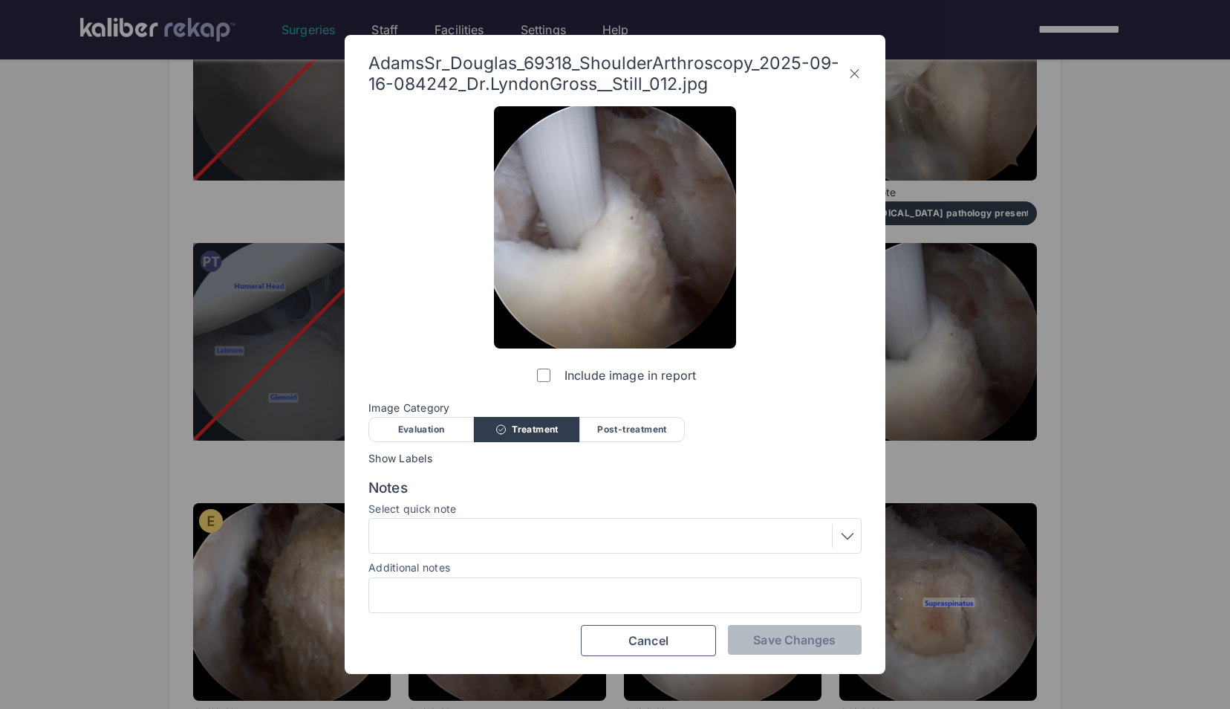
click at [435, 429] on div "Evaluation" at bounding box center [420, 429] width 105 height 25
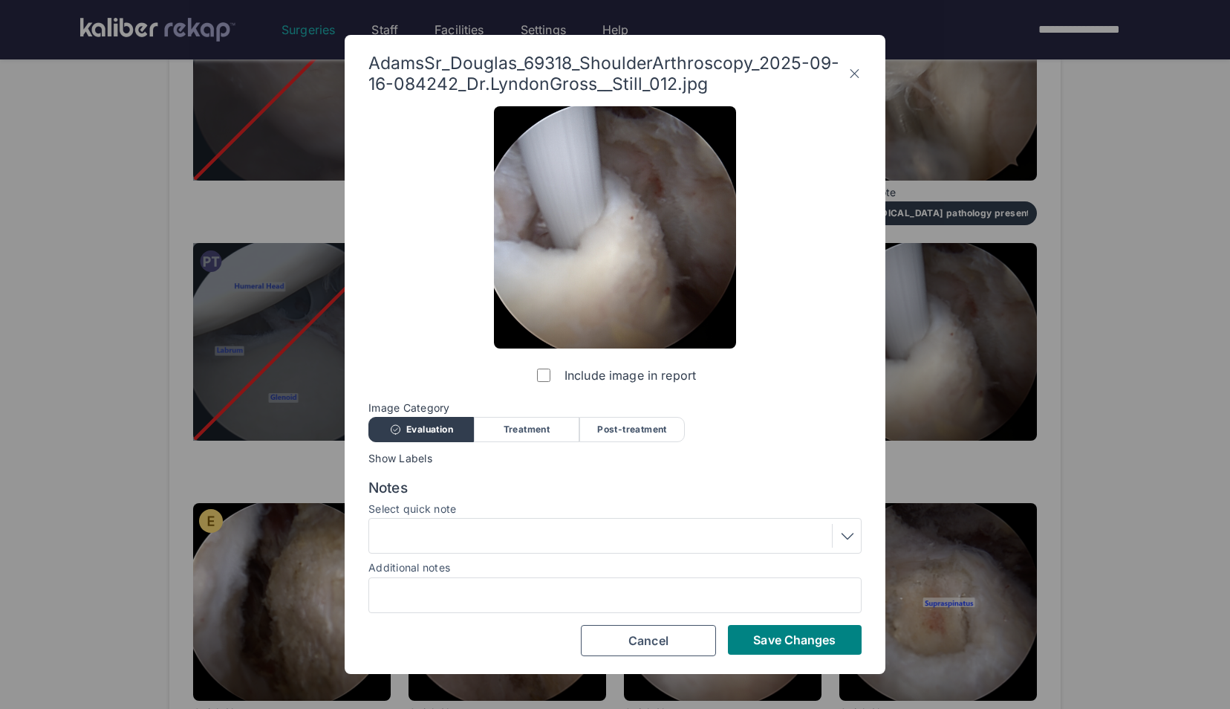
click at [573, 535] on div at bounding box center [615, 536] width 483 height 24
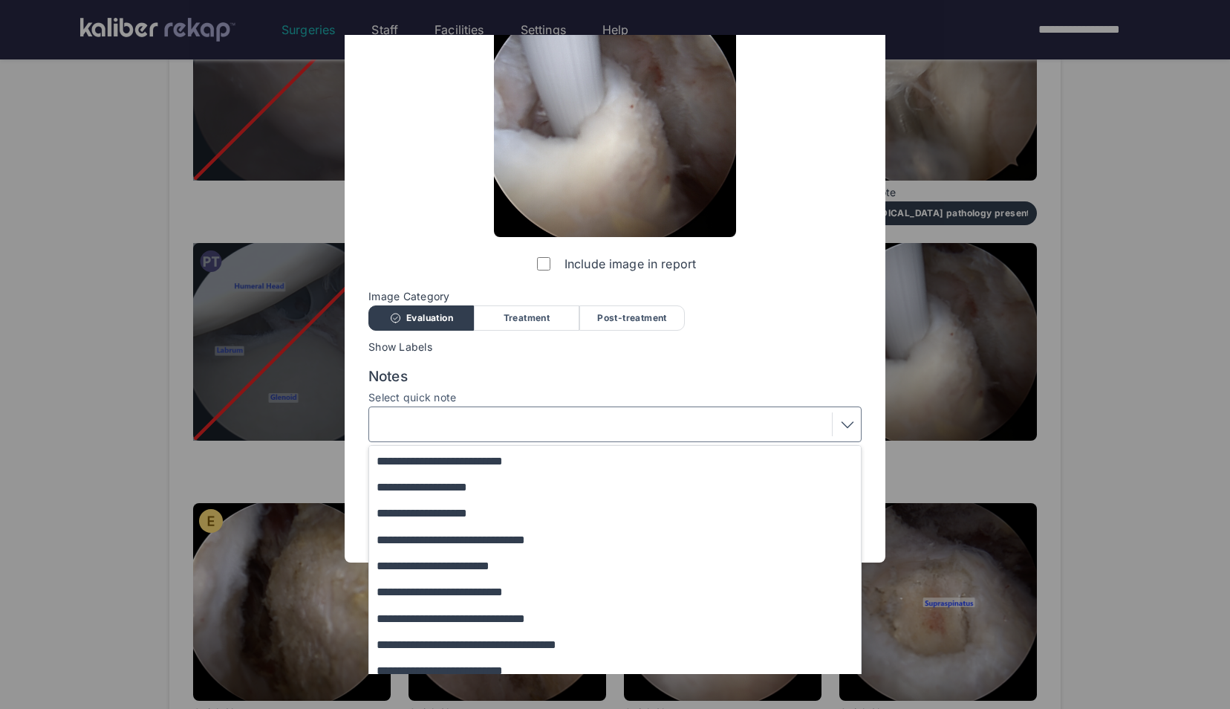
scroll to position [122, 0]
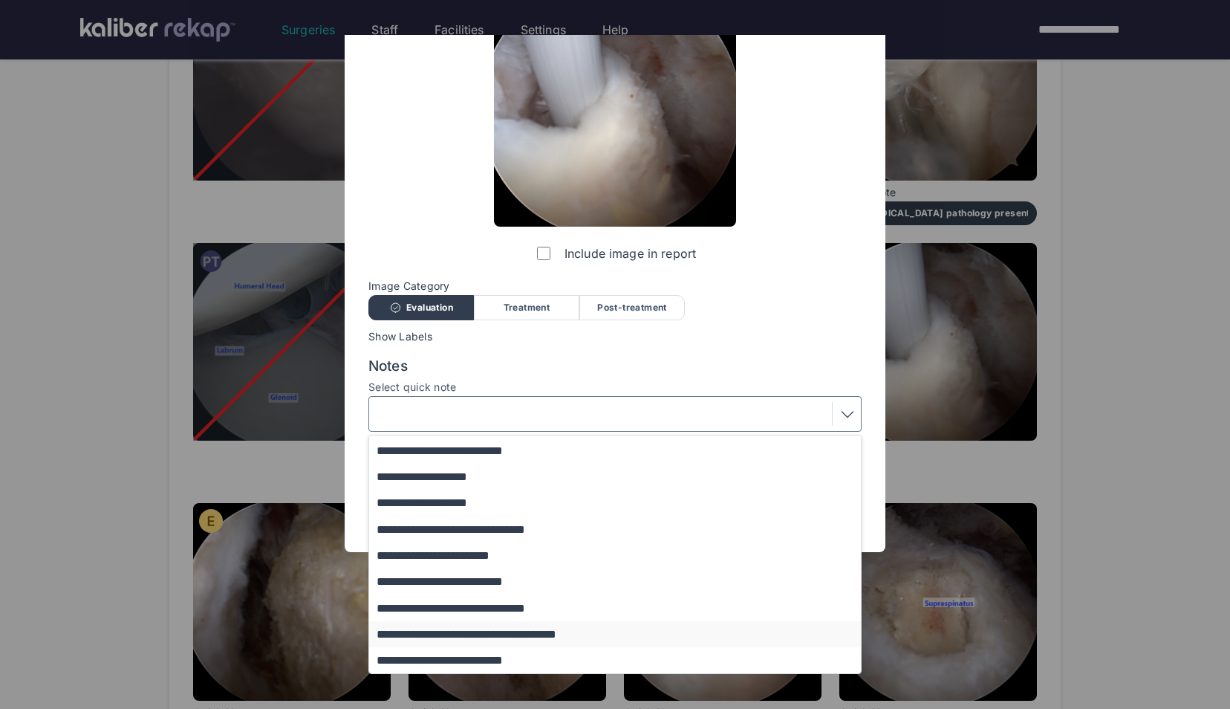
click at [530, 631] on button "**********" at bounding box center [622, 634] width 506 height 26
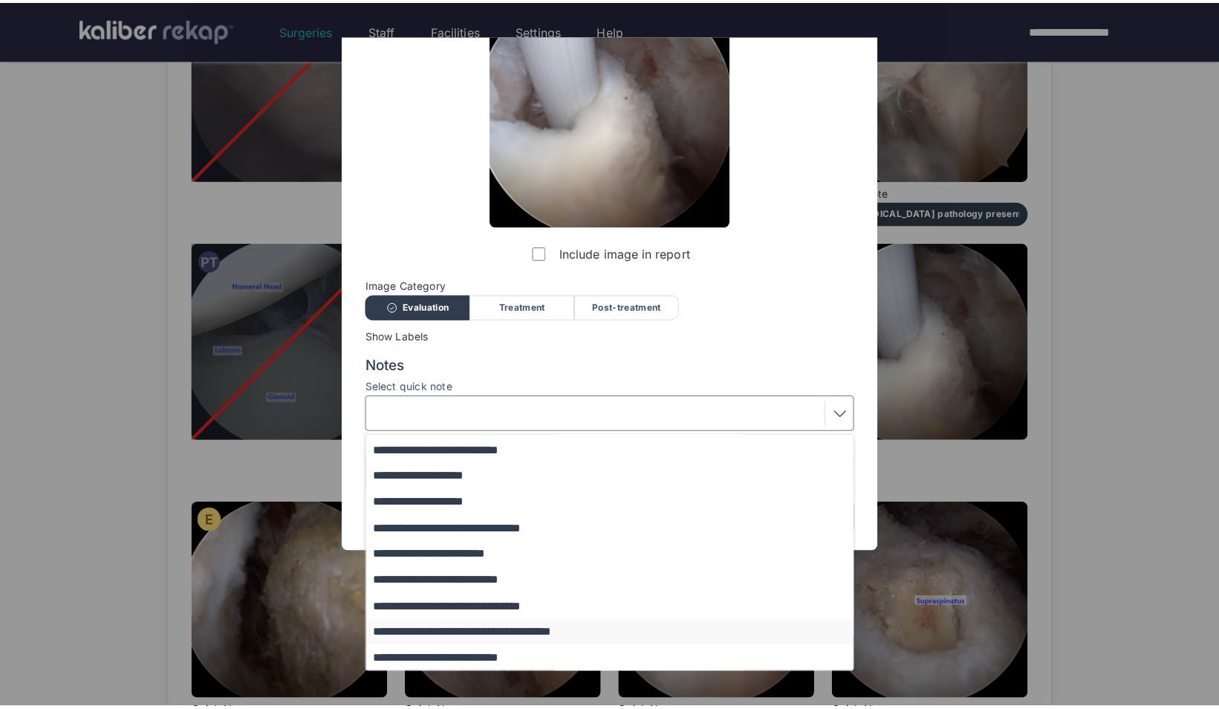
scroll to position [0, 0]
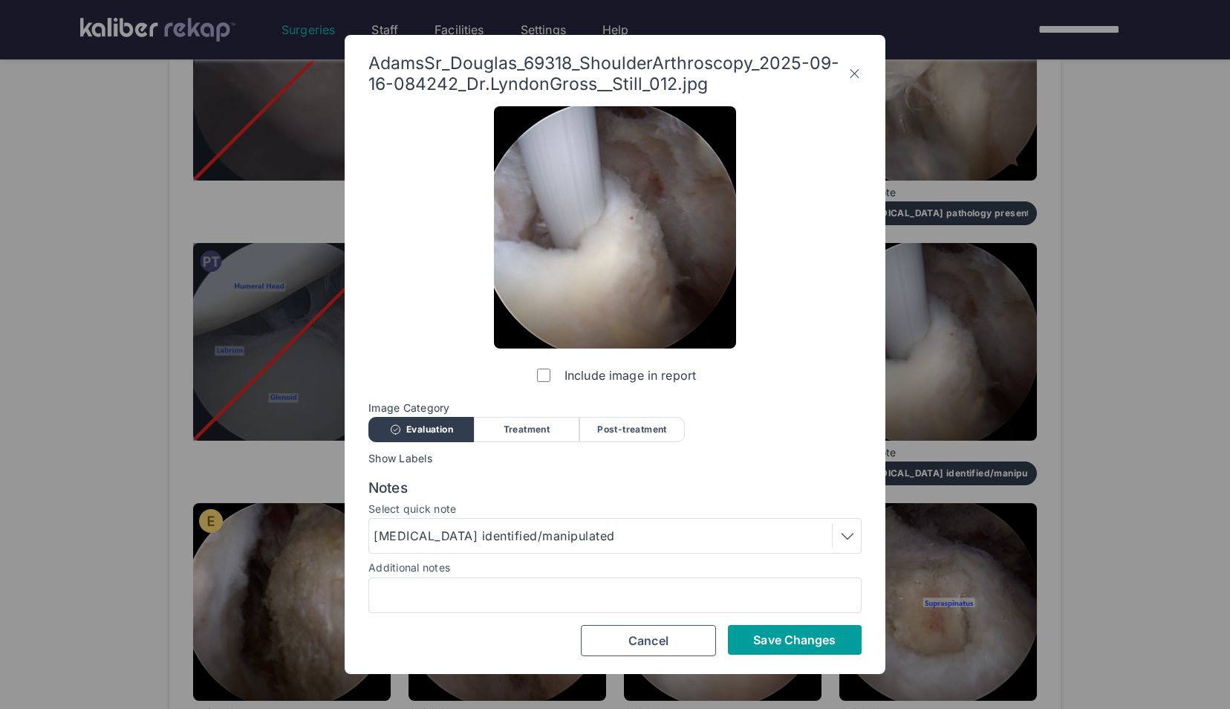
click at [760, 628] on button "Save Changes" at bounding box center [795, 640] width 134 height 30
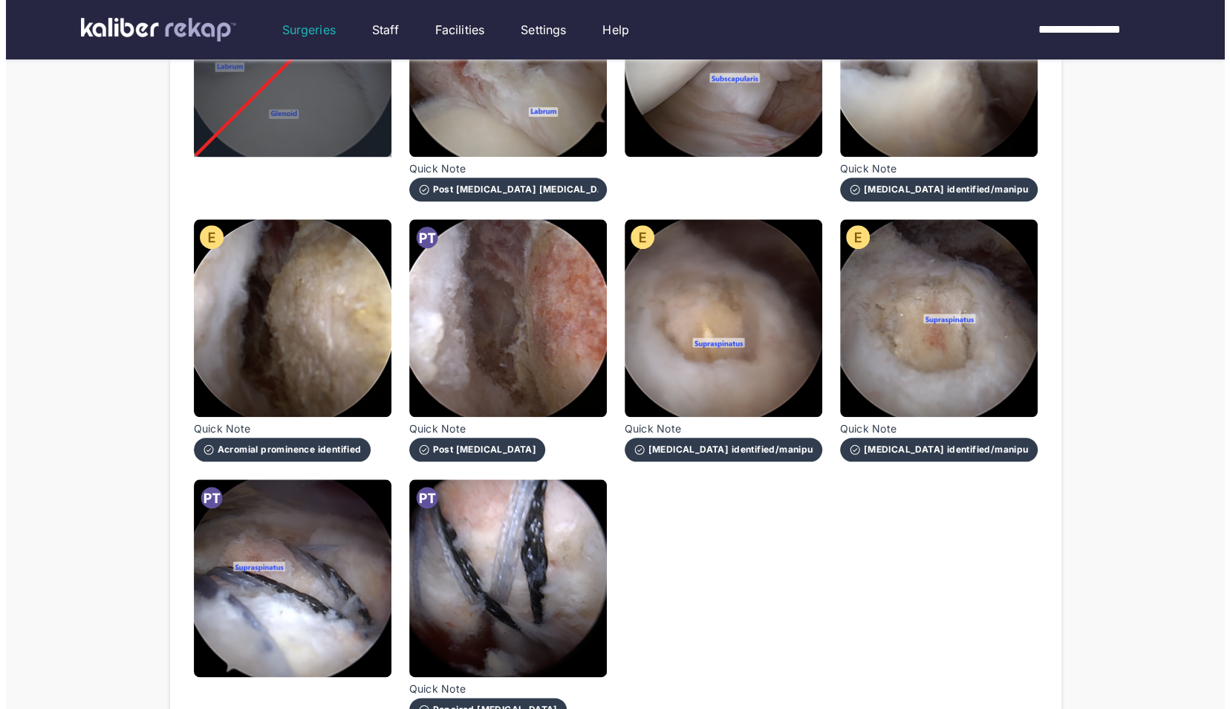
scroll to position [852, 0]
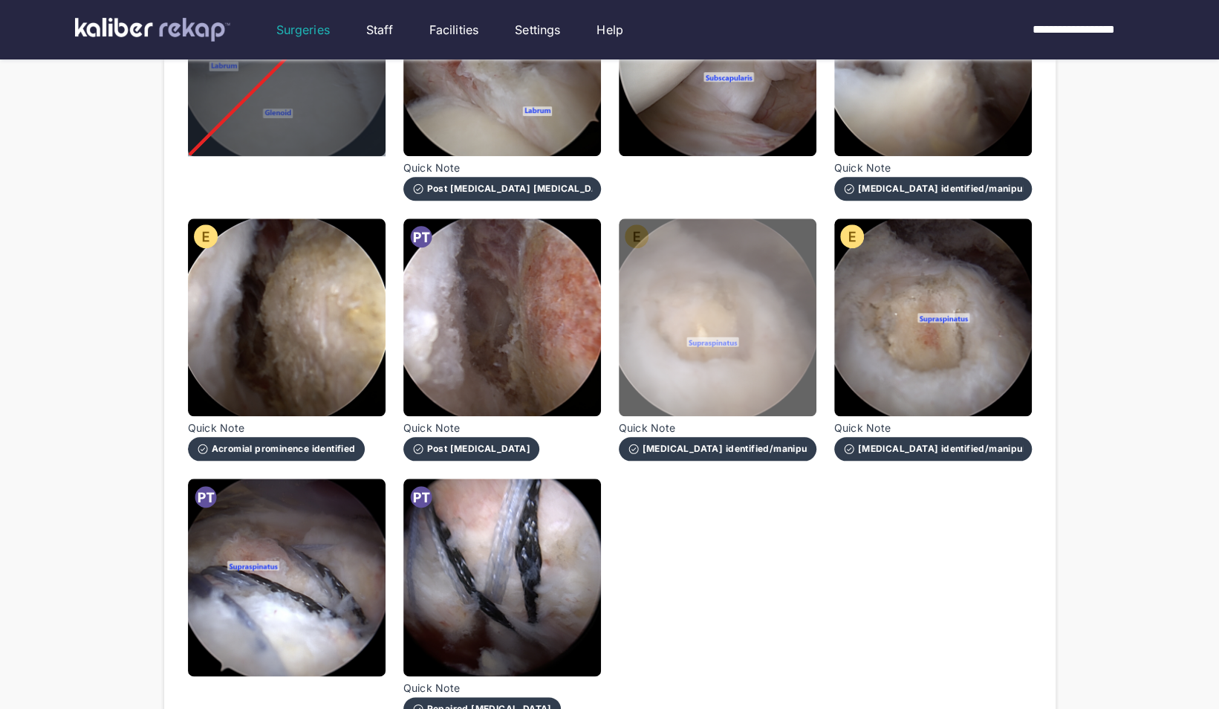
click at [667, 342] on img at bounding box center [718, 317] width 198 height 198
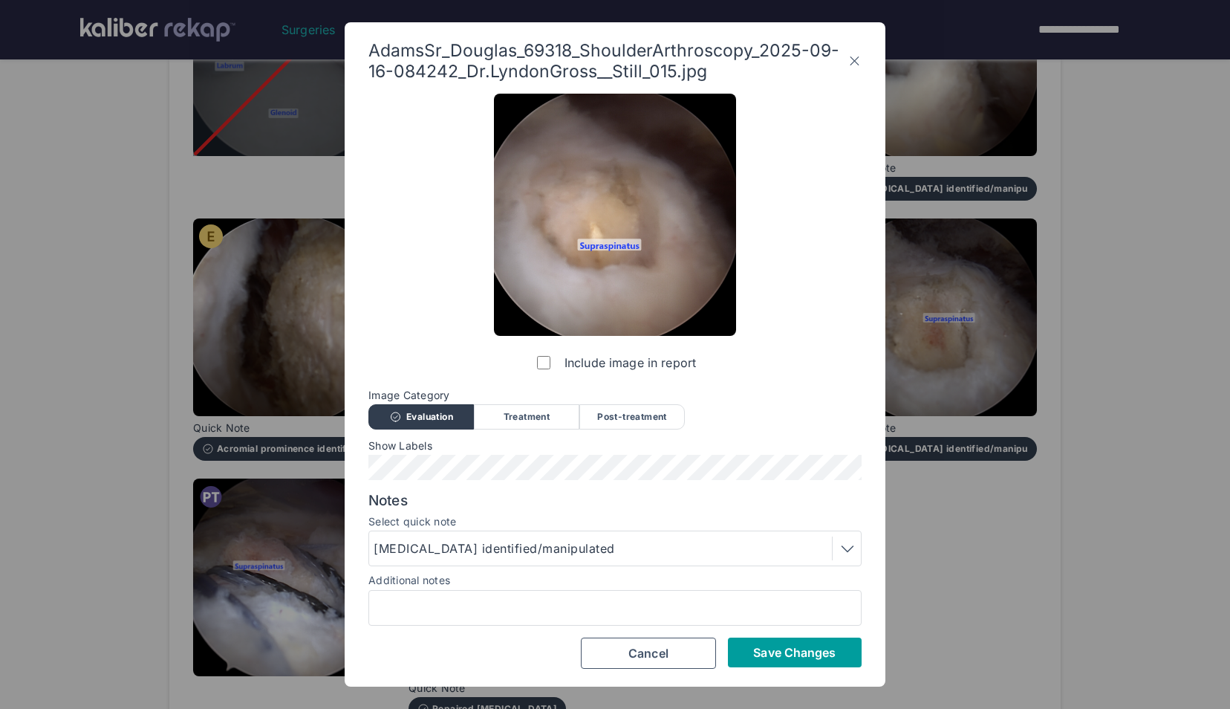
click at [782, 641] on button "Save Changes" at bounding box center [795, 652] width 134 height 30
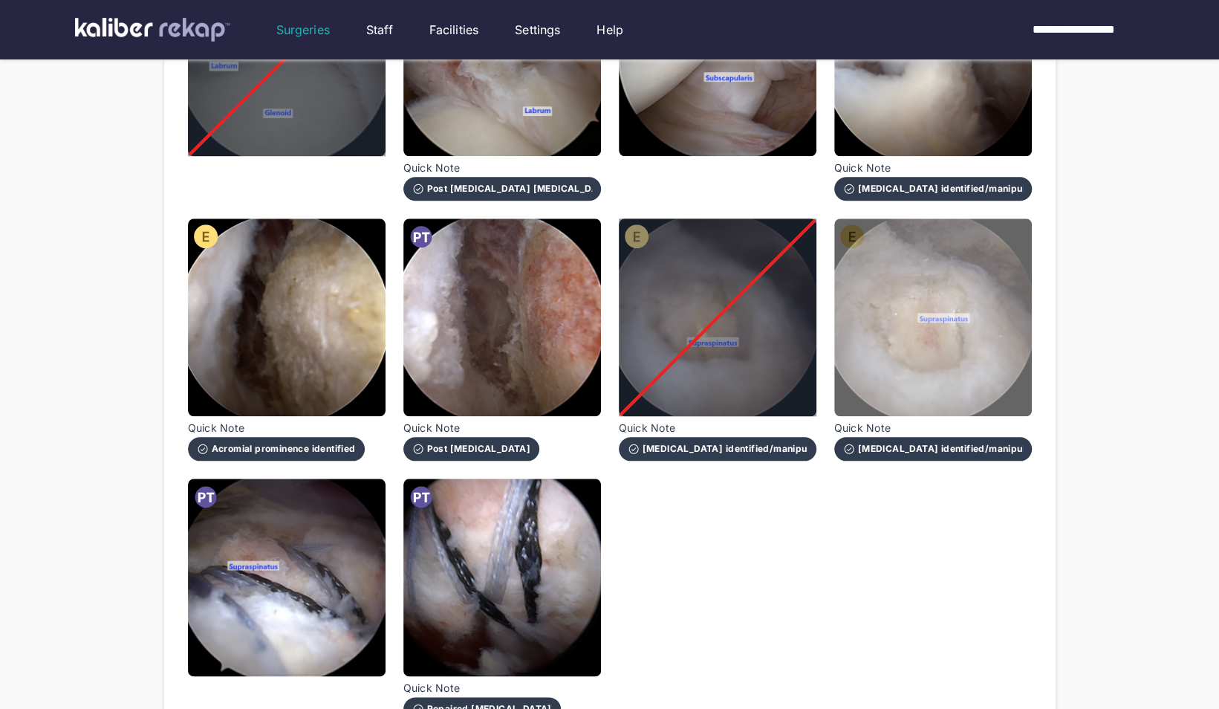
click at [884, 373] on img at bounding box center [933, 317] width 198 height 198
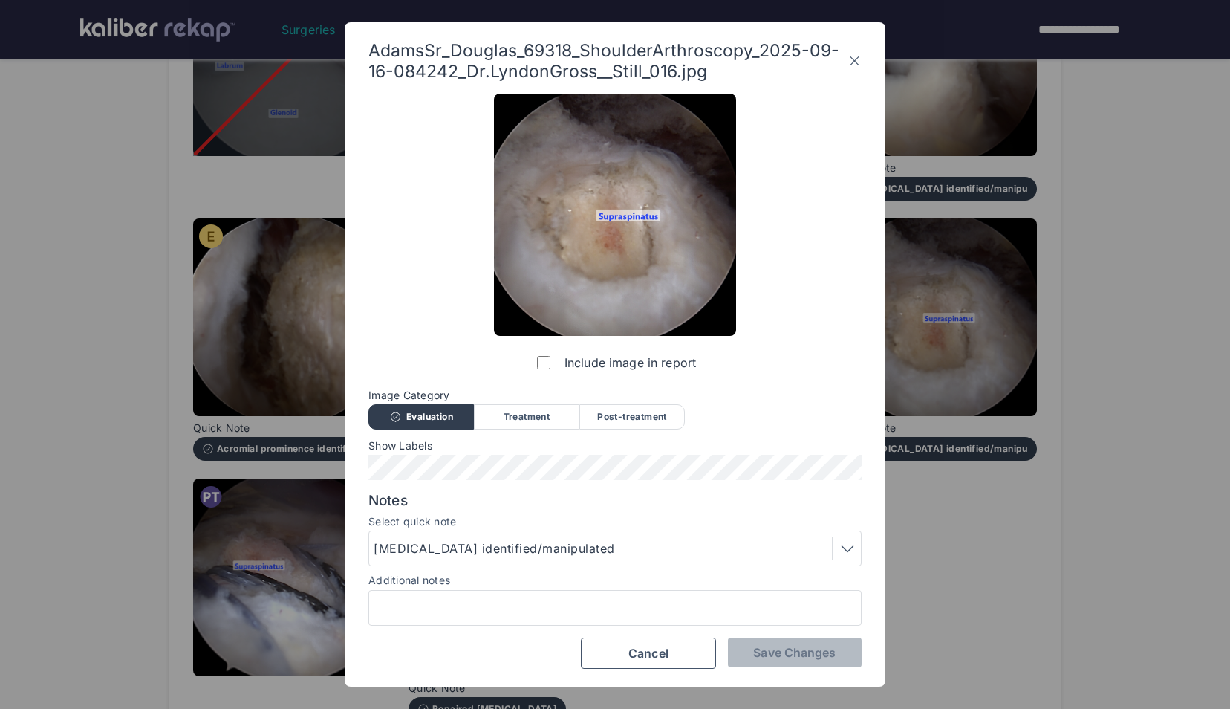
click at [535, 368] on label "Include image in report" at bounding box center [615, 363] width 162 height 30
click at [791, 643] on button "Save Changes" at bounding box center [795, 652] width 134 height 30
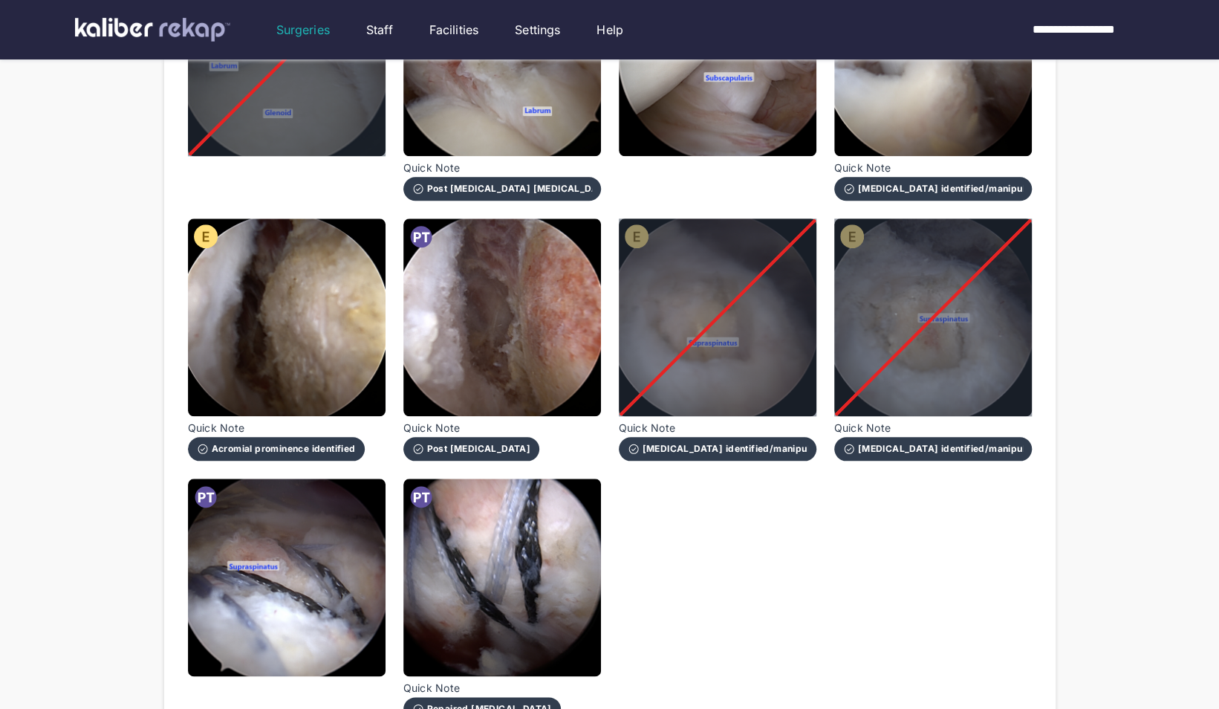
click at [389, 536] on div "AdamsSr_Douglas_69318_ShoulderArthroscopy_2025-09-16-084242_Dr.LyndonGross__Sti…" at bounding box center [610, 79] width 844 height 1282
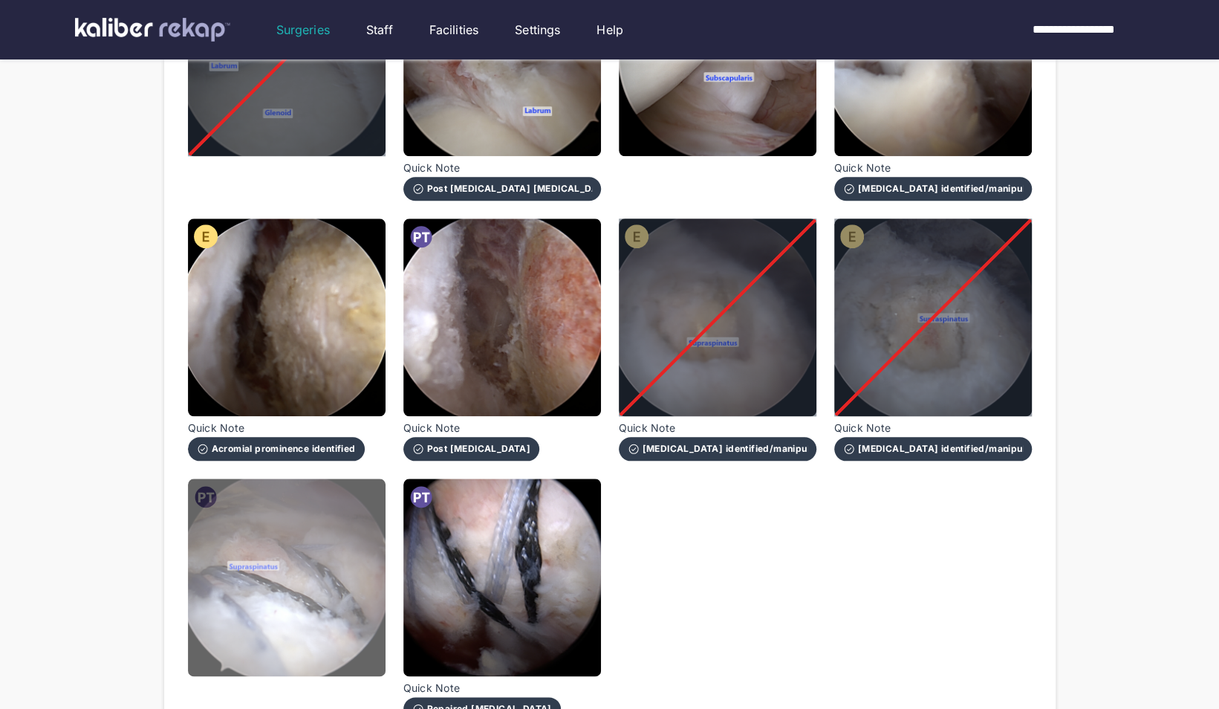
click at [365, 540] on img at bounding box center [287, 577] width 198 height 198
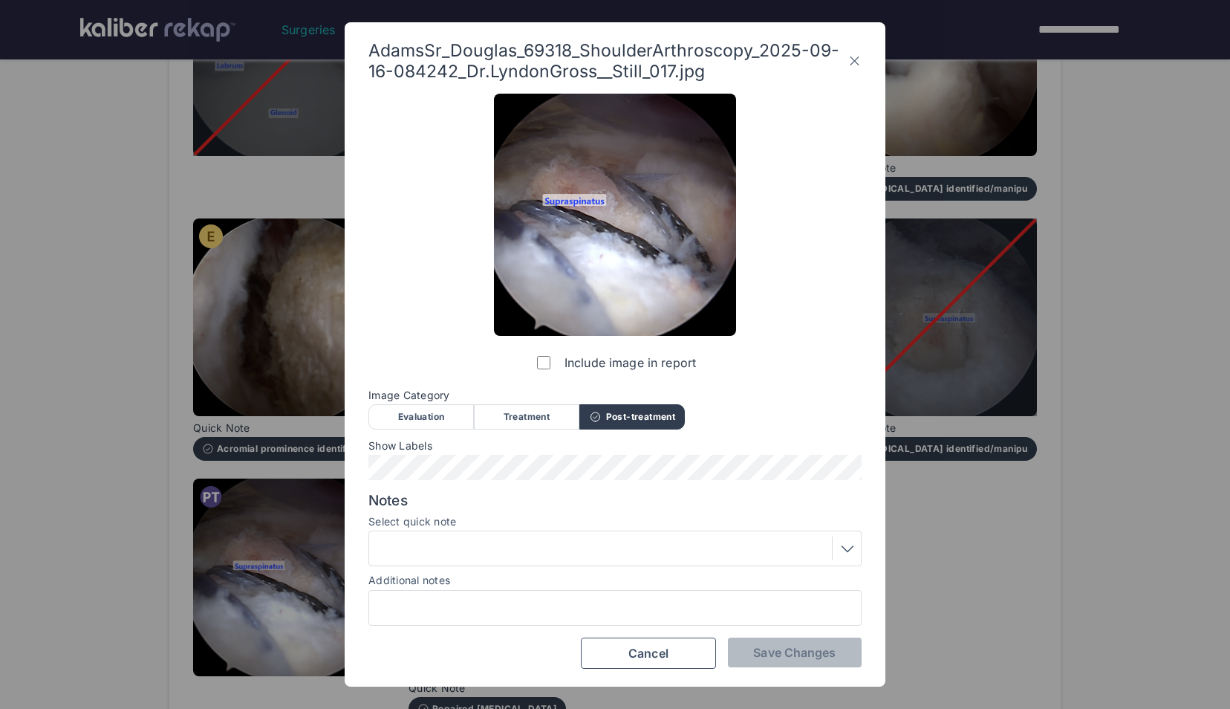
click at [579, 548] on div at bounding box center [615, 548] width 483 height 24
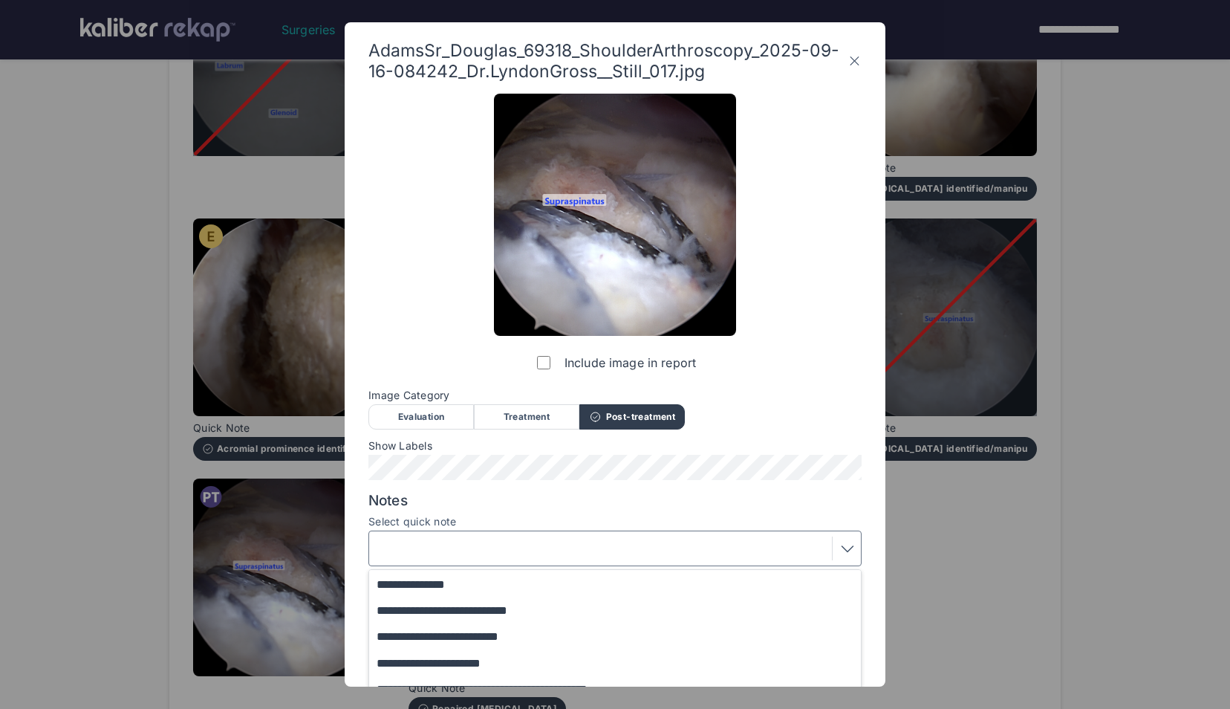
scroll to position [122, 0]
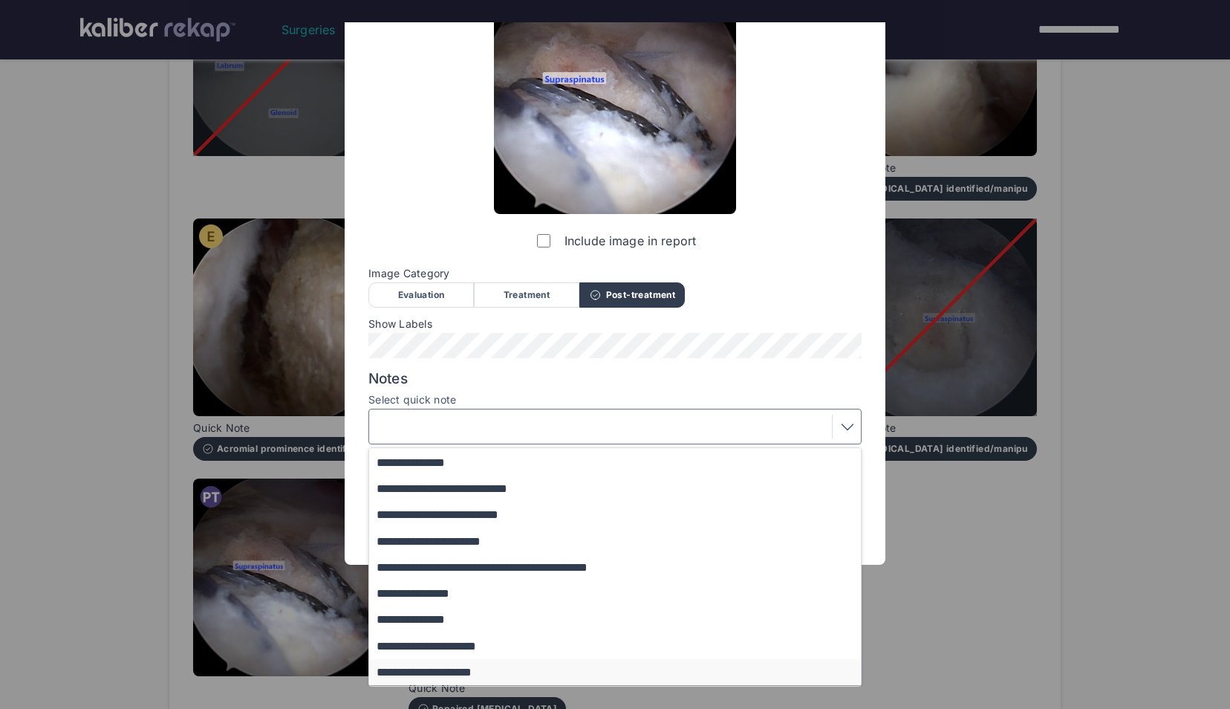
click at [535, 666] on button "**********" at bounding box center [622, 672] width 506 height 26
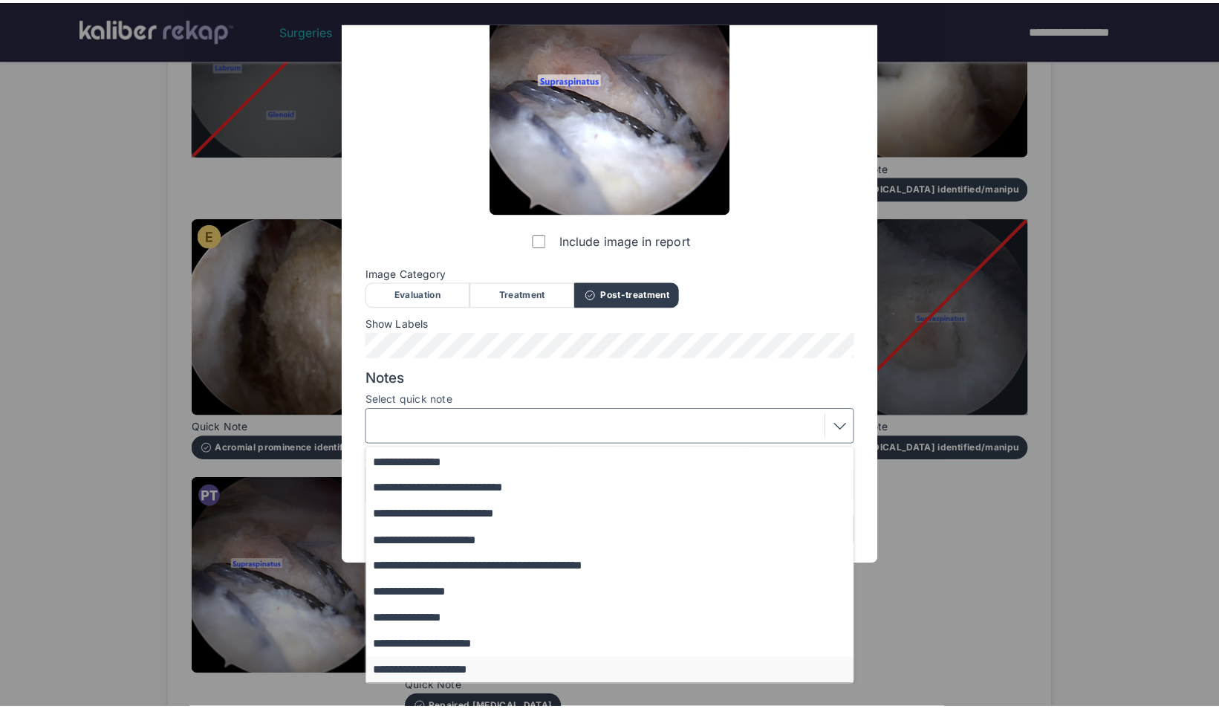
scroll to position [0, 0]
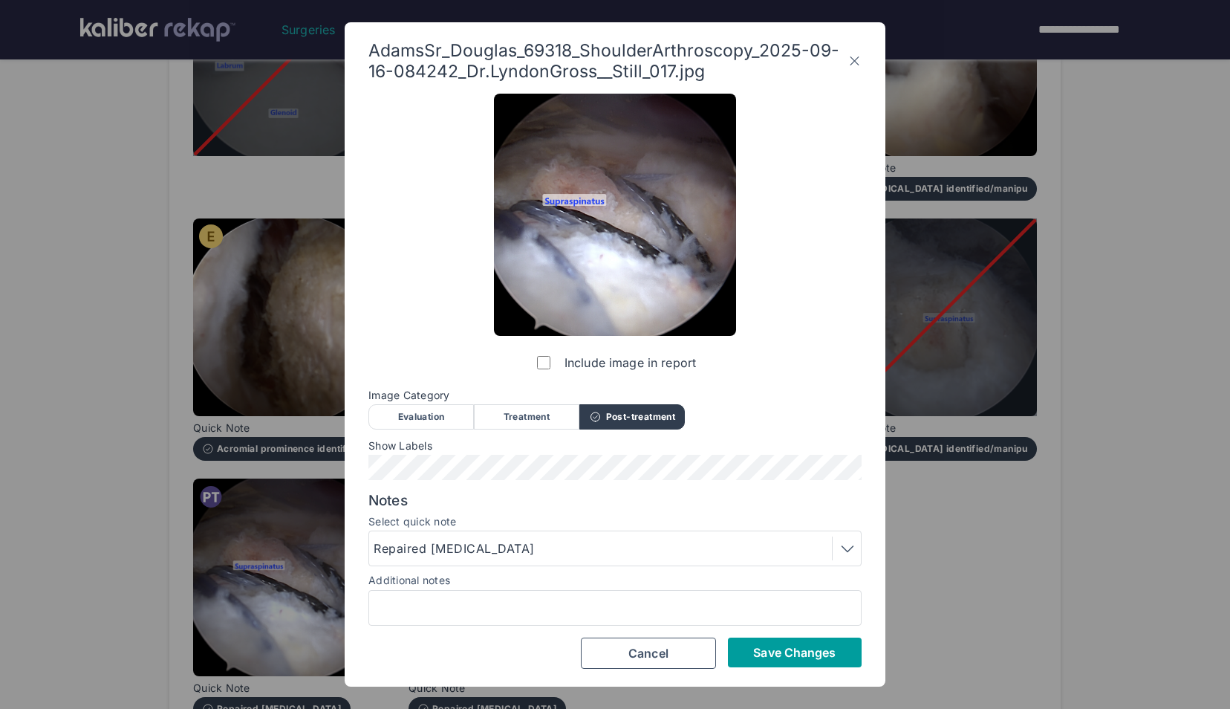
click at [760, 643] on button "Save Changes" at bounding box center [795, 652] width 134 height 30
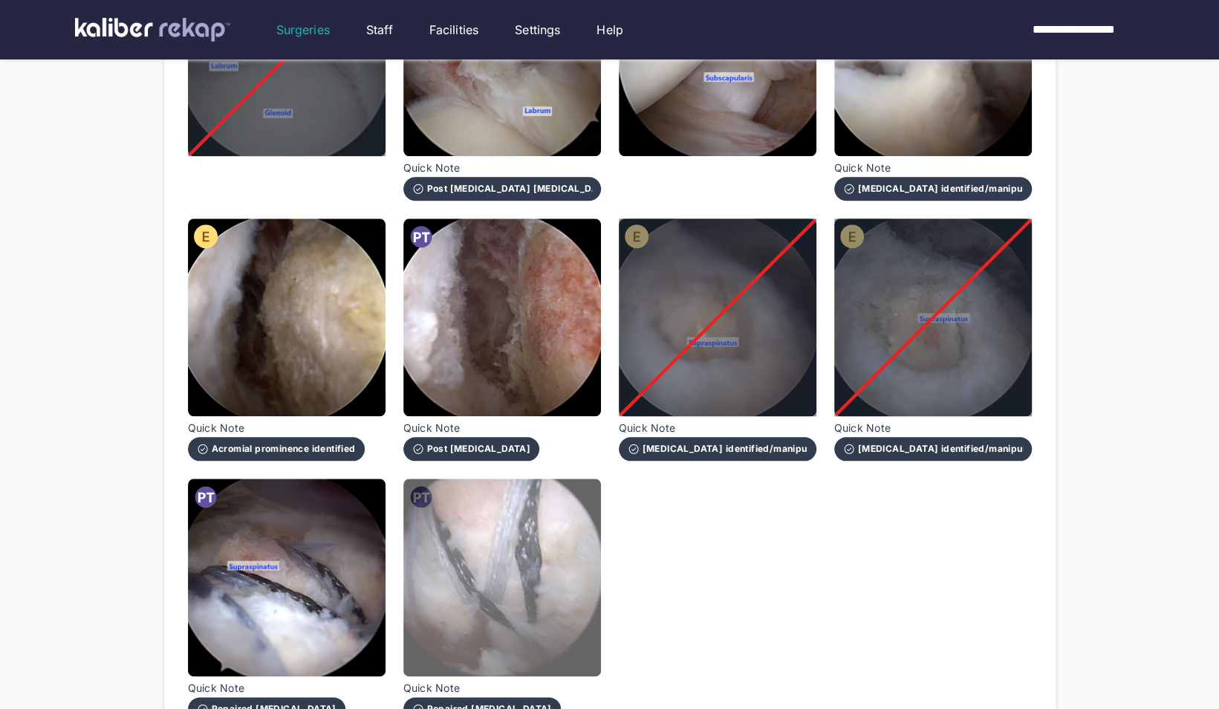
click at [533, 579] on img at bounding box center [502, 577] width 198 height 198
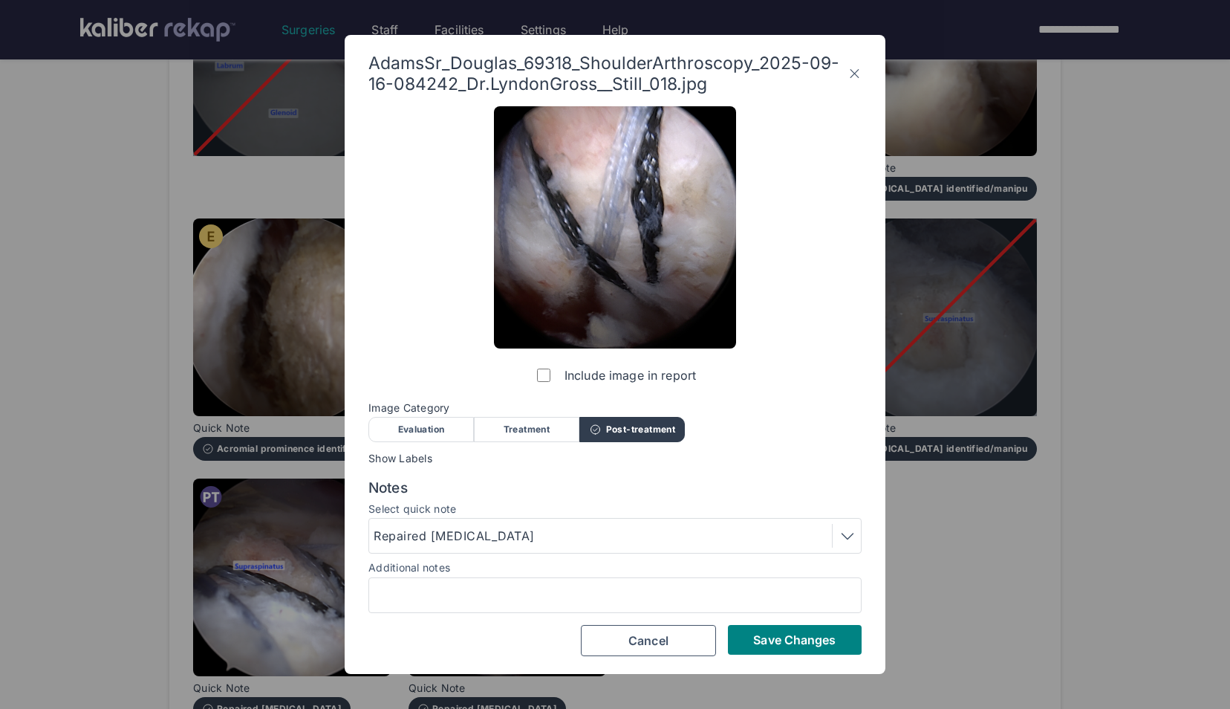
click at [807, 658] on div "AdamsSr_Douglas_69318_ShoulderArthroscopy_2025-09-16-084242_Dr.LyndonGross__Sti…" at bounding box center [615, 354] width 541 height 639
click at [790, 636] on span "Save Changes" at bounding box center [794, 639] width 82 height 15
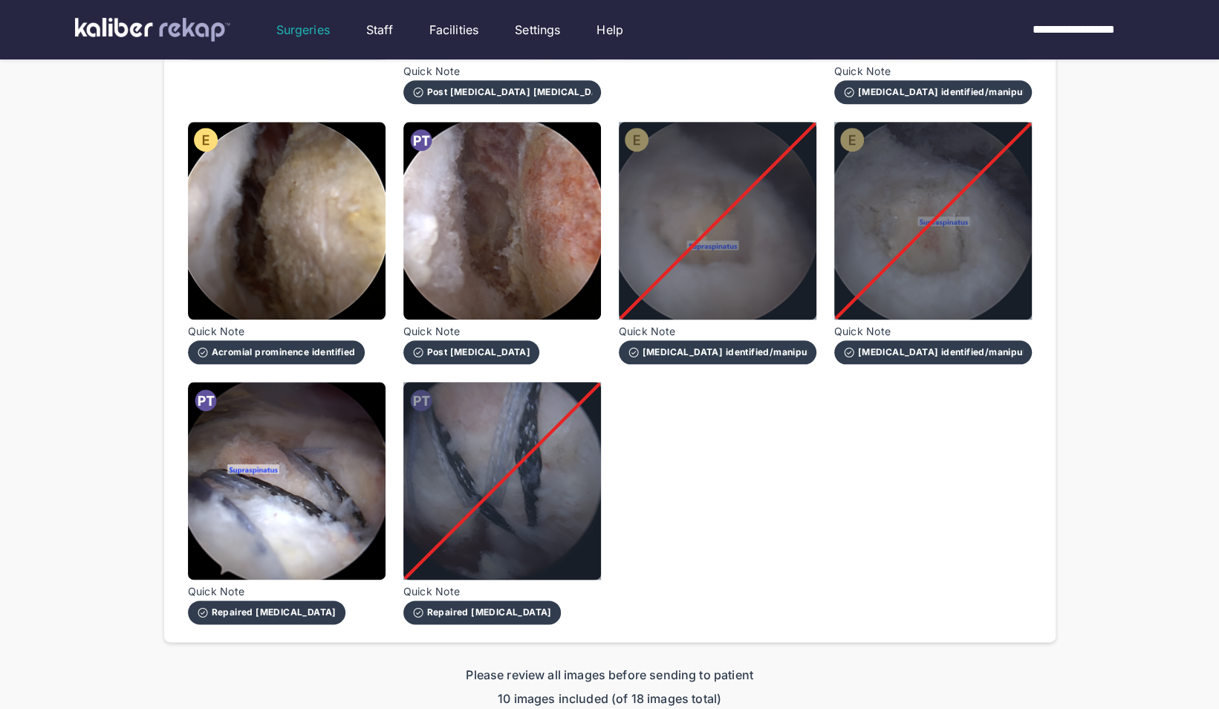
scroll to position [1029, 0]
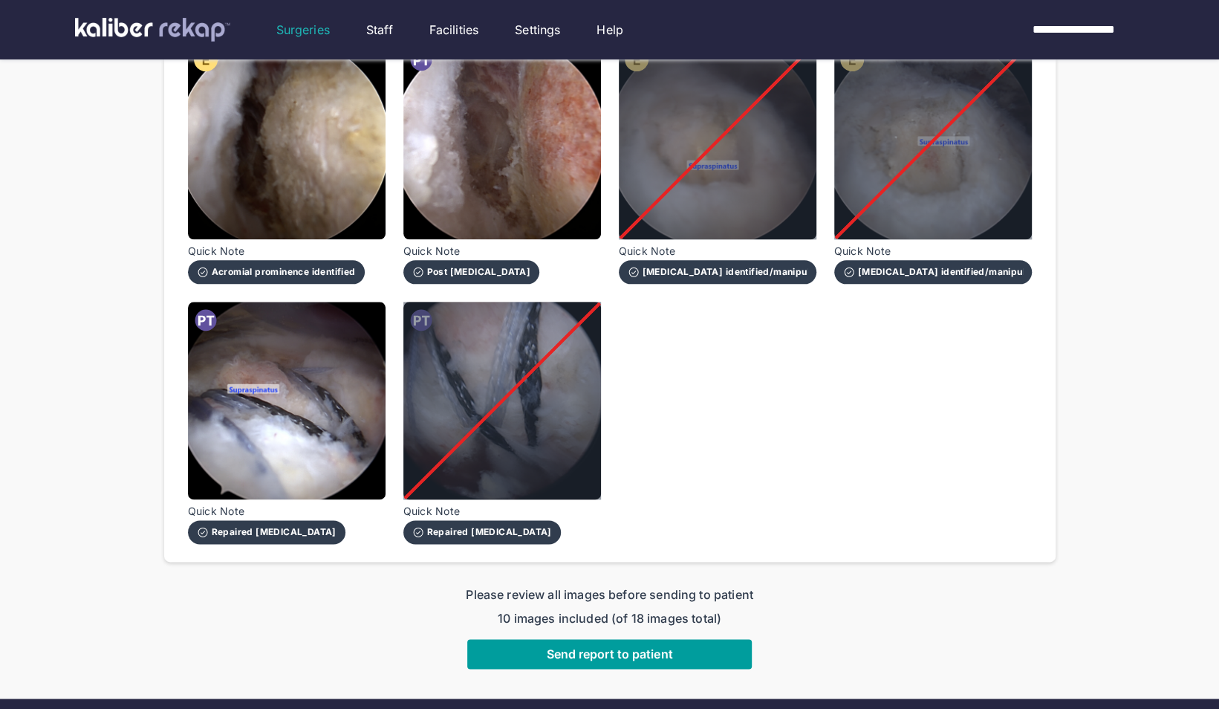
click at [651, 646] on span "Send report to patient" at bounding box center [609, 653] width 126 height 15
